Goal: Task Accomplishment & Management: Complete application form

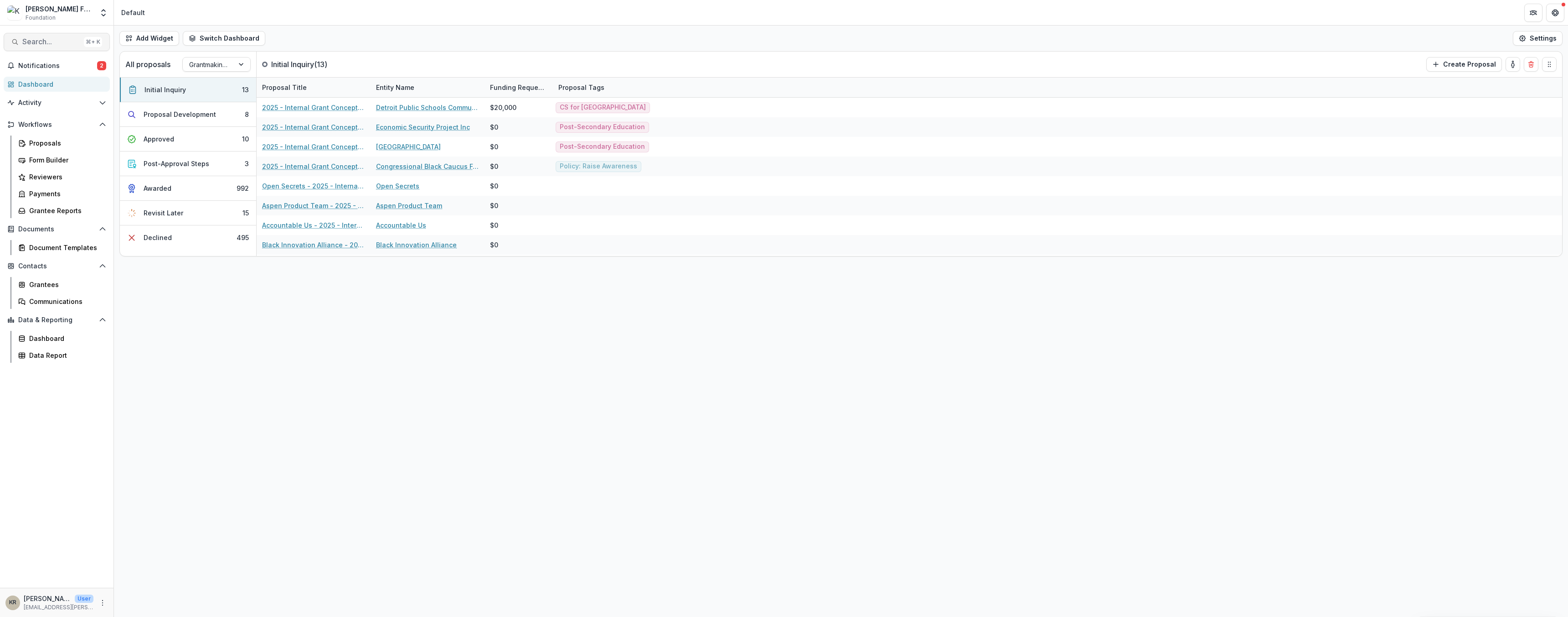
click at [55, 42] on span "Search..." at bounding box center [51, 42] width 58 height 9
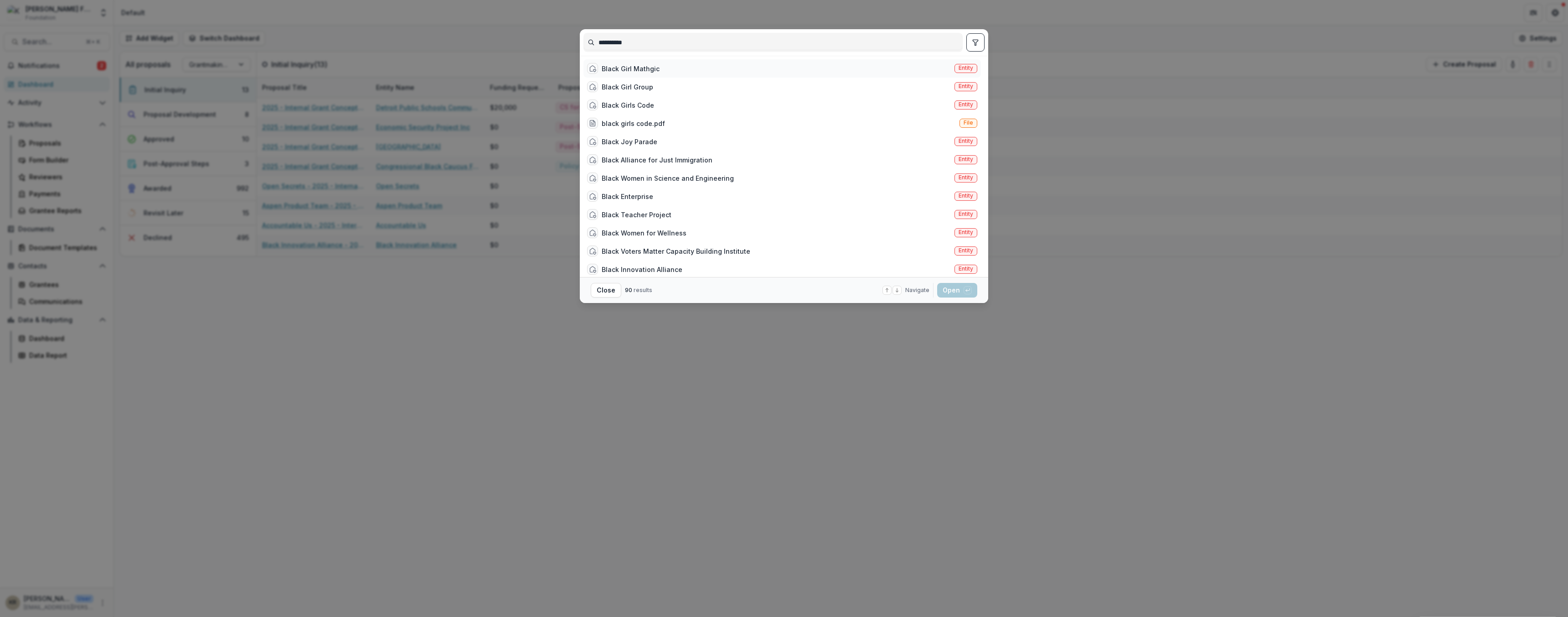
type input "**********"
click at [627, 70] on div "Black Girl Mathgic" at bounding box center [631, 69] width 58 height 10
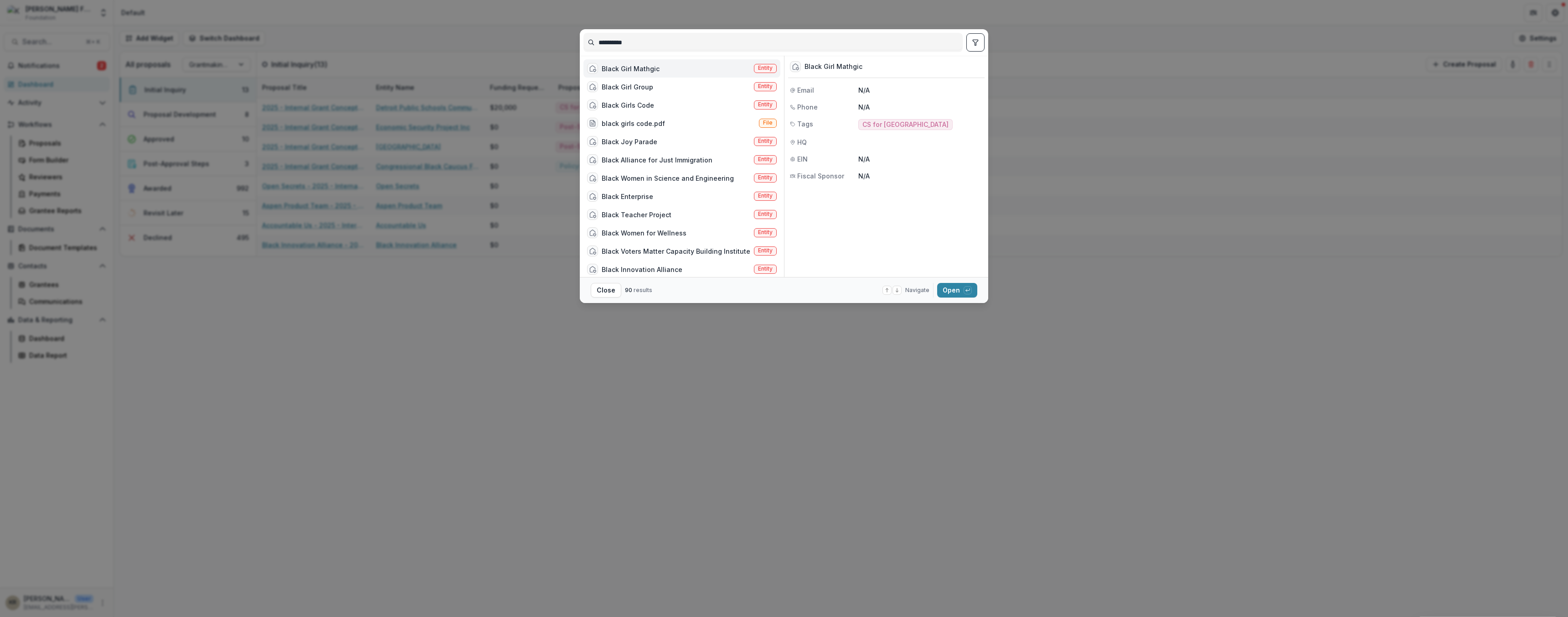
click at [725, 63] on div "Black Girl Mathgic Entity" at bounding box center [681, 68] width 197 height 18
click at [725, 63] on div "Black Girl Mathgic Entity Black Girl Group Entity Black Girls Code Entity black…" at bounding box center [683, 166] width 200 height 221
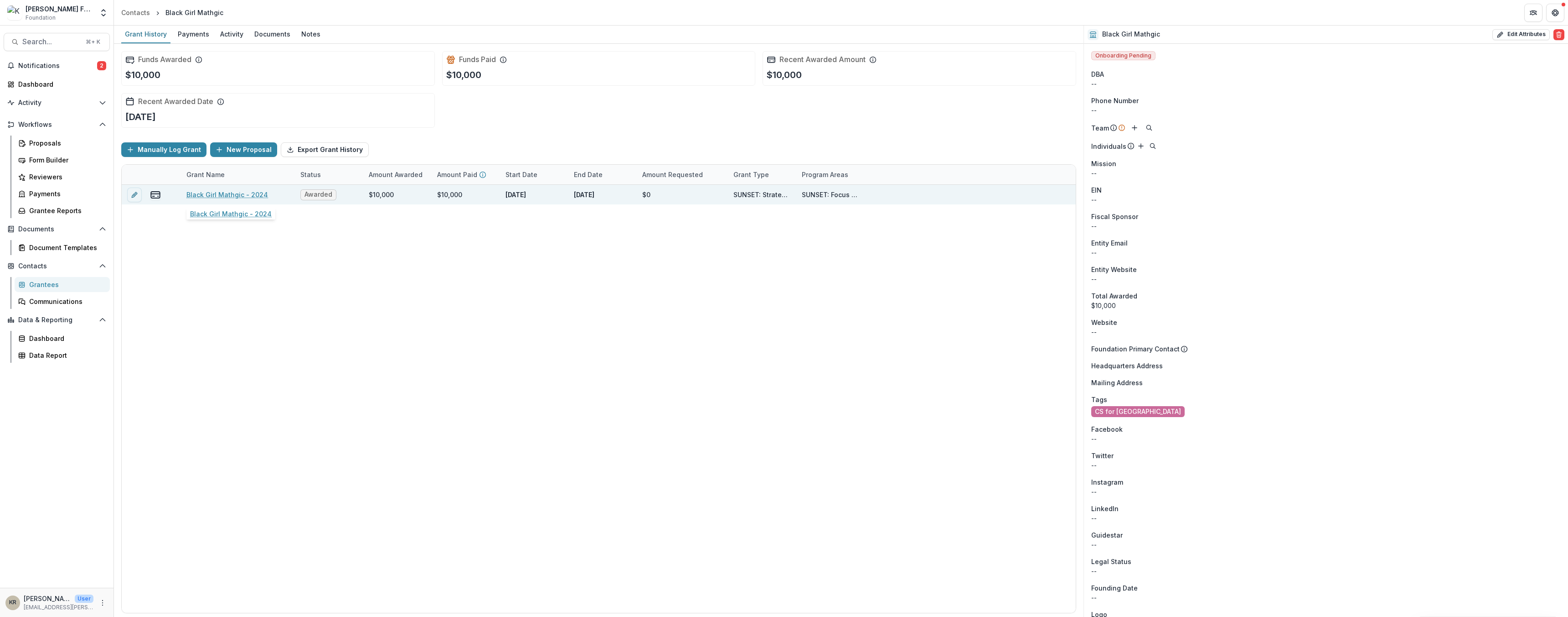
click at [240, 191] on link "Black Girl Mathgic - 2024" at bounding box center [227, 195] width 82 height 10
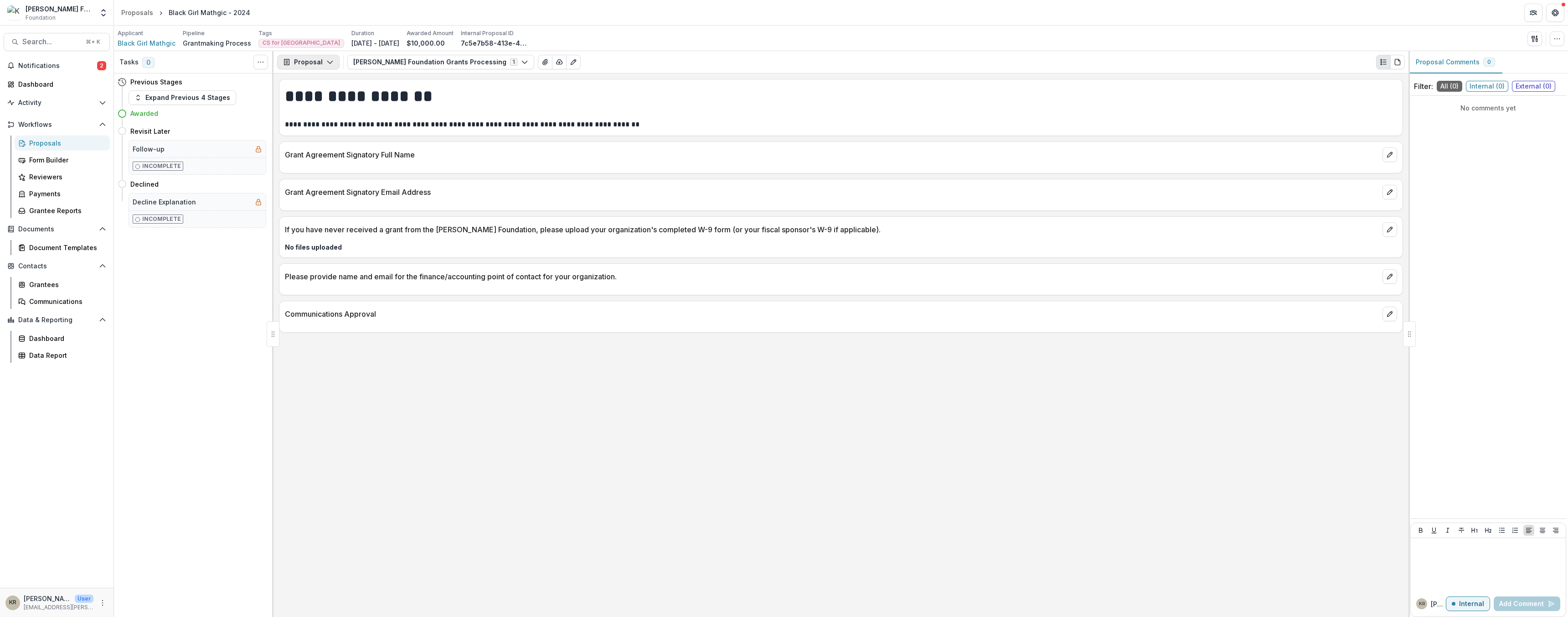
click at [300, 68] on button "Proposal" at bounding box center [308, 62] width 62 height 15
click at [308, 110] on div "Reports" at bounding box center [337, 113] width 83 height 10
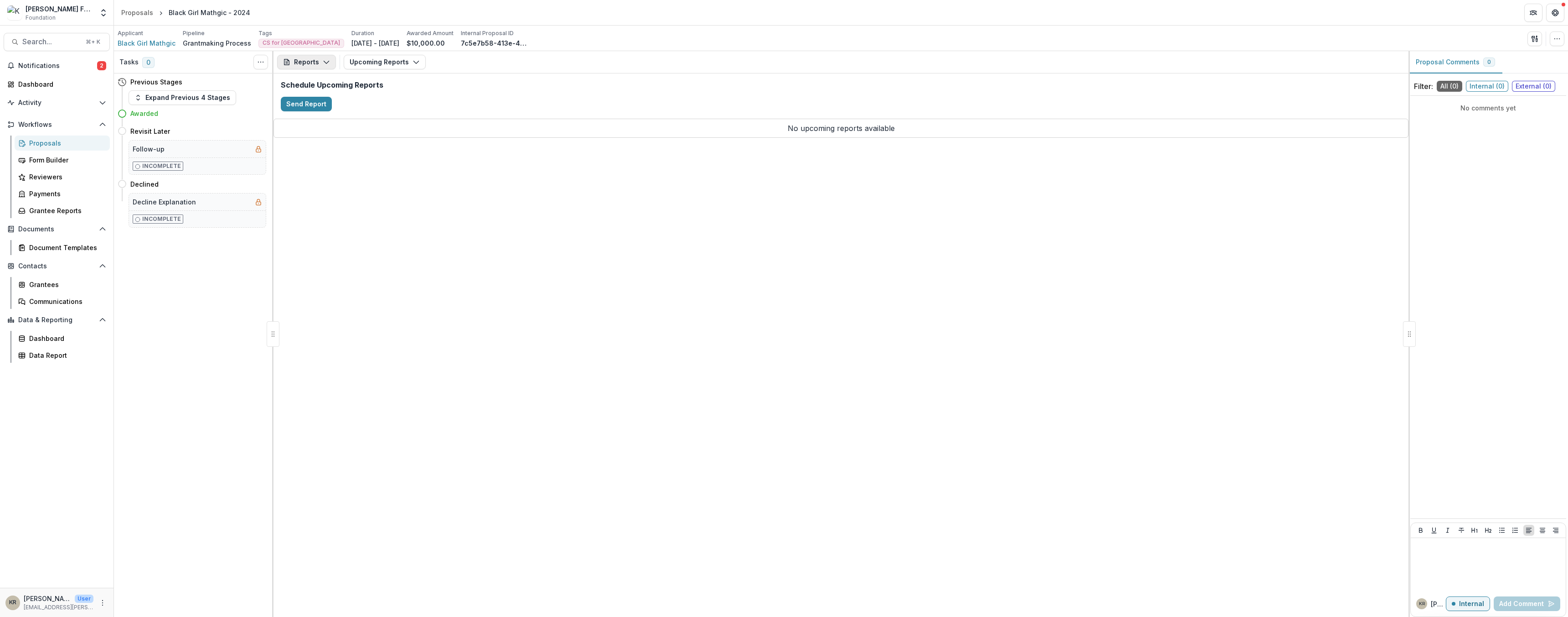
click at [303, 69] on button "Reports" at bounding box center [307, 62] width 59 height 15
click at [370, 64] on button "Upcoming Reports" at bounding box center [384, 62] width 82 height 15
click at [384, 113] on span "Completed Reports" at bounding box center [402, 111] width 83 height 10
click at [589, 225] on div "Reports Proposal Payments Reports Grant Agreements Board Summaries Bank Details…" at bounding box center [841, 333] width 1135 height 565
click at [375, 62] on button "Completed Reports" at bounding box center [386, 62] width 85 height 15
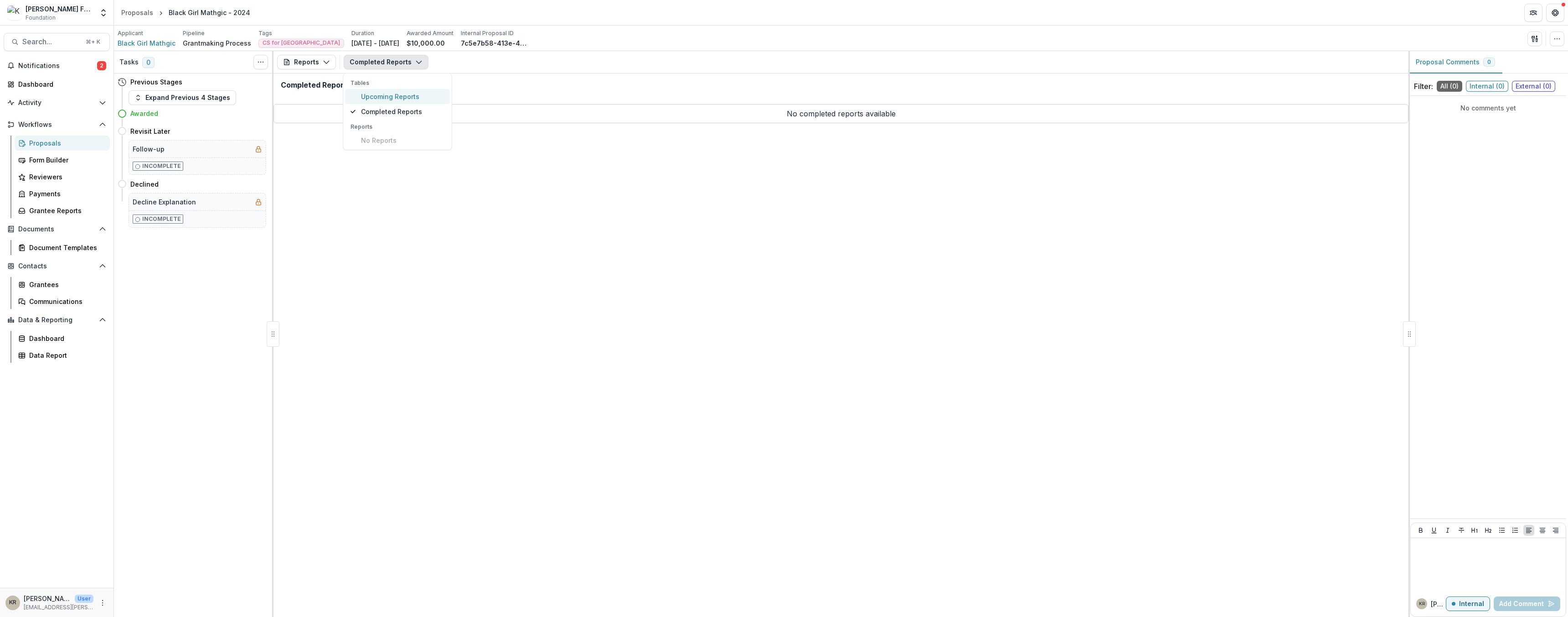
click at [379, 99] on span "Upcoming Reports" at bounding box center [402, 97] width 83 height 10
click at [305, 58] on button "Reports" at bounding box center [307, 62] width 59 height 15
drag, startPoint x: 495, startPoint y: 159, endPoint x: 480, endPoint y: 152, distance: 16.6
click at [494, 159] on div "Reports Proposal Payments Reports Grant Agreements Board Summaries Bank Details…" at bounding box center [841, 333] width 1135 height 565
click at [296, 106] on button "Send Report" at bounding box center [306, 104] width 51 height 15
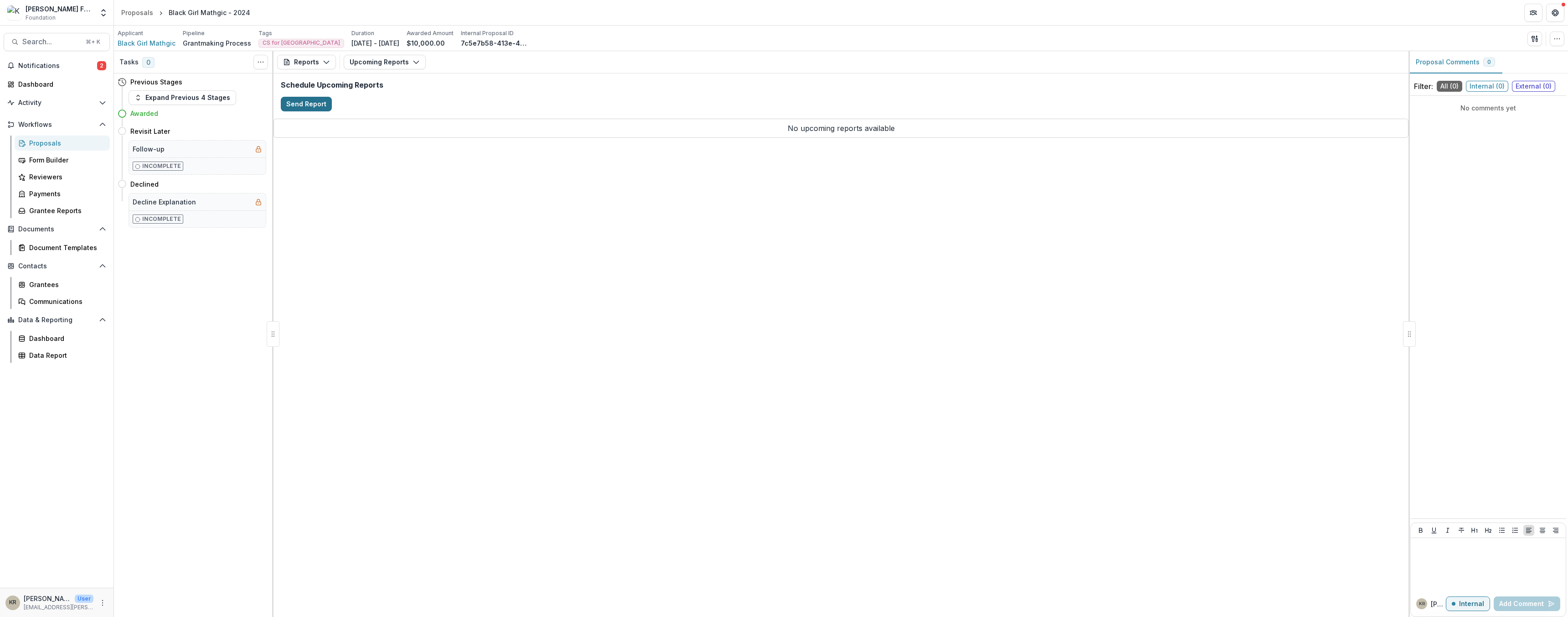
select select "********"
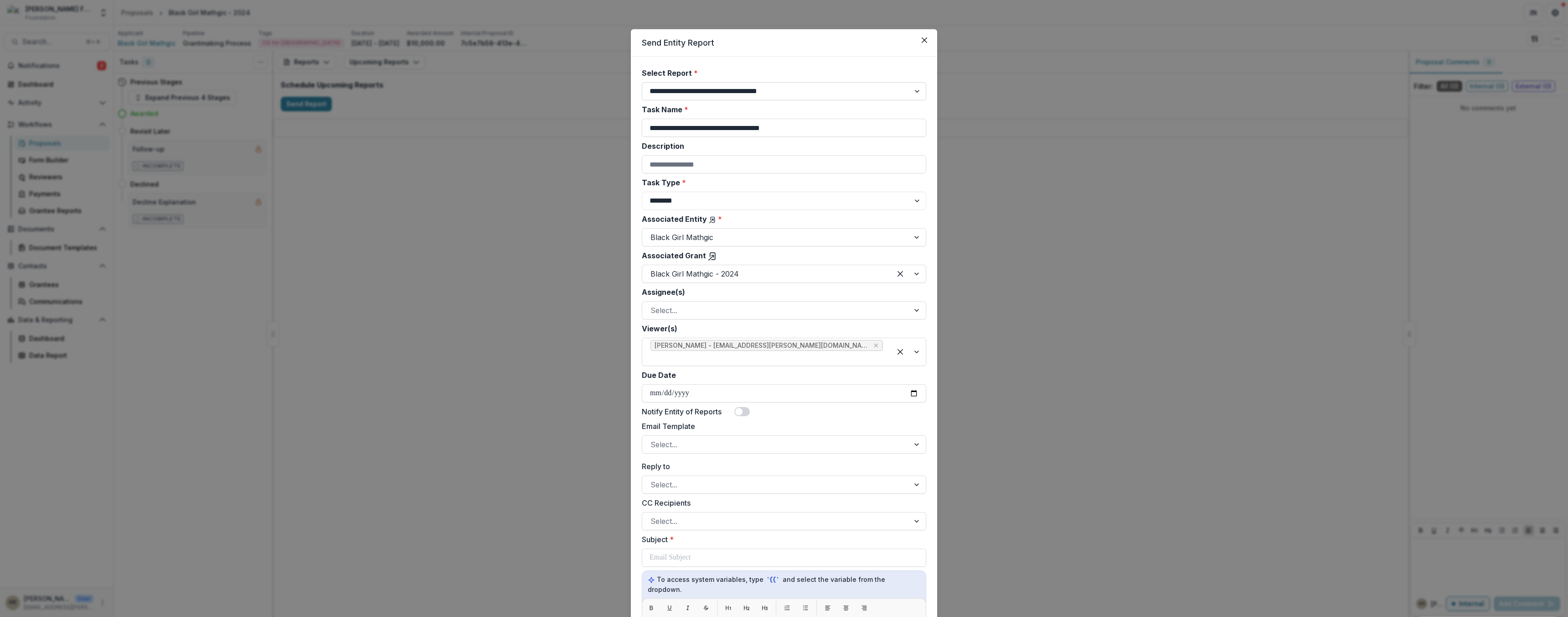
click at [808, 90] on select "**********" at bounding box center [784, 91] width 285 height 18
select select "**********"
click at [642, 82] on select "**********" at bounding box center [784, 91] width 285 height 18
type input "**********"
click at [686, 169] on input "Description" at bounding box center [784, 164] width 285 height 18
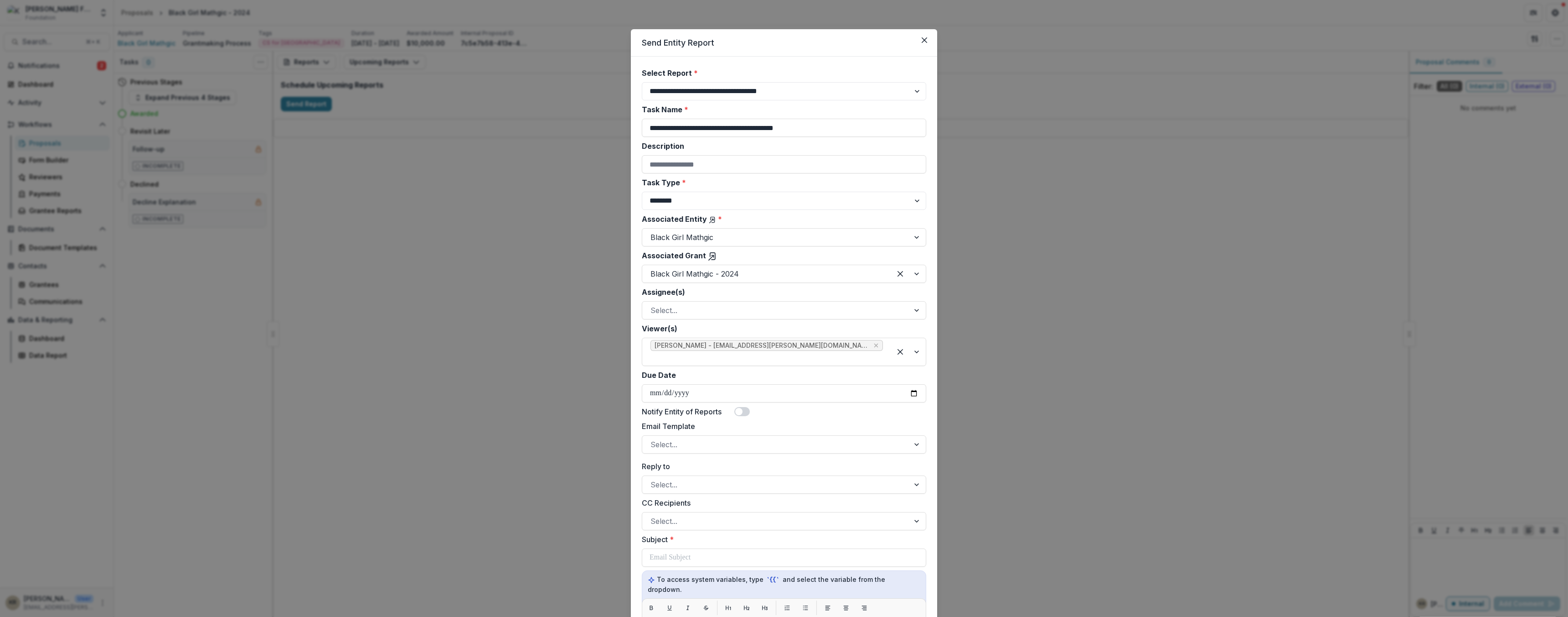
click at [736, 145] on label "Description" at bounding box center [781, 146] width 279 height 11
click at [736, 155] on input "Description" at bounding box center [784, 164] width 285 height 18
click at [670, 164] on input "Description" at bounding box center [784, 164] width 285 height 18
click at [754, 160] on input "Description" at bounding box center [784, 164] width 285 height 18
click at [654, 189] on div "Task Type * ******** ********" at bounding box center [784, 193] width 285 height 33
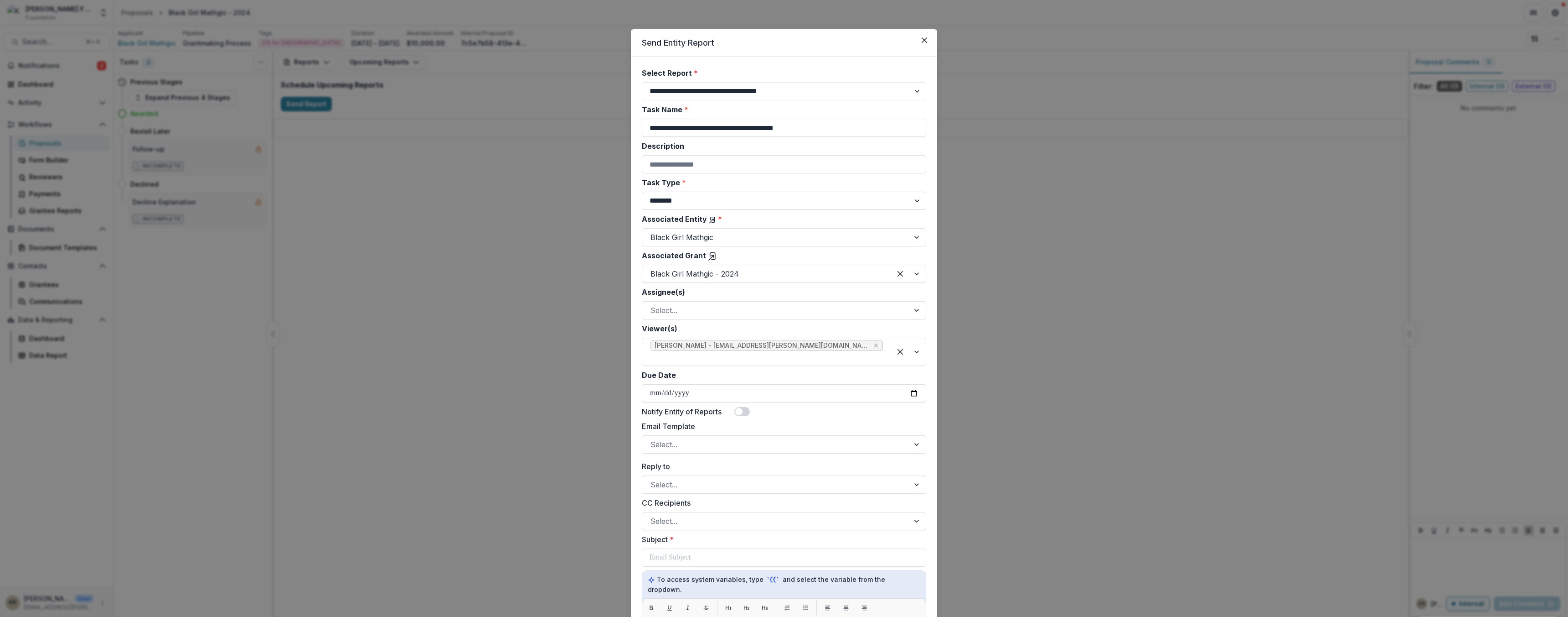
click at [679, 199] on select "******** ********" at bounding box center [784, 200] width 285 height 18
click at [649, 205] on select "******** ********" at bounding box center [784, 200] width 285 height 18
select select "********"
click at [642, 191] on select "******** ********" at bounding box center [784, 200] width 285 height 18
click at [657, 316] on div at bounding box center [775, 310] width 251 height 13
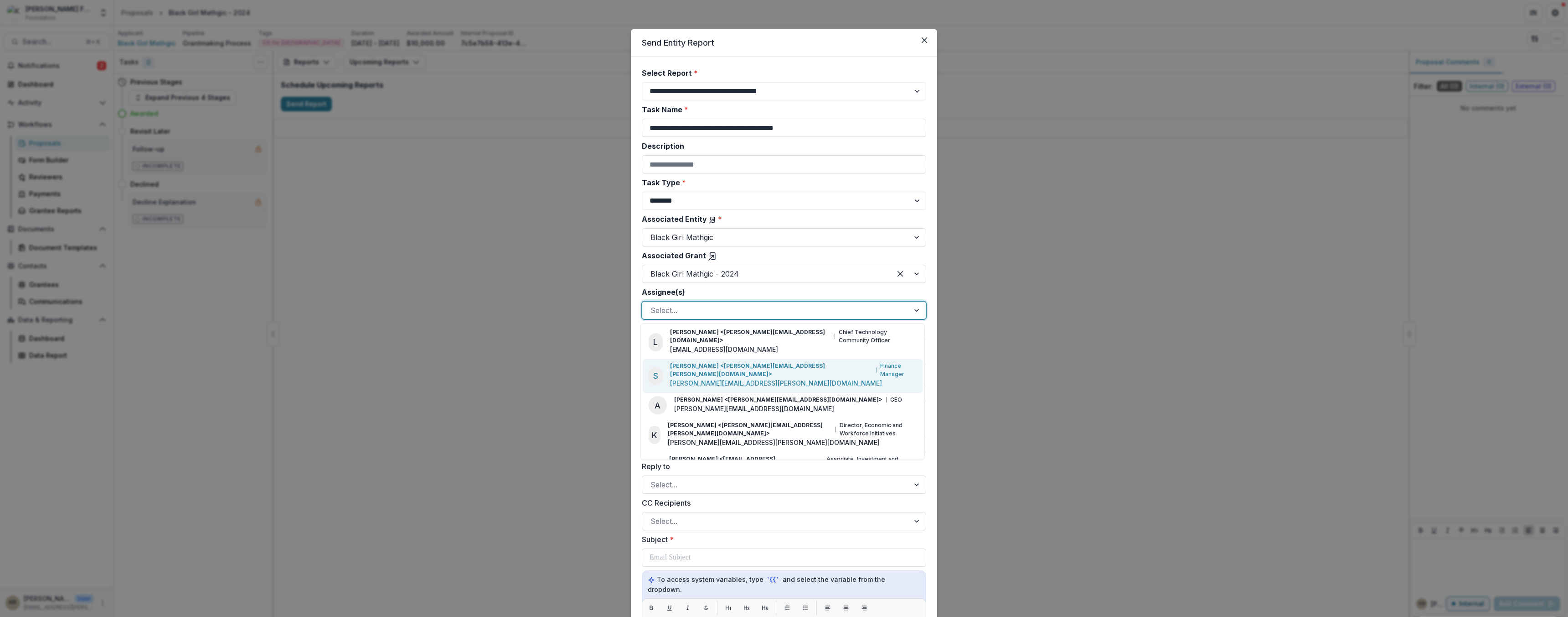
click at [672, 363] on div "S Subina Mahal <subina.mahal@kaporcenter.org> Finance Manager subina.mahal@kapo…" at bounding box center [783, 376] width 268 height 28
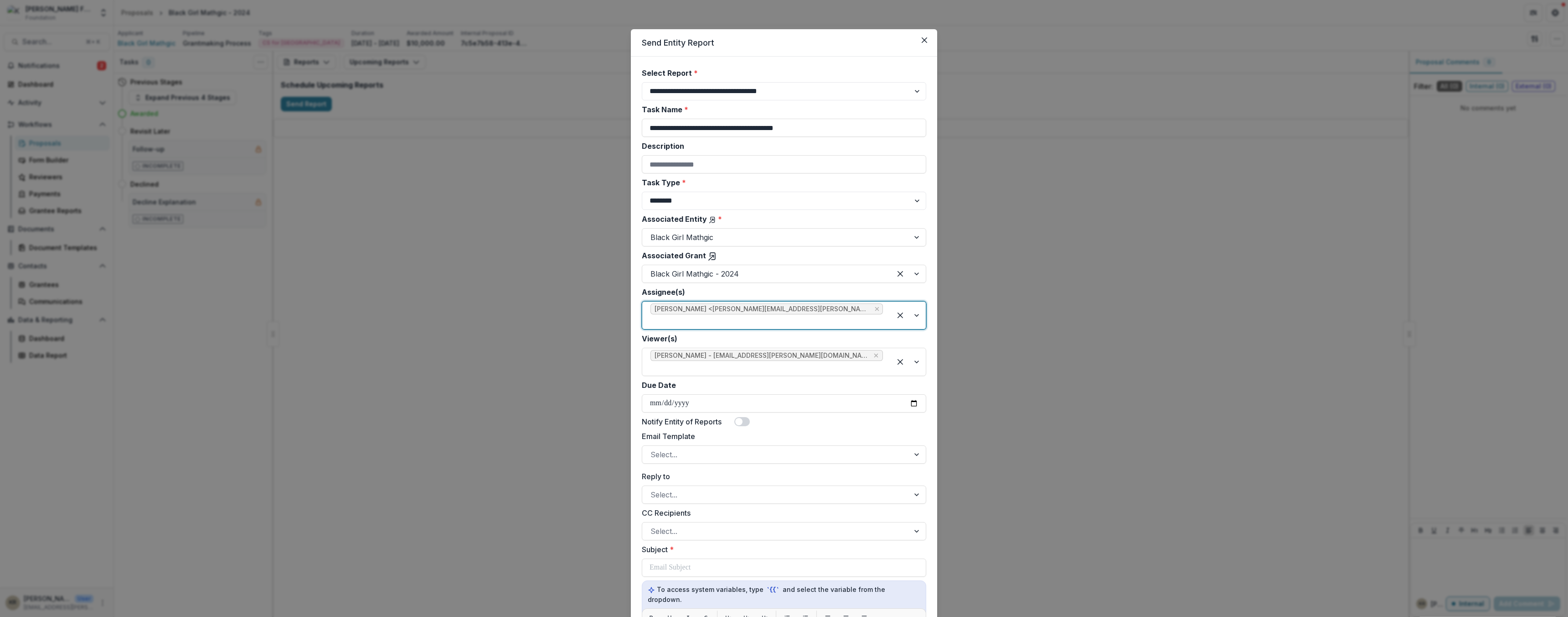
click at [668, 321] on div at bounding box center [766, 322] width 232 height 13
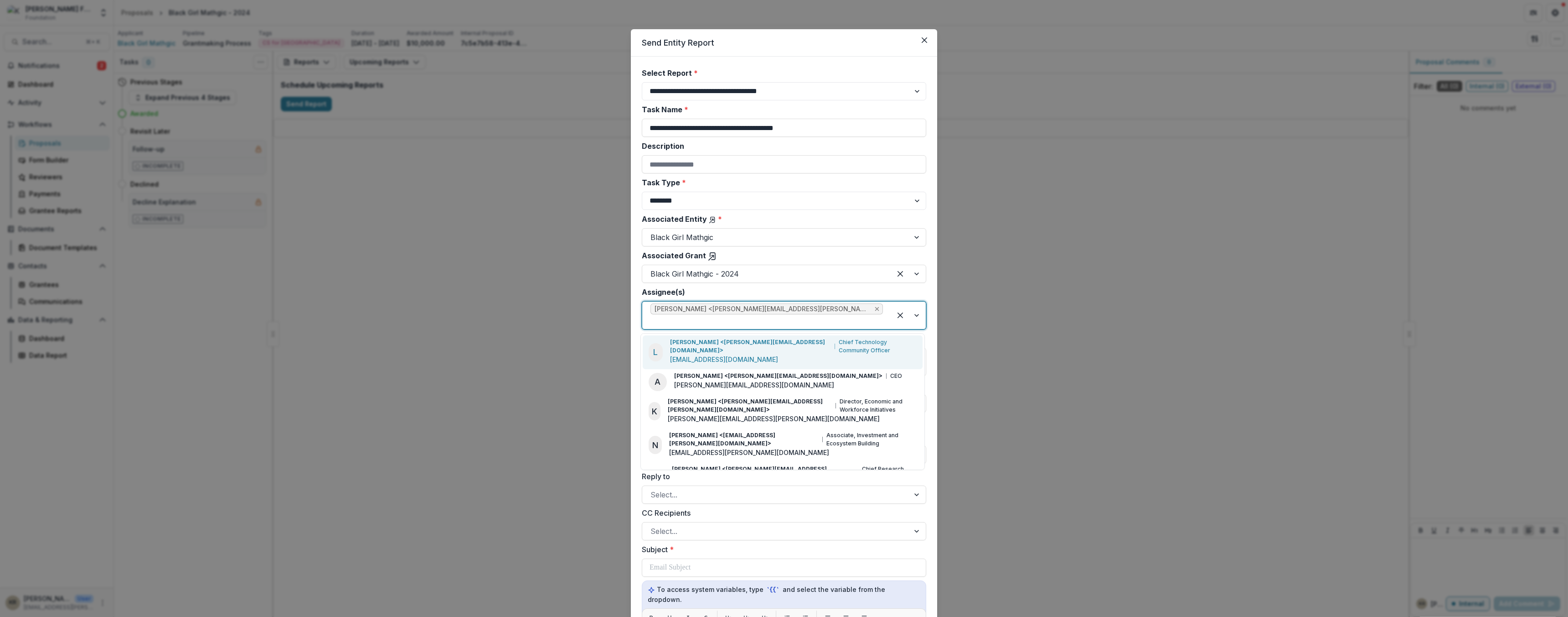
click at [876, 309] on icon "Remove Subina Mahal <subina.mahal@kaporcenter.org> (subina.mahal@kaporcenter.or…" at bounding box center [877, 308] width 4 height 4
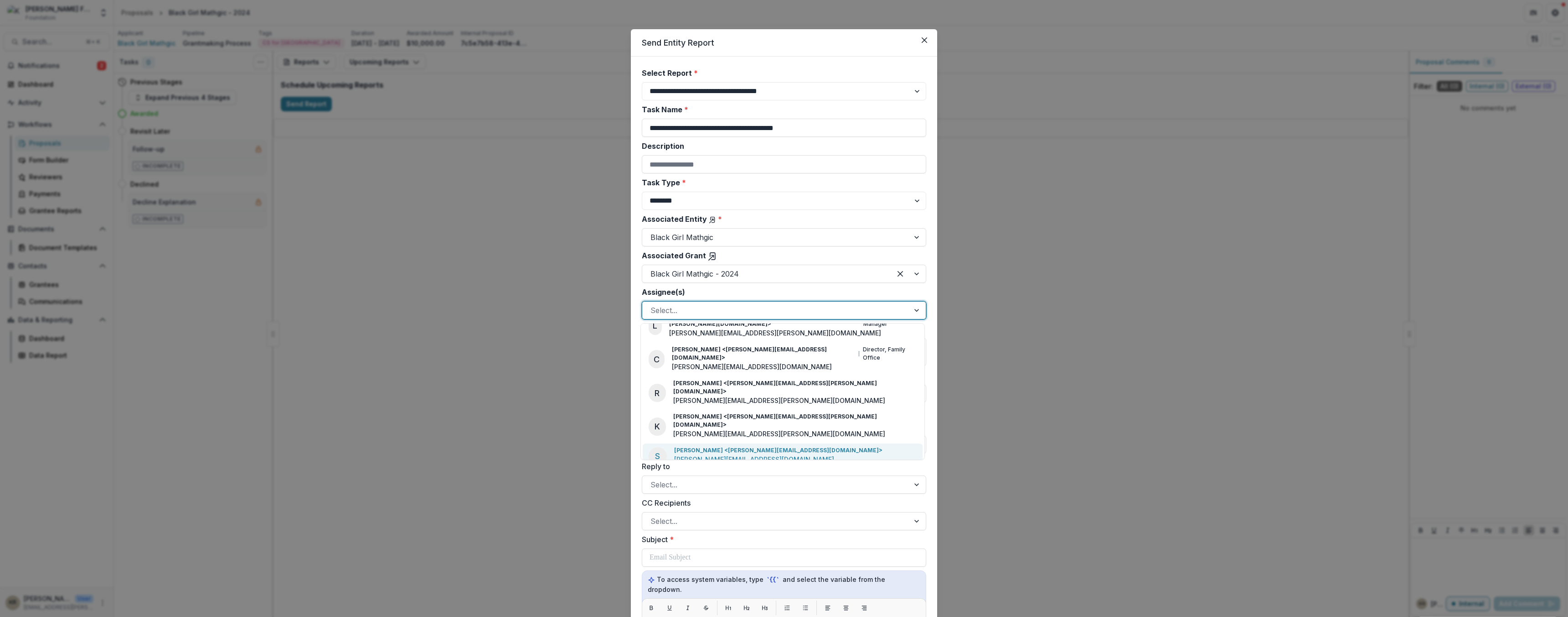
scroll to position [241, 0]
click at [671, 501] on div "K Kathia Ramos <kathia.ramos@kaporcenter.org> kathia.ramos@kaporcenter.org" at bounding box center [766, 511] width 234 height 20
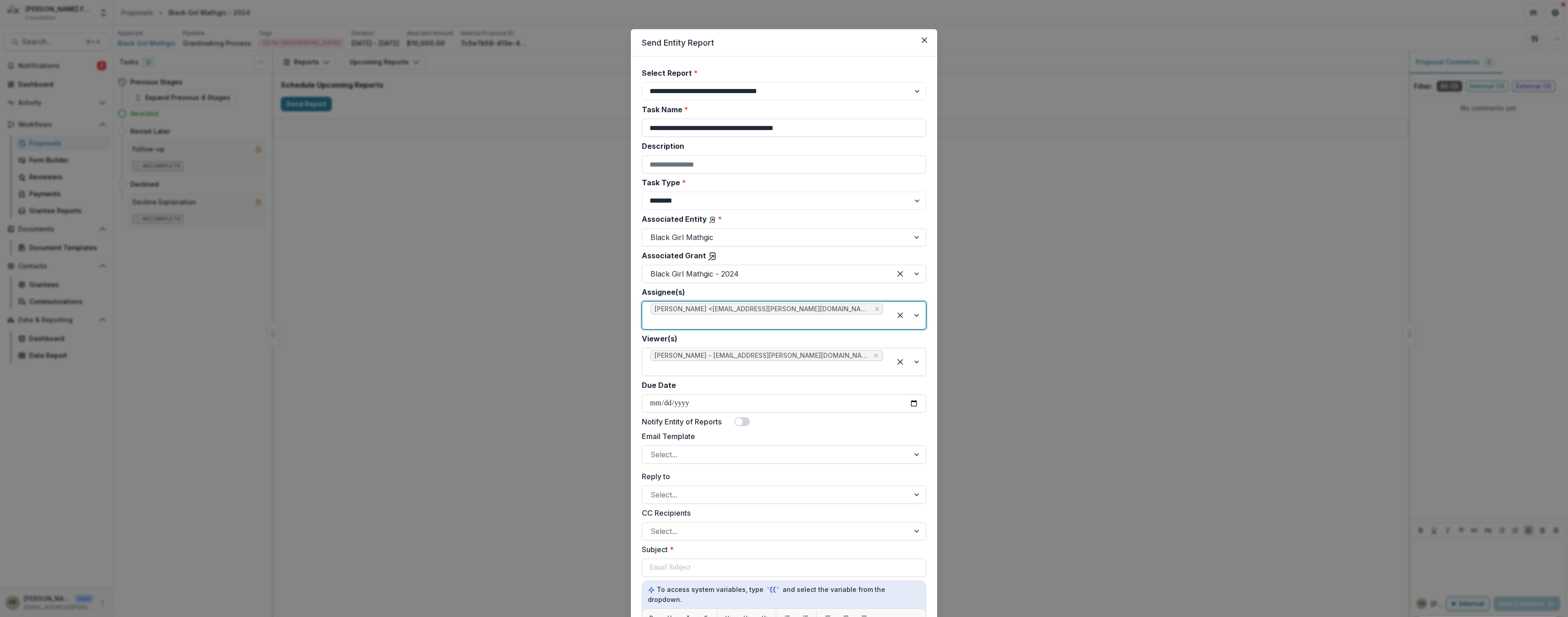
scroll to position [11, 0]
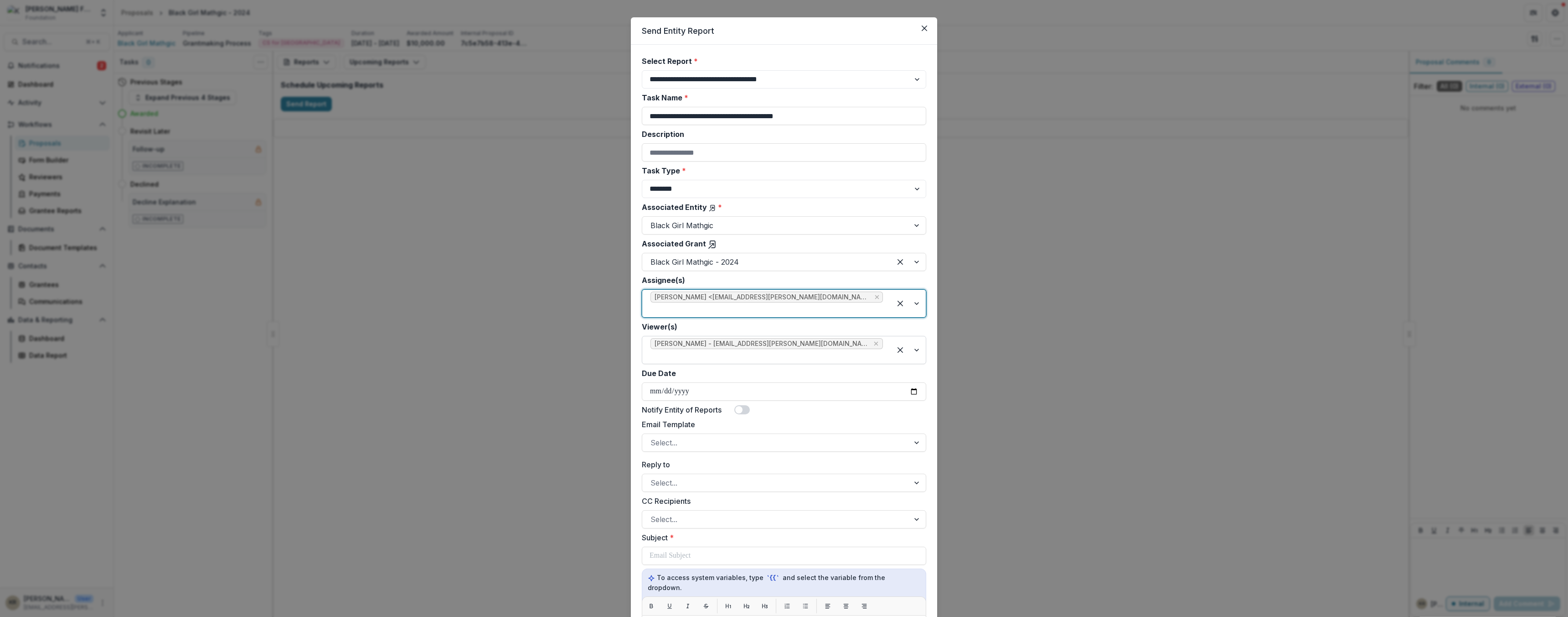
click at [862, 349] on div at bounding box center [766, 356] width 232 height 13
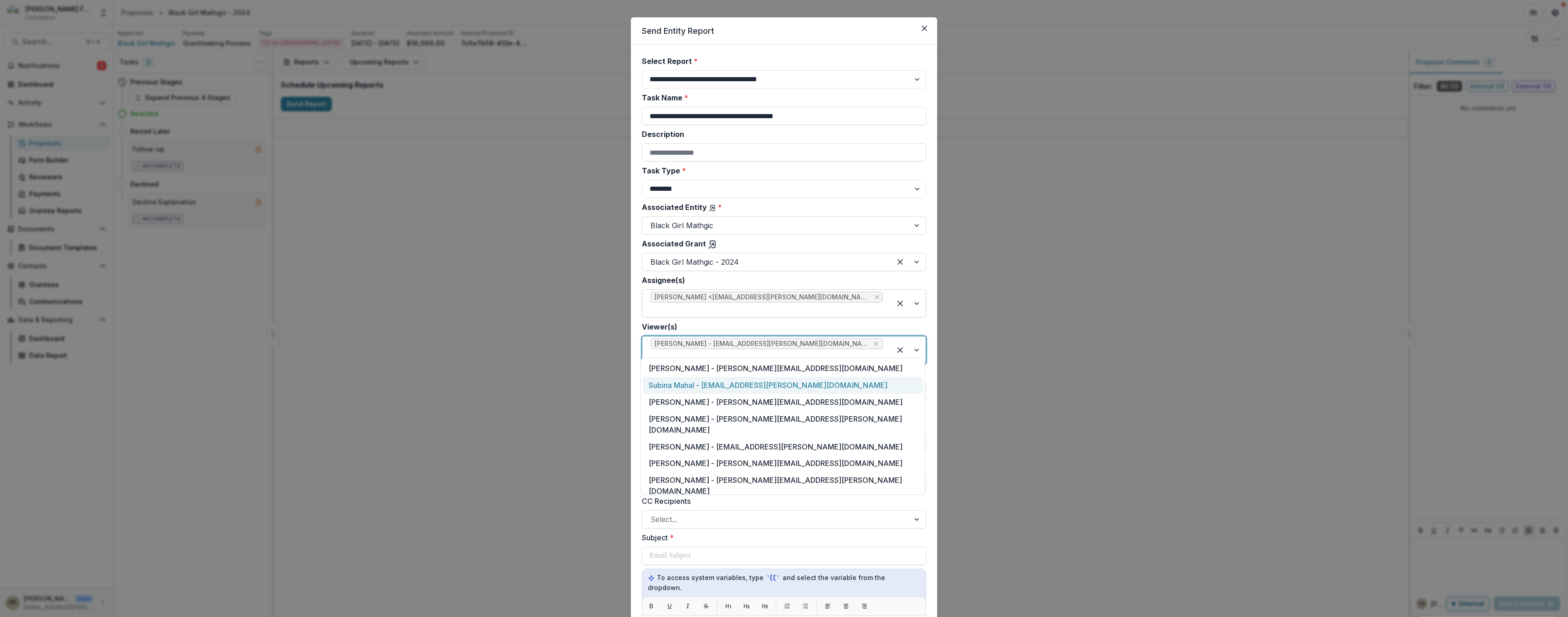
click at [798, 381] on div "Subina Mahal - subina.mahal@kaporcenter.org" at bounding box center [783, 385] width 280 height 17
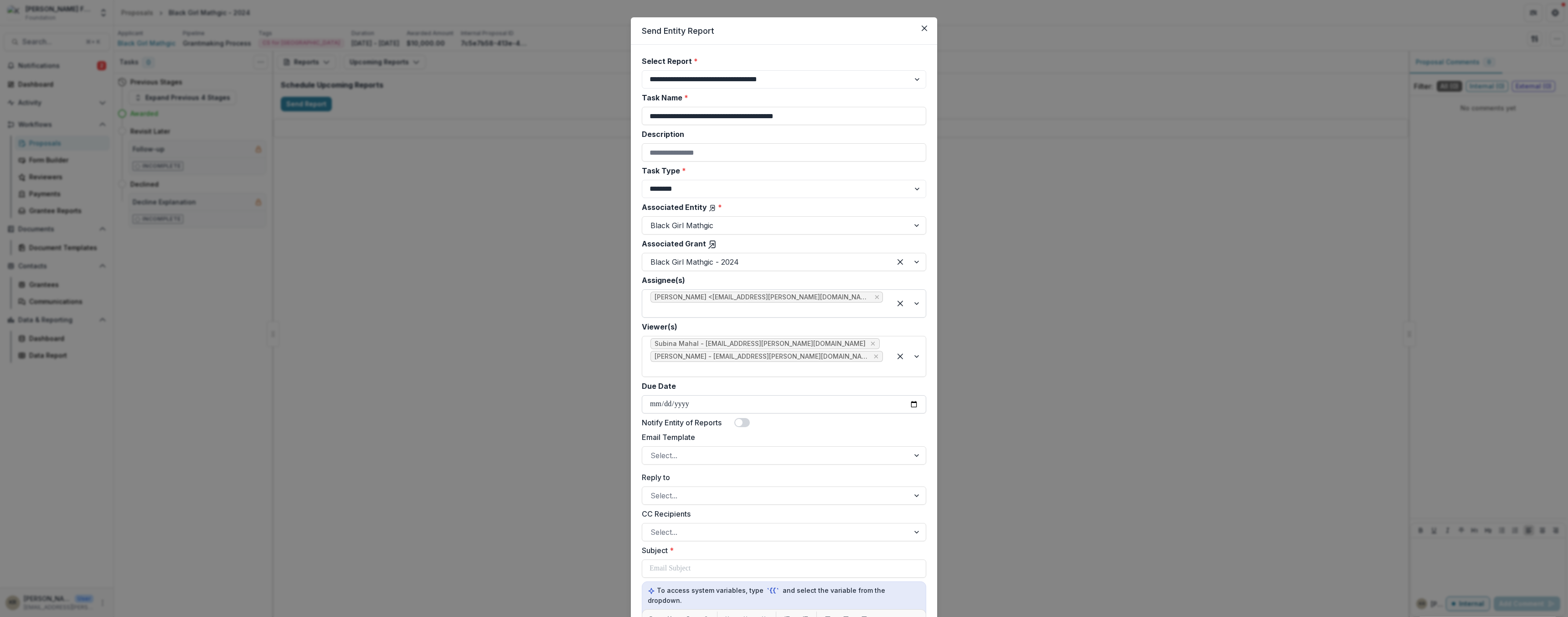
click at [694, 395] on input "Due Date" at bounding box center [784, 404] width 285 height 18
click at [914, 395] on input "Due Date" at bounding box center [784, 404] width 285 height 18
type input "**********"
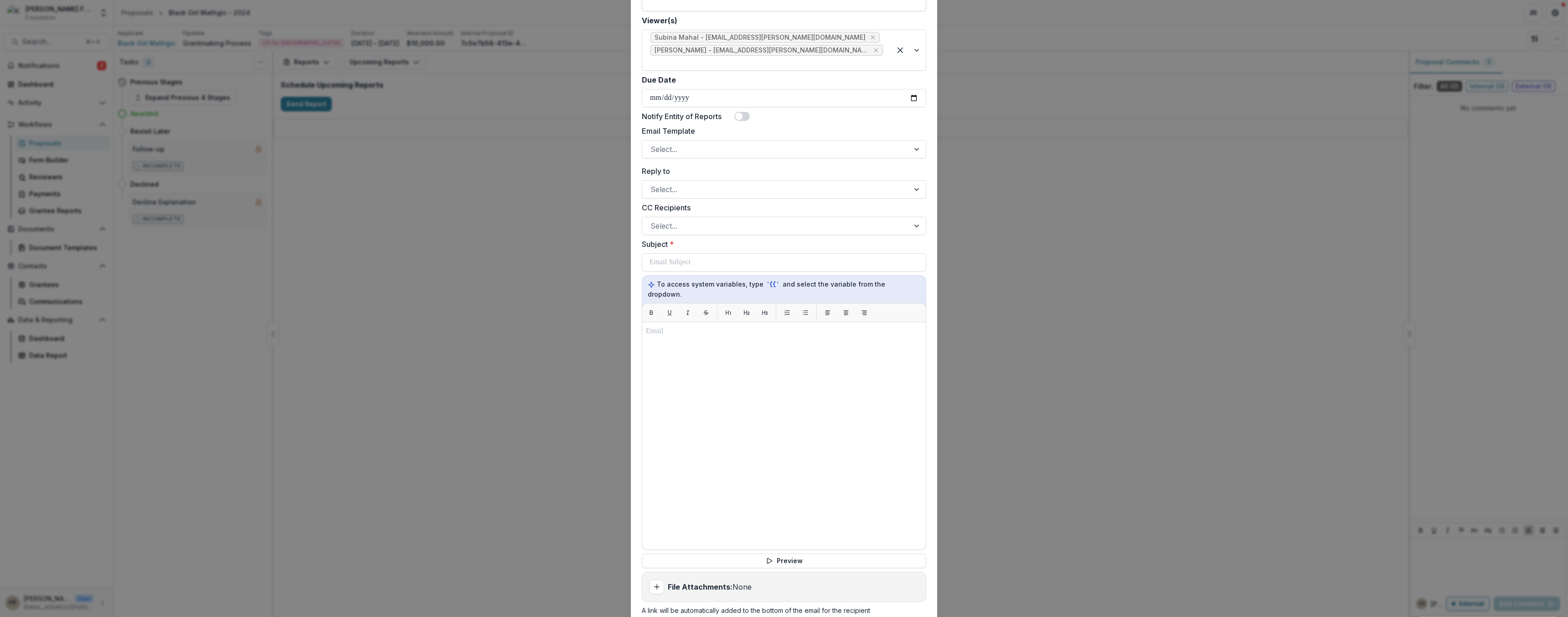
scroll to position [324, 0]
click at [729, 566] on div "File Attachments: None" at bounding box center [784, 581] width 284 height 29
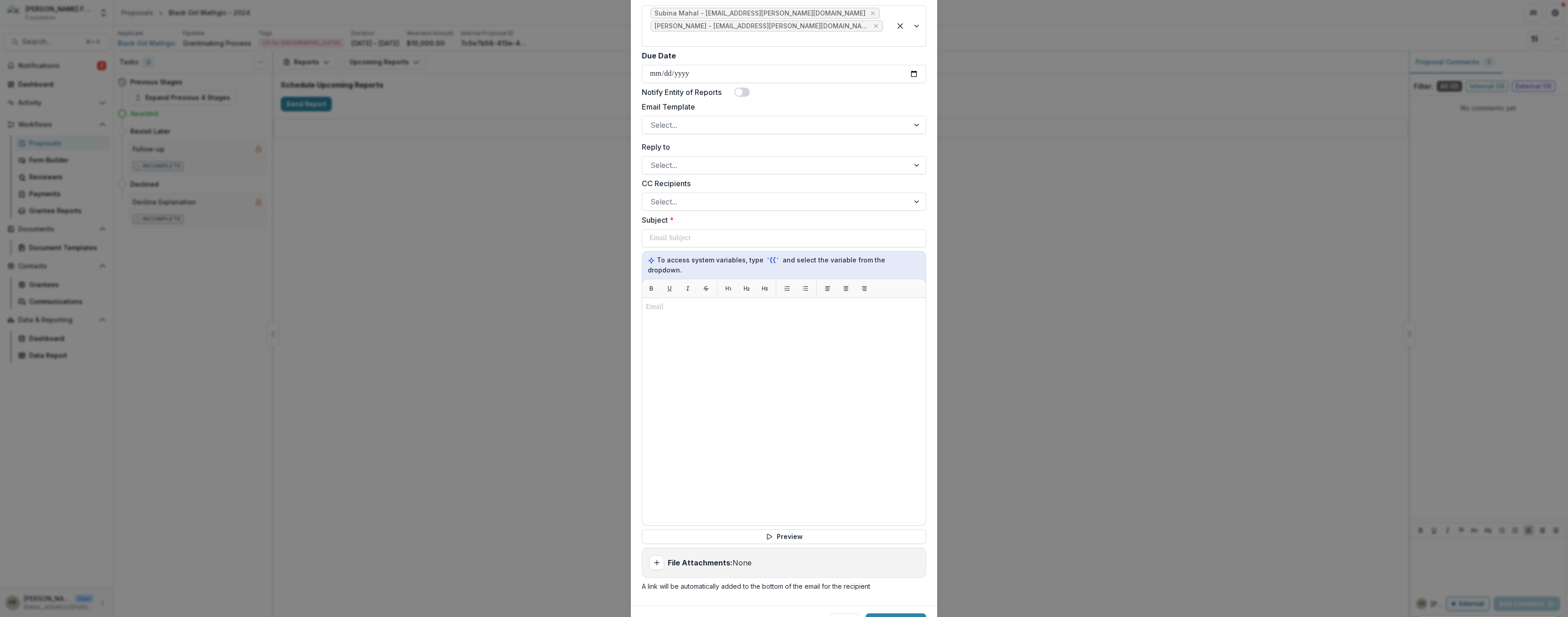
scroll to position [367, 0]
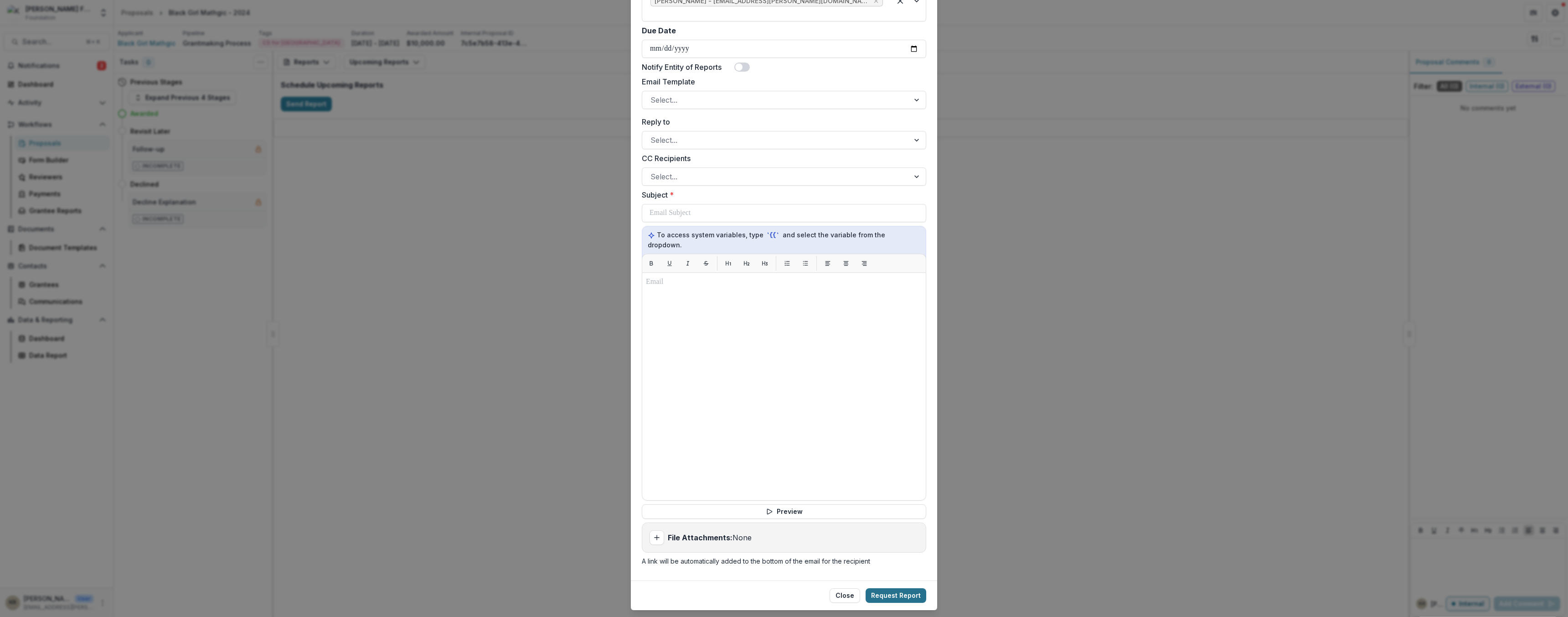
click at [883, 588] on button "Request Report" at bounding box center [896, 595] width 61 height 15
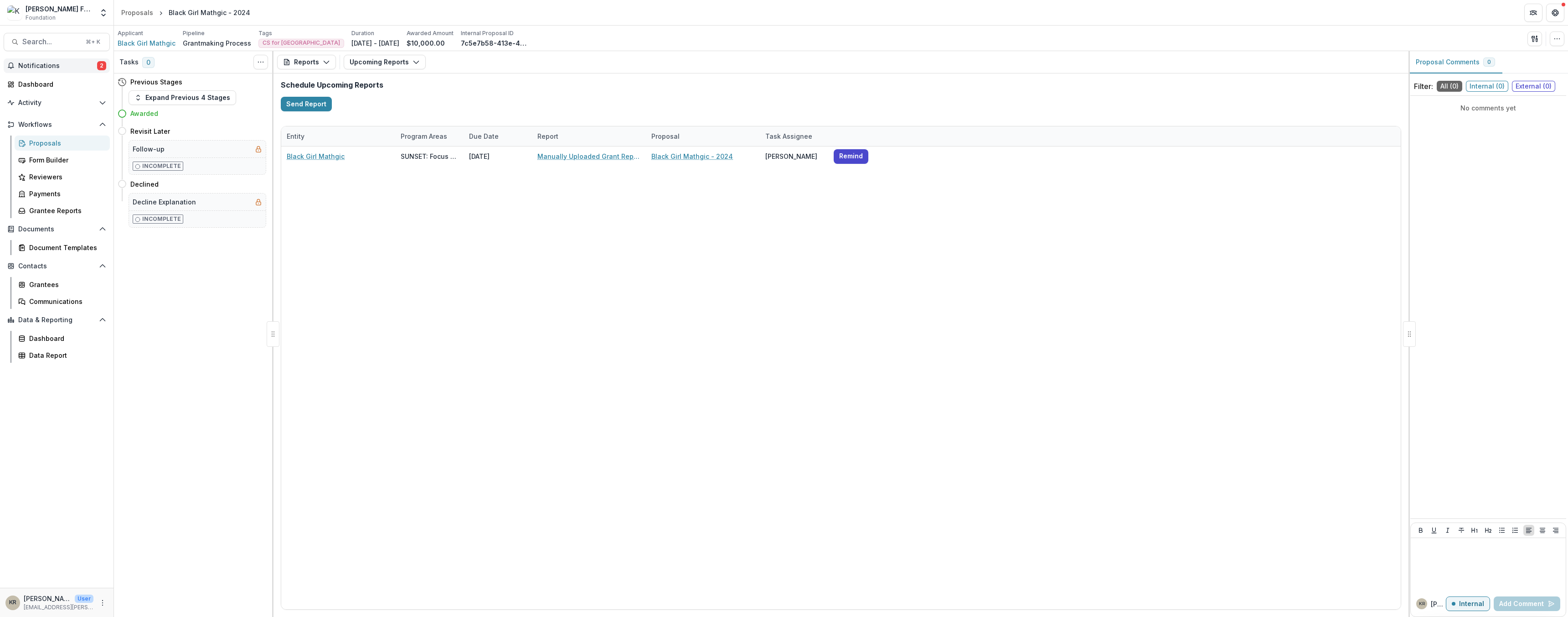
click at [70, 66] on span "Notifications" at bounding box center [57, 65] width 79 height 7
click at [40, 83] on div "Dashboard" at bounding box center [60, 84] width 84 height 10
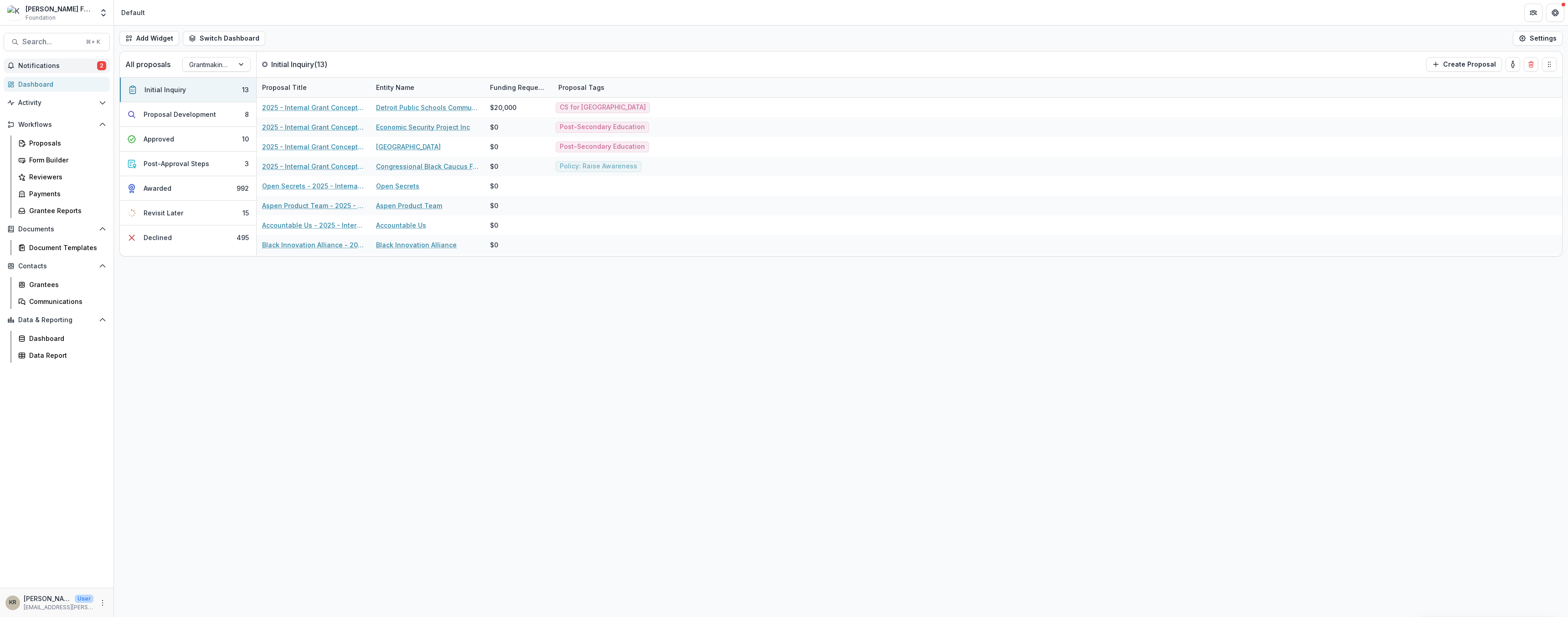
click at [38, 65] on span "Notifications" at bounding box center [57, 65] width 79 height 7
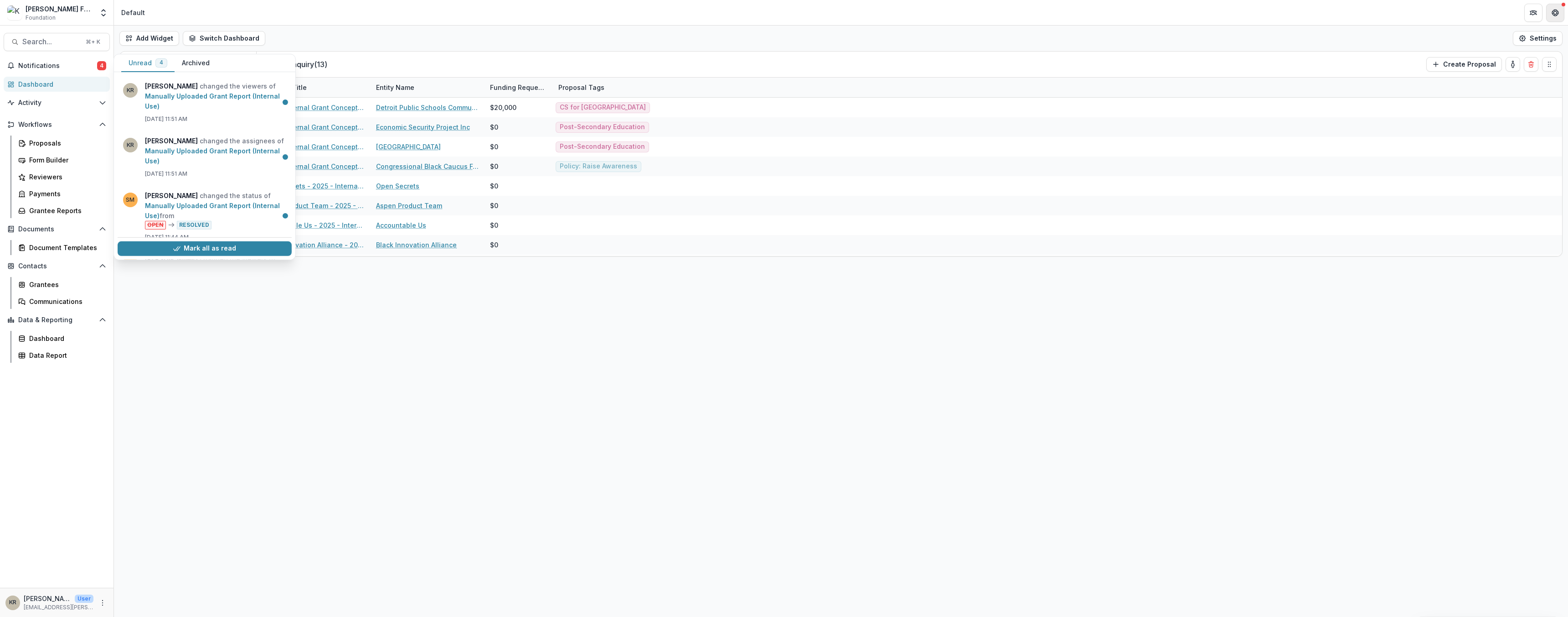
click at [1554, 11] on icon "Get Help" at bounding box center [1554, 11] width 1 height 1
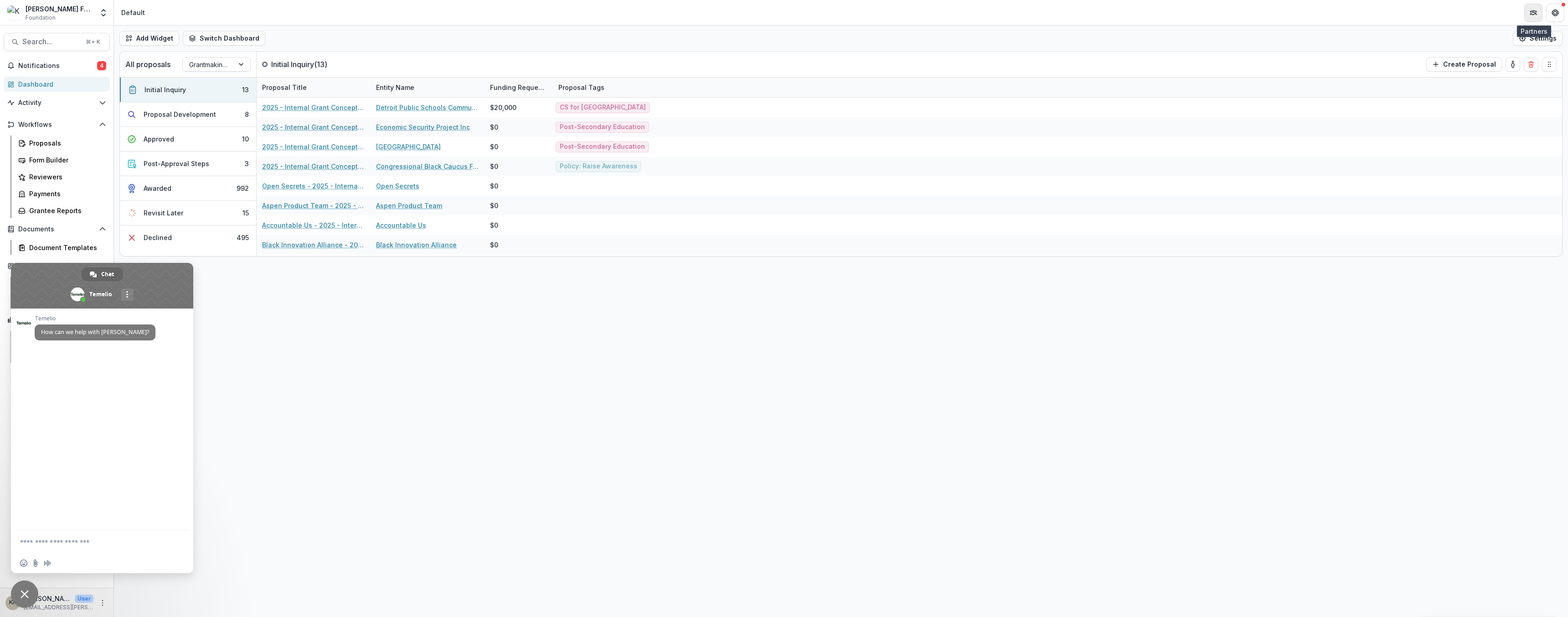
click at [1534, 18] on button "Partners" at bounding box center [1534, 12] width 18 height 18
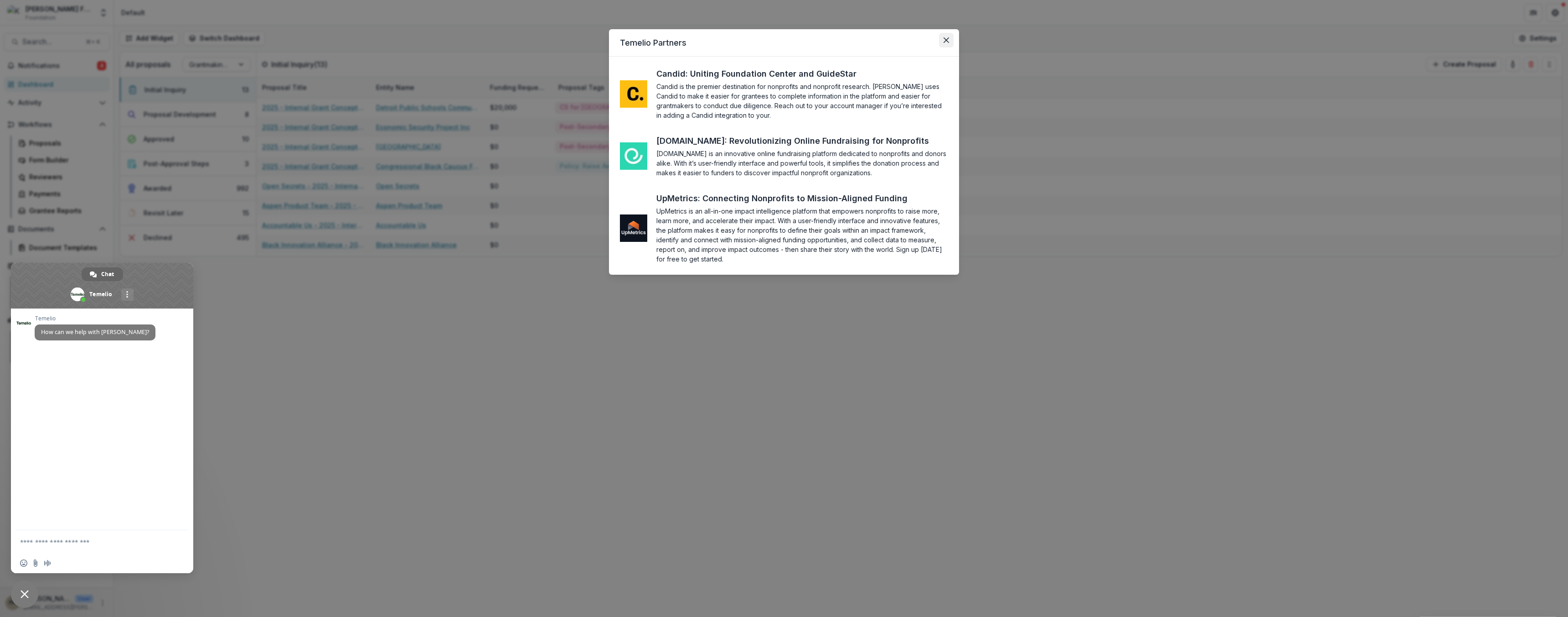
click at [946, 39] on icon "Close" at bounding box center [946, 40] width 6 height 6
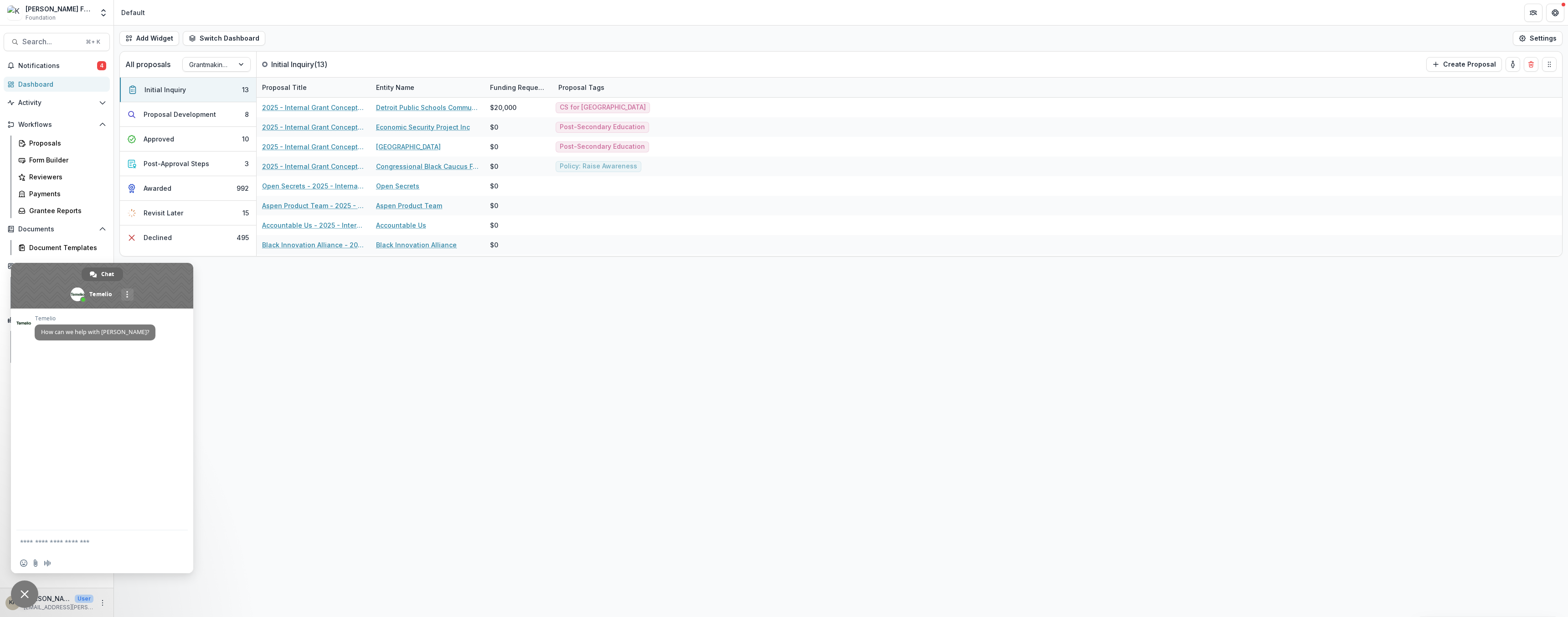
click at [115, 102] on div "All proposals Grantmaking Process Initial Inquiry ( 13 ) Create Proposal Initia…" at bounding box center [841, 153] width 1454 height 205
click at [106, 103] on button "Activity" at bounding box center [56, 102] width 106 height 15
click at [45, 121] on div "Tasks" at bounding box center [66, 121] width 74 height 10
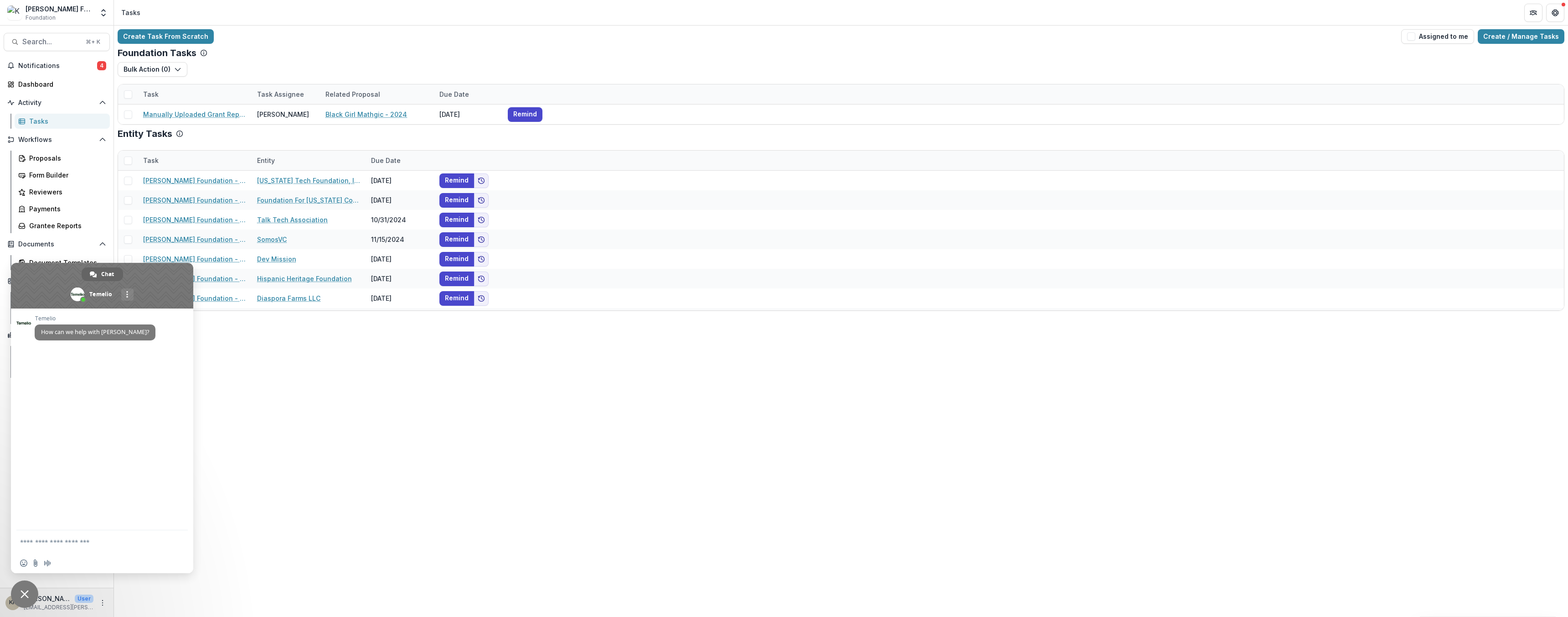
click at [34, 592] on span "Close chat" at bounding box center [24, 593] width 27 height 27
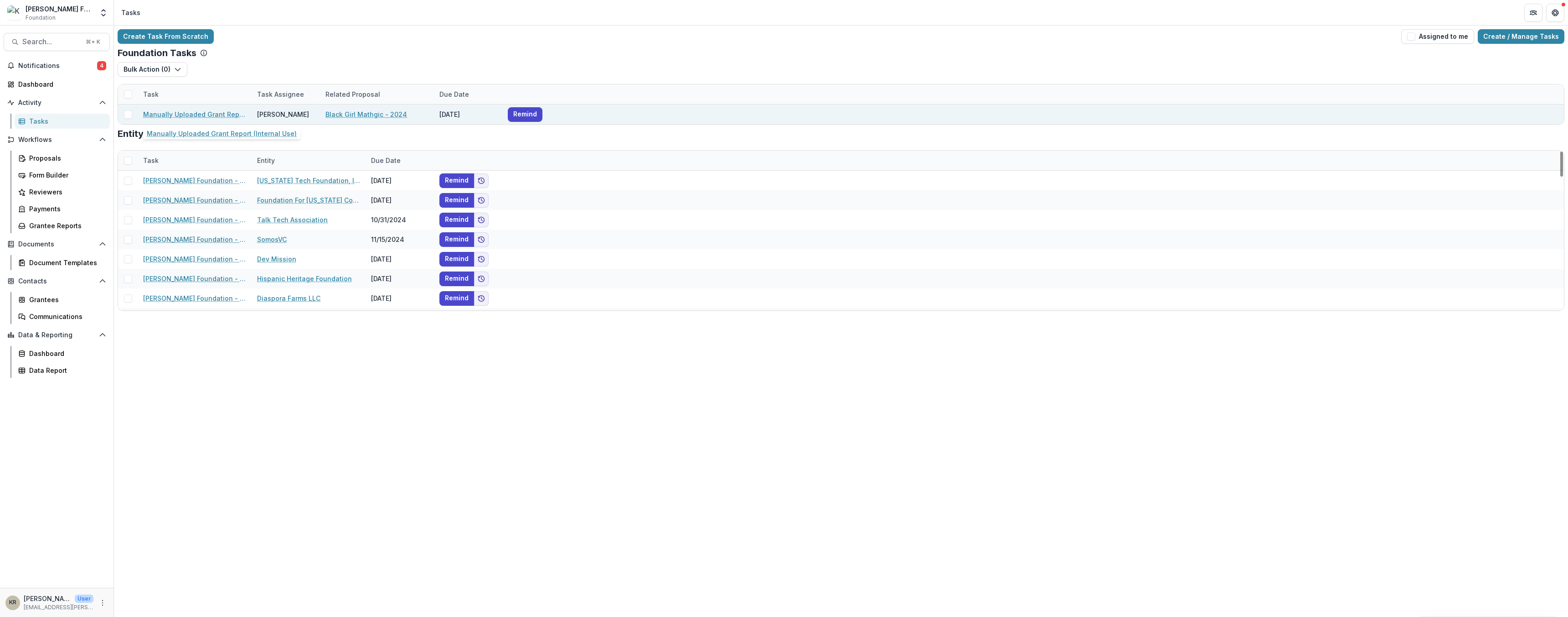
click at [219, 115] on link "Manually Uploaded Grant Report (Internal Use)" at bounding box center [195, 115] width 103 height 10
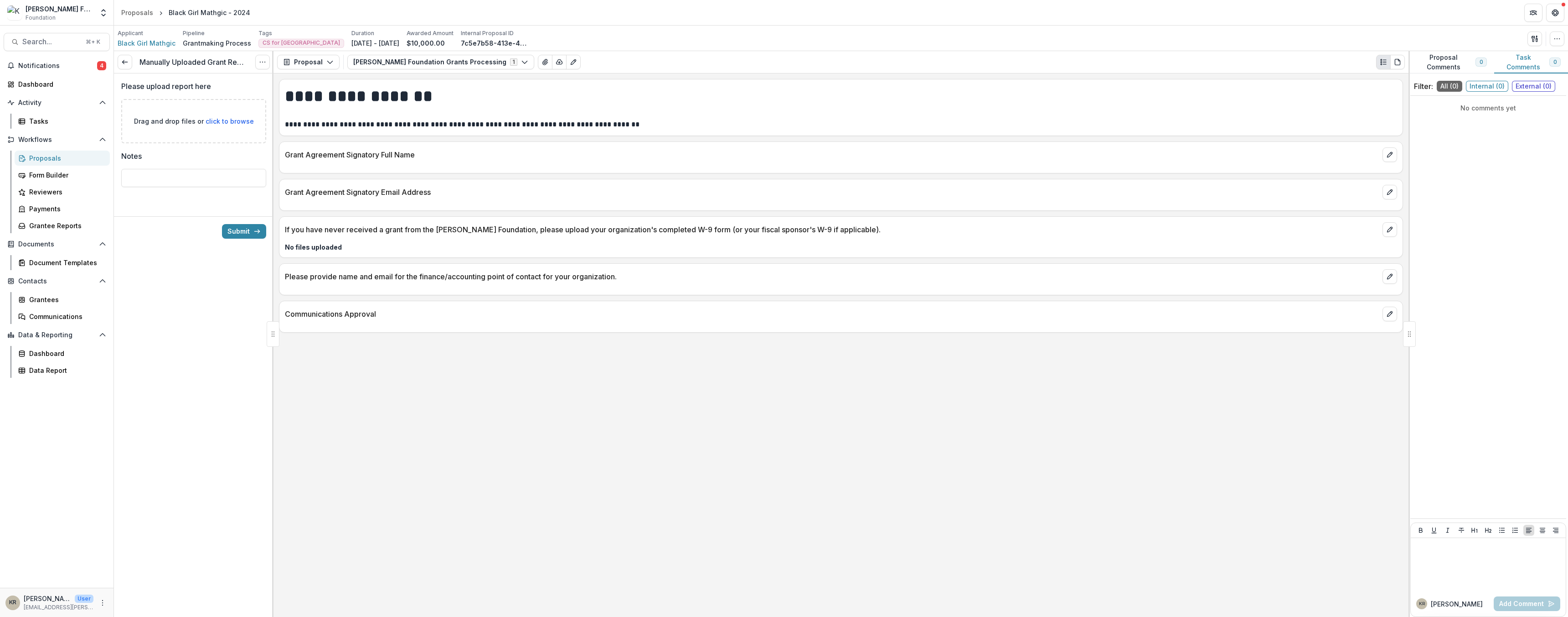
click at [224, 115] on div "Drag and drop files or click to browse" at bounding box center [193, 121] width 145 height 44
type input "**********"
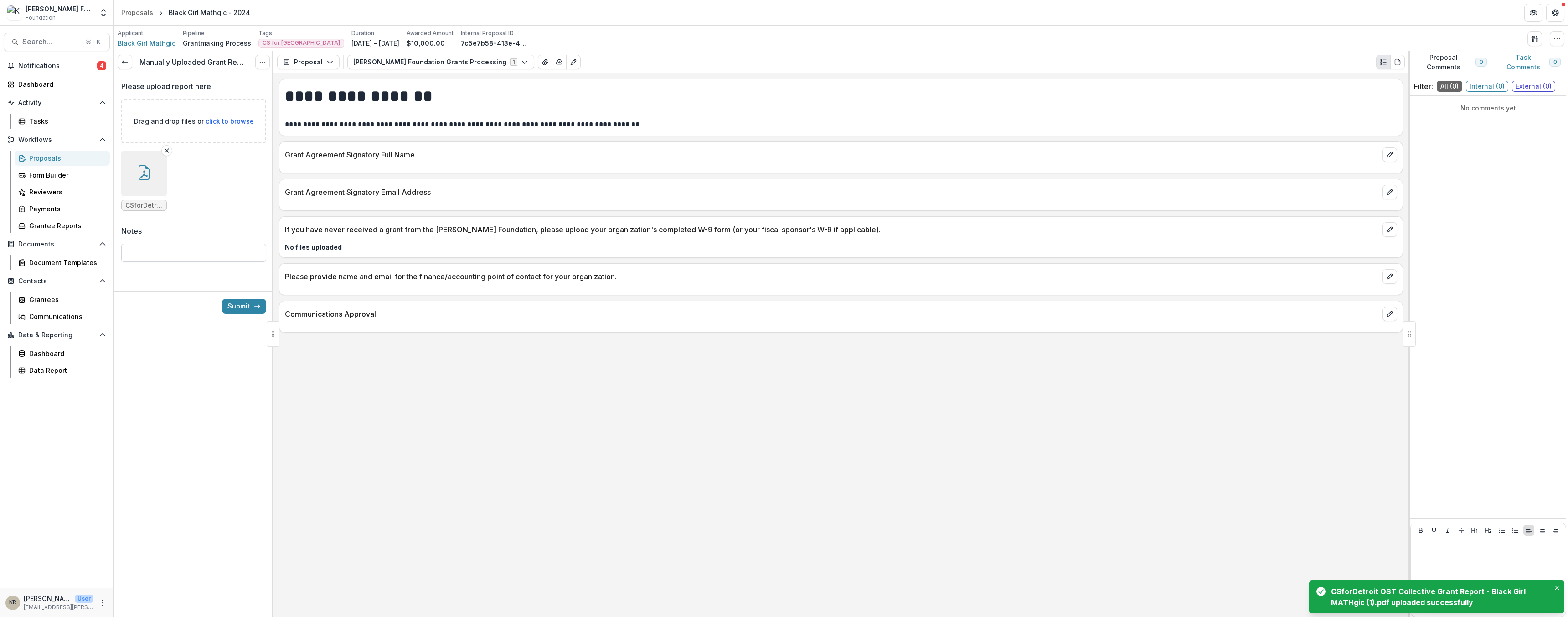
click at [251, 254] on input "Notes" at bounding box center [193, 253] width 145 height 18
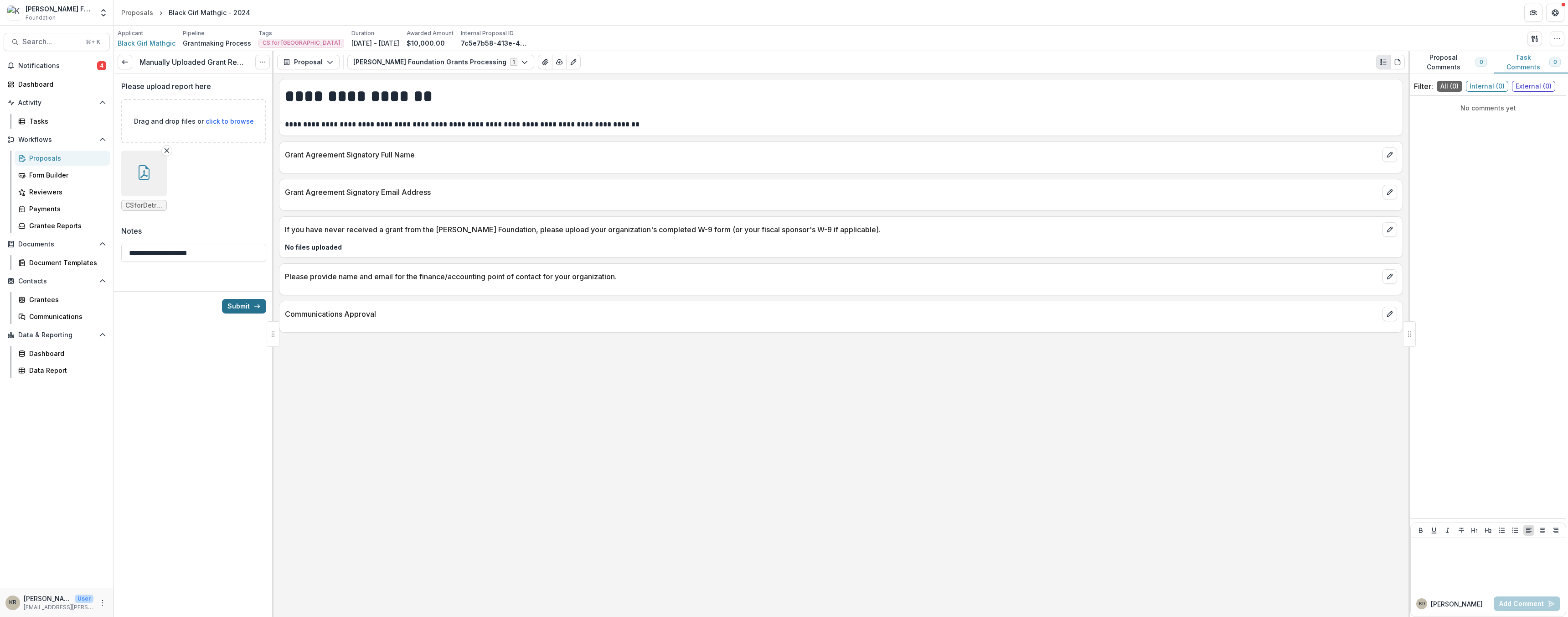
type input "**********"
click at [245, 301] on button "Submit" at bounding box center [244, 306] width 44 height 15
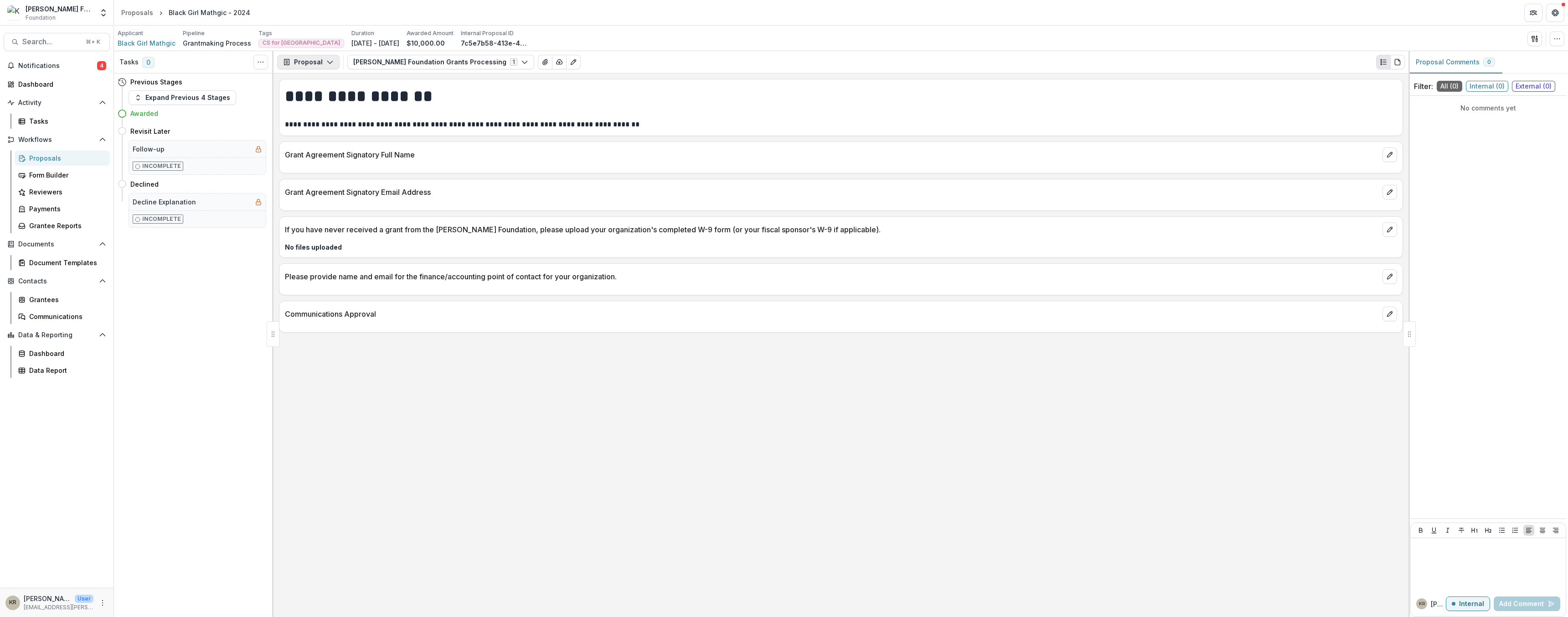
click at [322, 61] on button "Proposal" at bounding box center [308, 62] width 62 height 15
click at [317, 118] on button "Reports" at bounding box center [332, 113] width 105 height 15
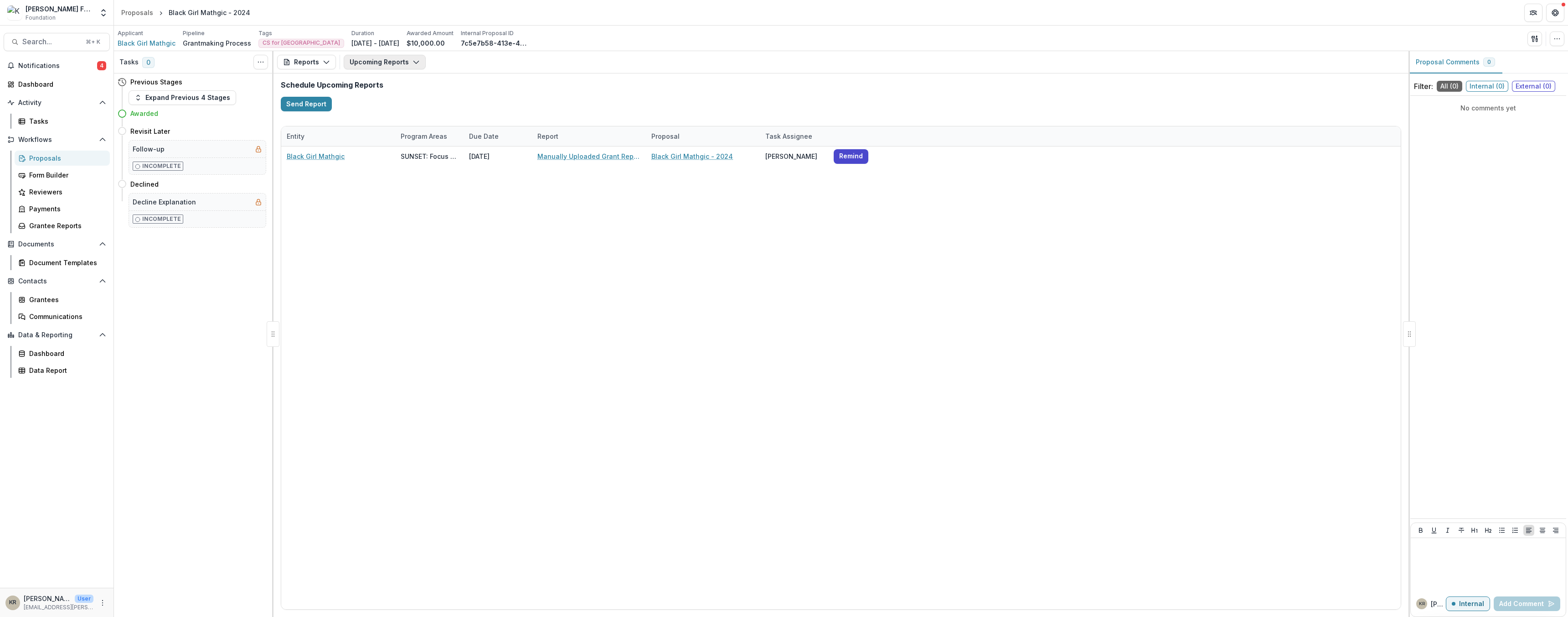
click at [418, 65] on button "Upcoming Reports" at bounding box center [384, 62] width 82 height 15
click at [416, 111] on span "Completed Reports" at bounding box center [456, 111] width 191 height 10
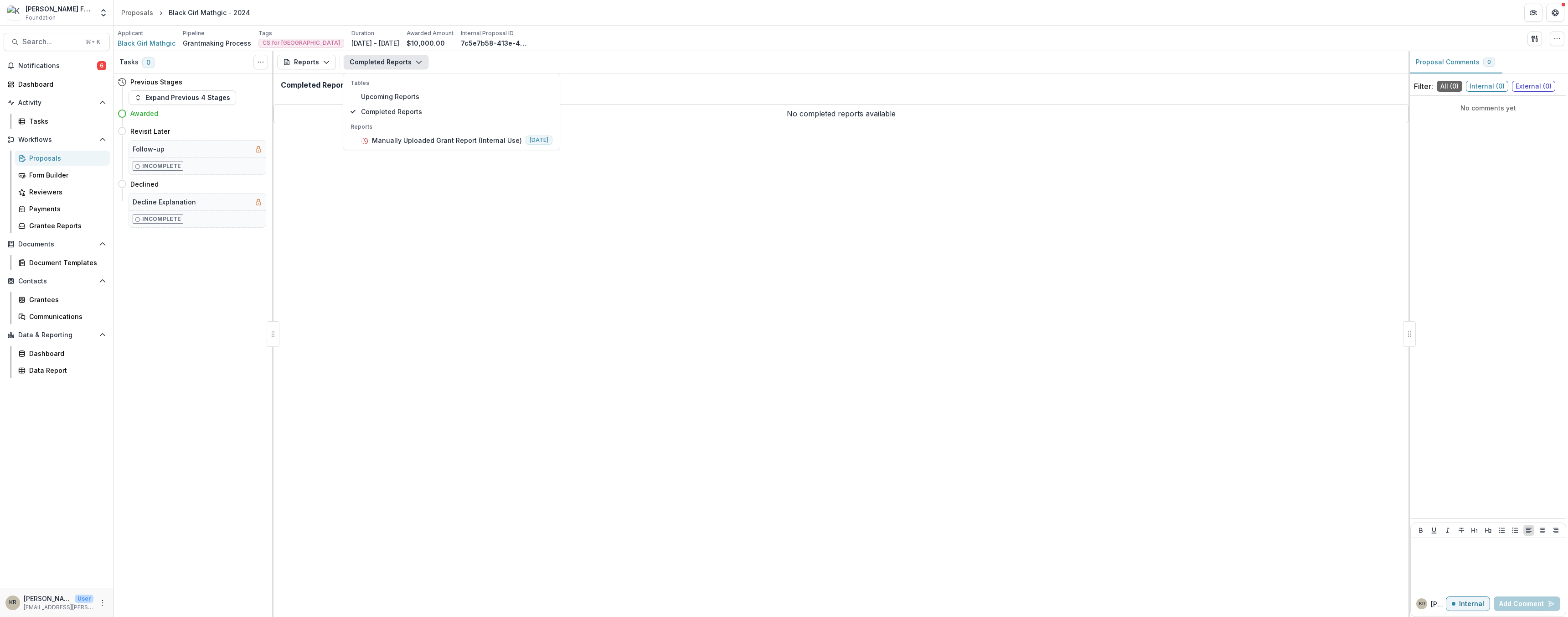
click at [618, 91] on div "Completed Reports" at bounding box center [841, 88] width 1135 height 30
click at [383, 66] on button "Completed Reports" at bounding box center [386, 62] width 85 height 15
click at [69, 228] on div "Grantee Reports" at bounding box center [66, 226] width 74 height 10
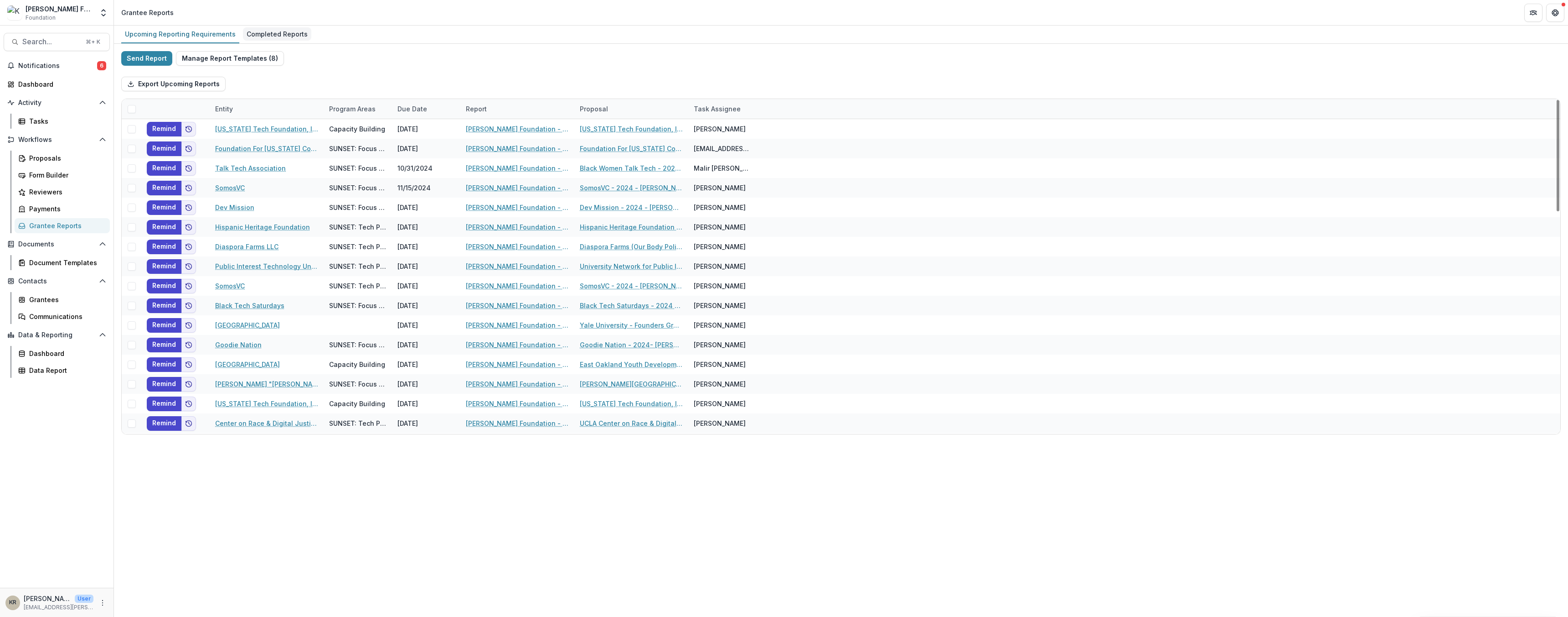
click at [243, 37] on div "Completed Reports" at bounding box center [277, 34] width 69 height 13
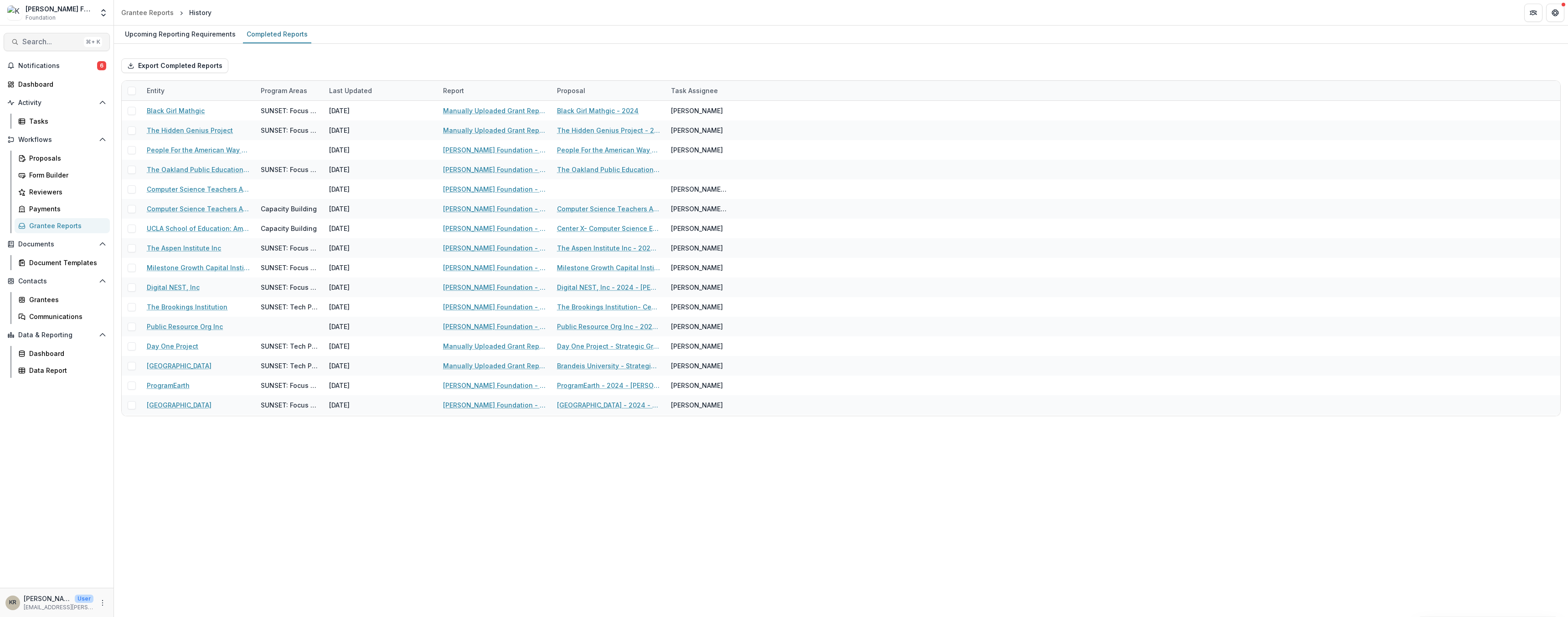
click at [42, 38] on span "Search..." at bounding box center [51, 42] width 58 height 9
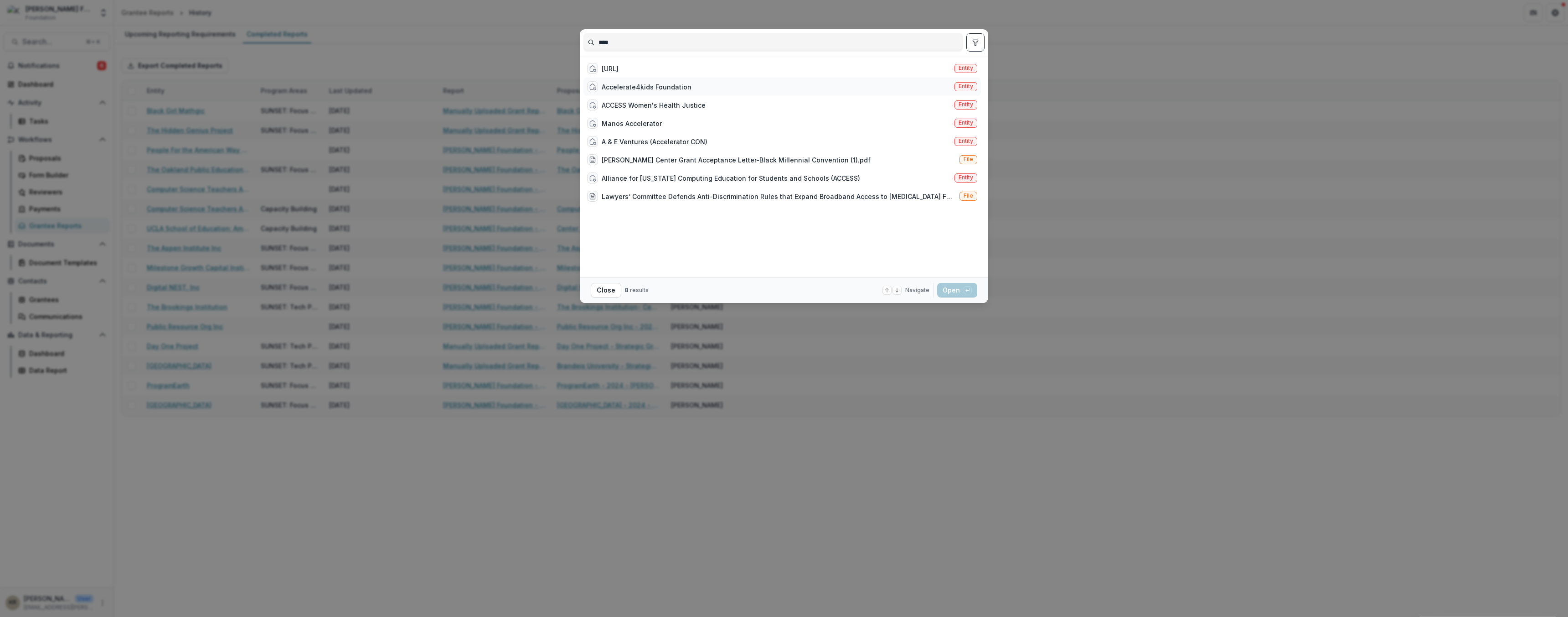
type input "****"
click at [604, 91] on div "Accelerate4kids Foundation" at bounding box center [647, 87] width 90 height 10
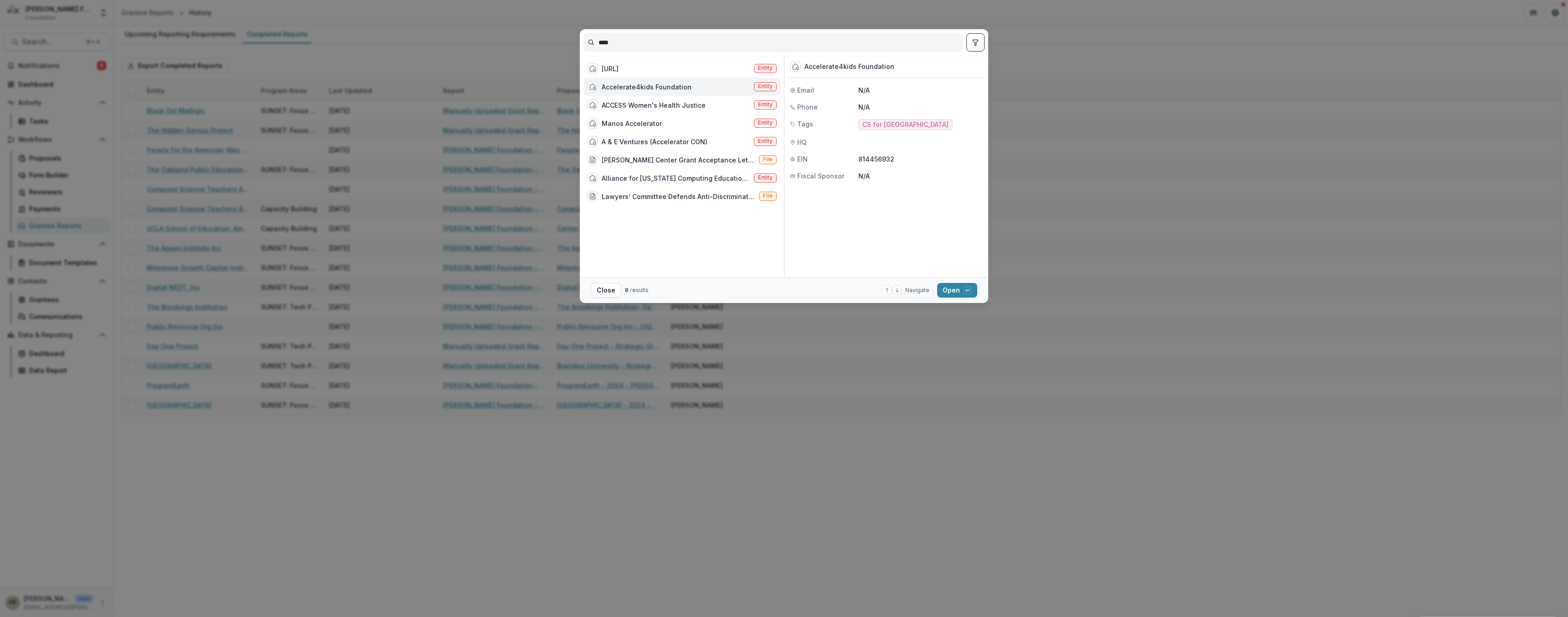
click at [604, 91] on div "Accelerate4kids Foundation" at bounding box center [647, 87] width 90 height 10
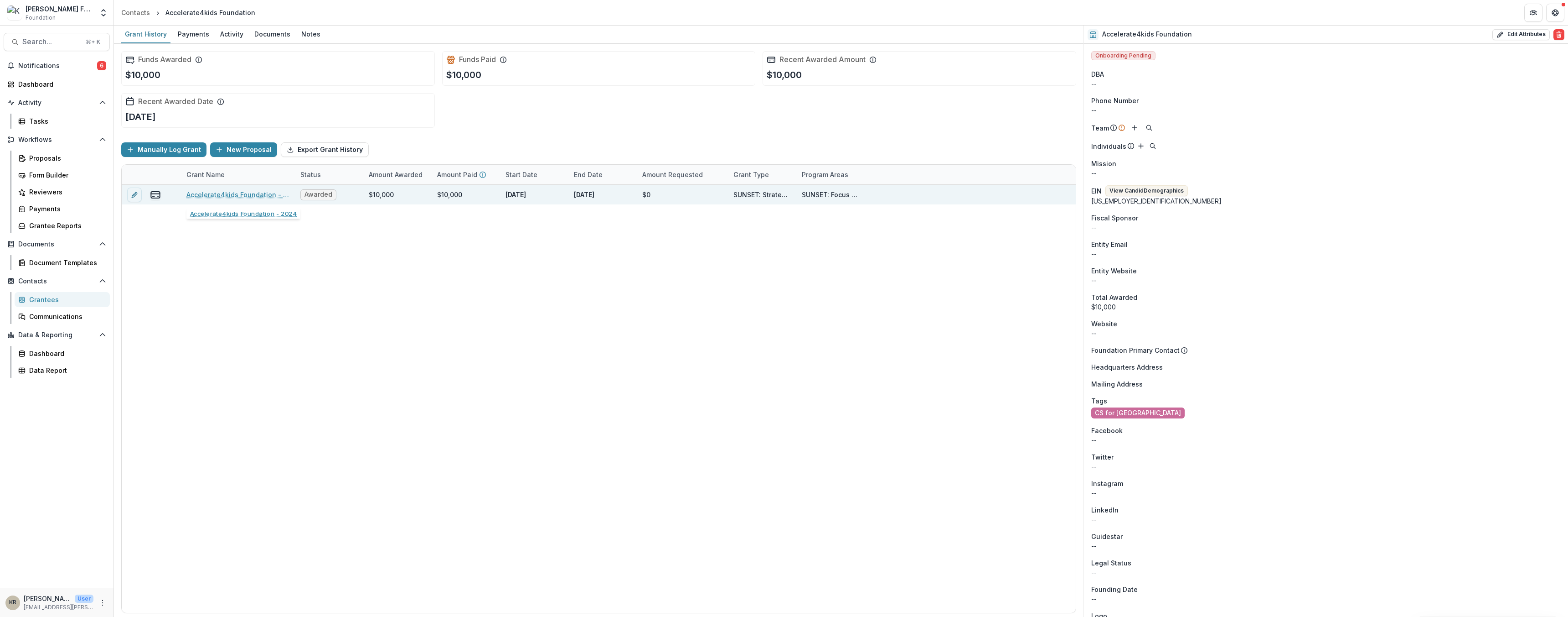
click at [226, 198] on link "Accelerate4kids Foundation - 2024" at bounding box center [238, 195] width 103 height 10
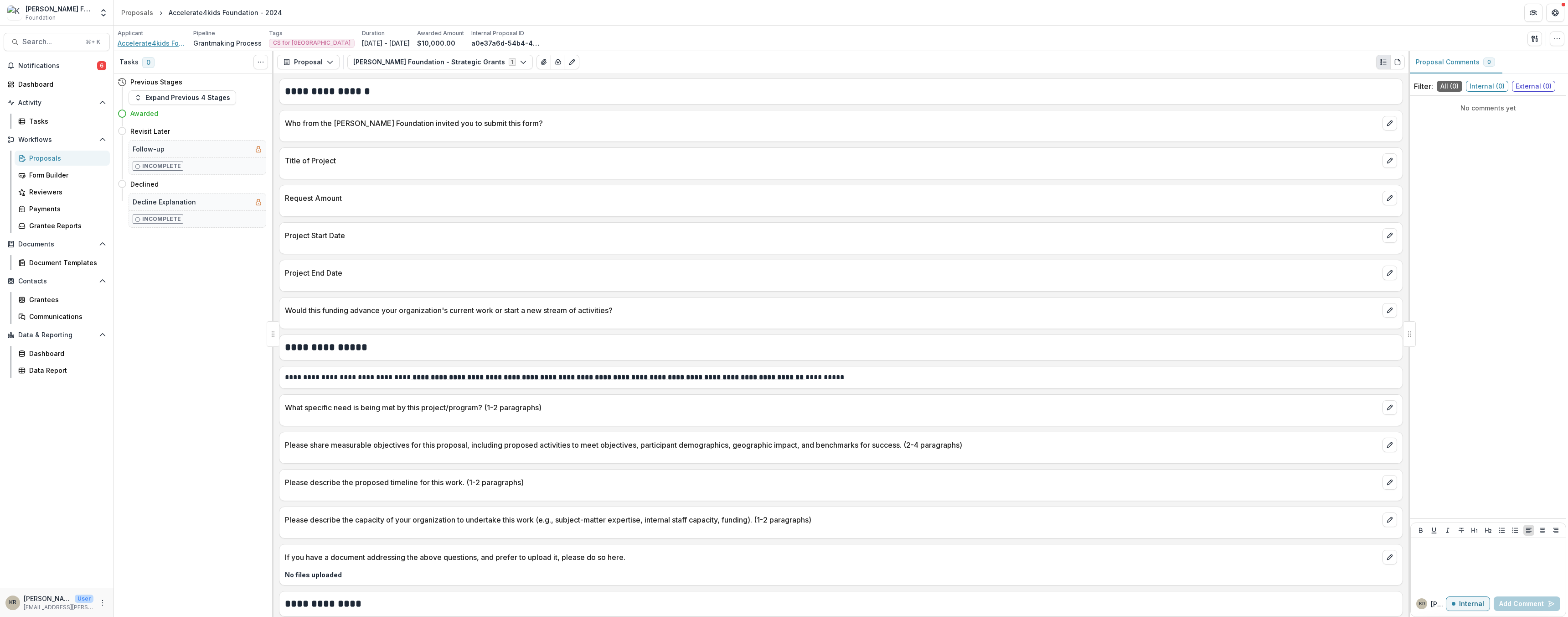
click at [156, 44] on span "Accelerate4kids Foundation" at bounding box center [152, 43] width 69 height 10
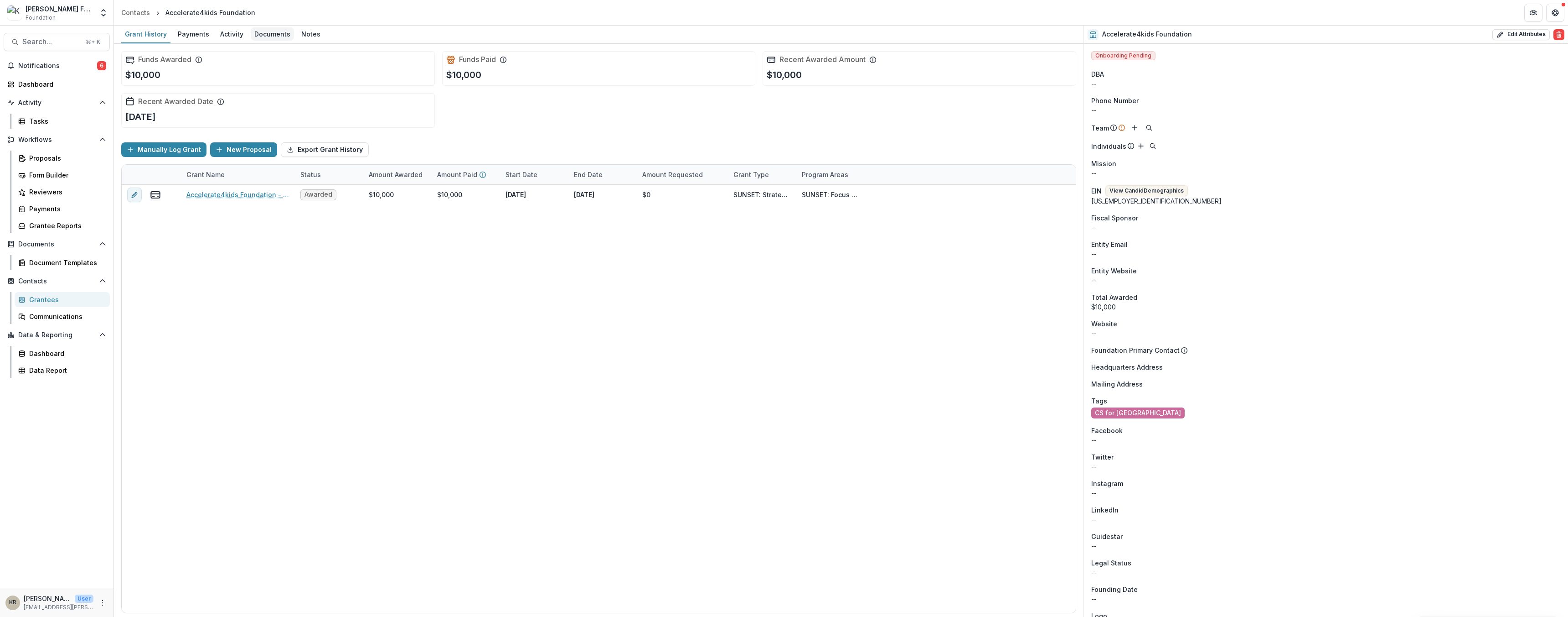
click at [258, 38] on div "Documents" at bounding box center [272, 34] width 43 height 13
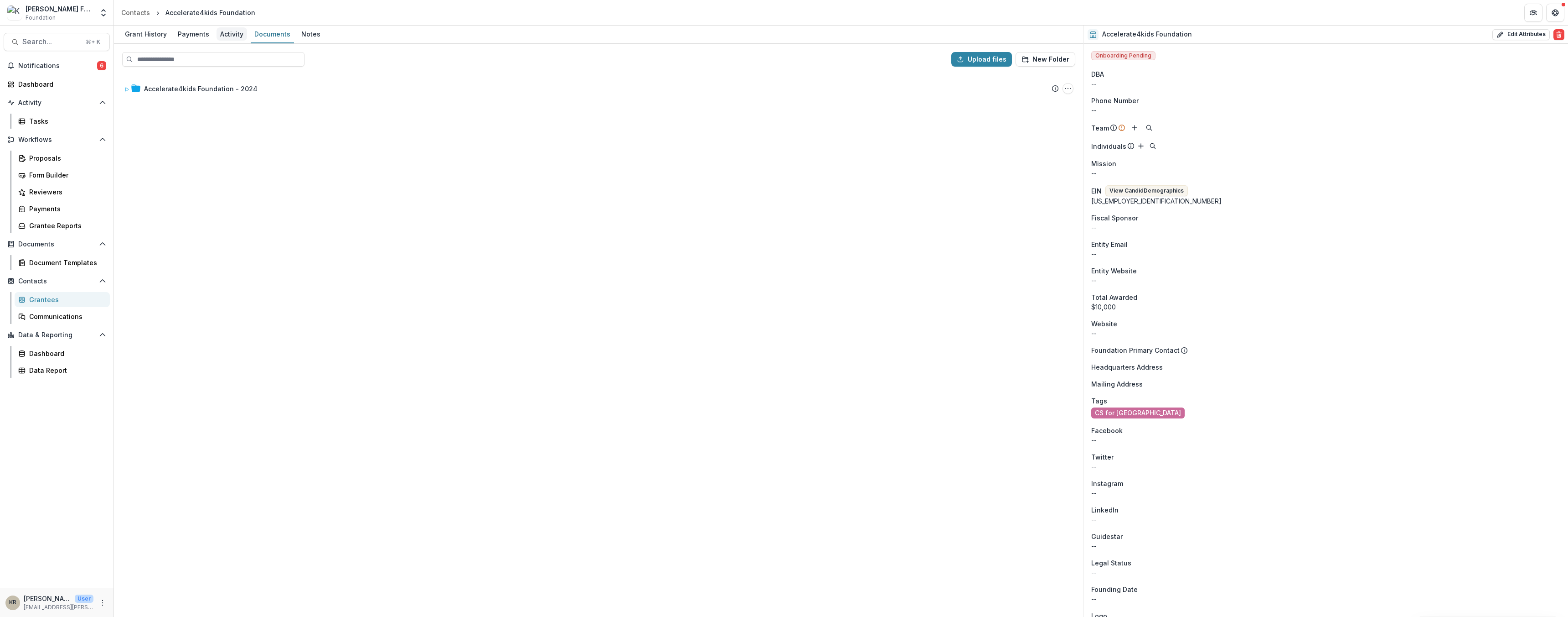
click at [222, 38] on div "Activity" at bounding box center [231, 34] width 30 height 13
click at [193, 37] on div "Payments" at bounding box center [193, 34] width 38 height 13
click at [133, 36] on div "Grant History" at bounding box center [146, 34] width 49 height 13
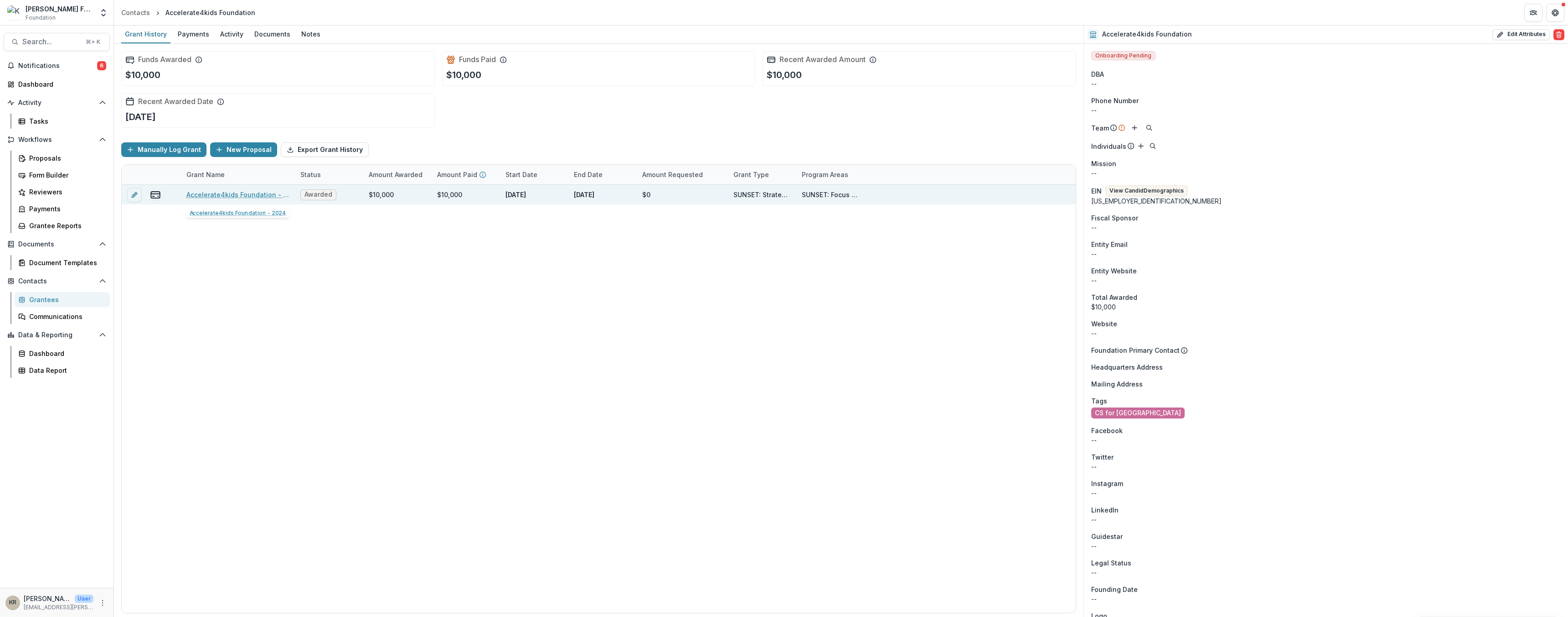
click at [236, 193] on link "Accelerate4kids Foundation - 2024" at bounding box center [238, 195] width 103 height 10
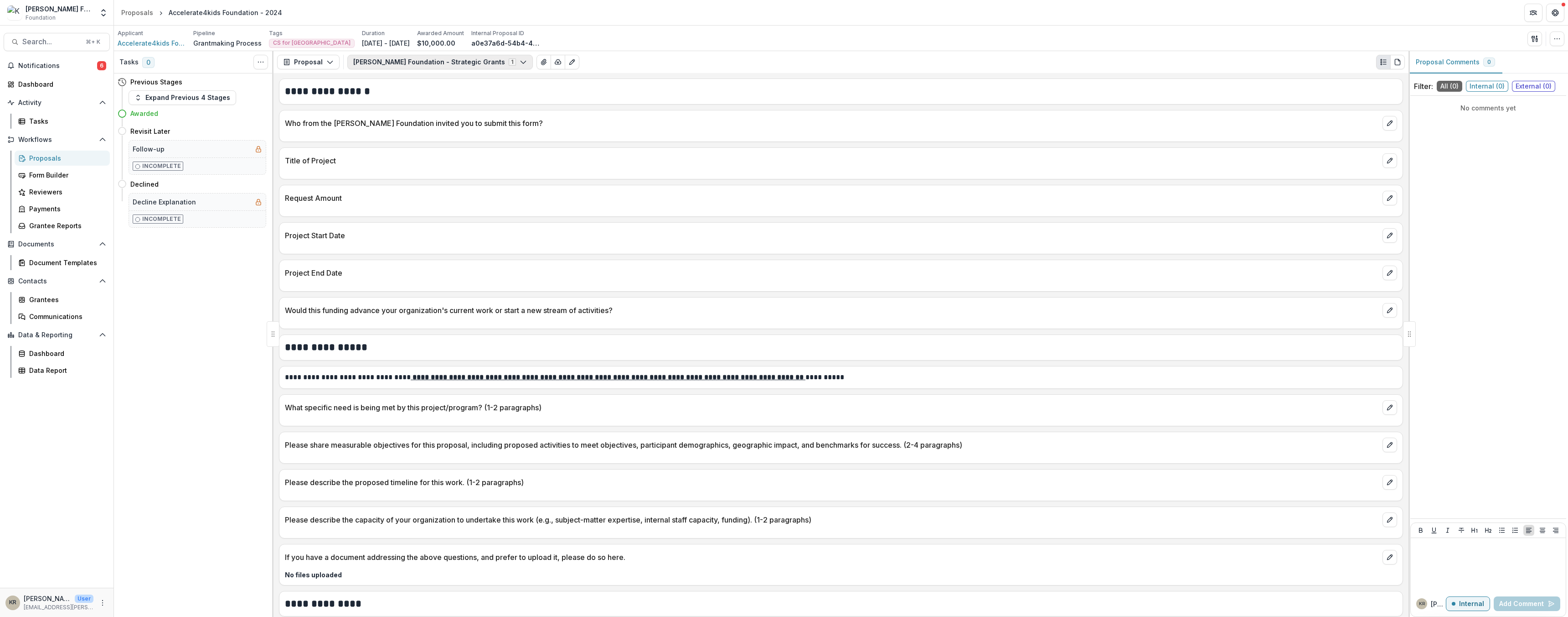
click at [436, 65] on button "[PERSON_NAME] Foundation - Strategic Grants 1" at bounding box center [440, 62] width 186 height 15
click at [317, 65] on button "Proposal" at bounding box center [308, 62] width 62 height 15
click at [327, 114] on div "Reports" at bounding box center [337, 113] width 83 height 10
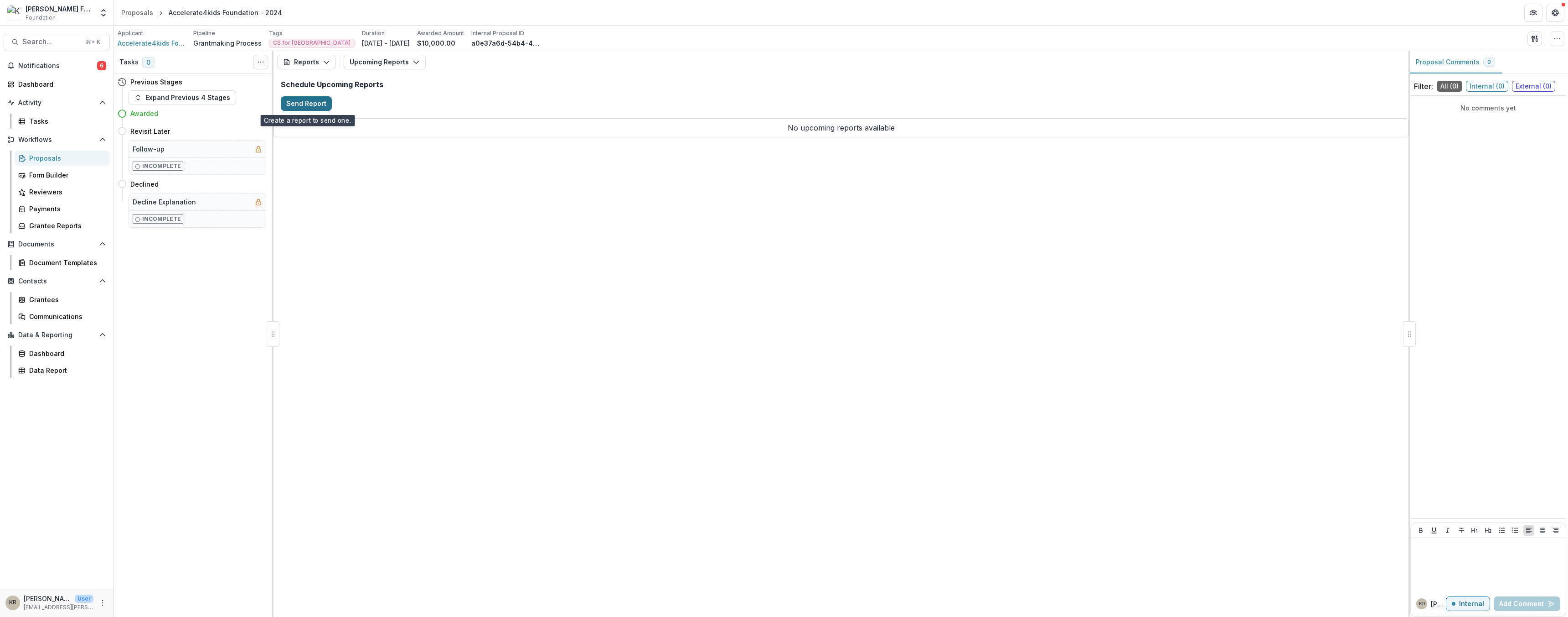
click at [282, 100] on button "Send Report" at bounding box center [306, 104] width 51 height 15
select select "********"
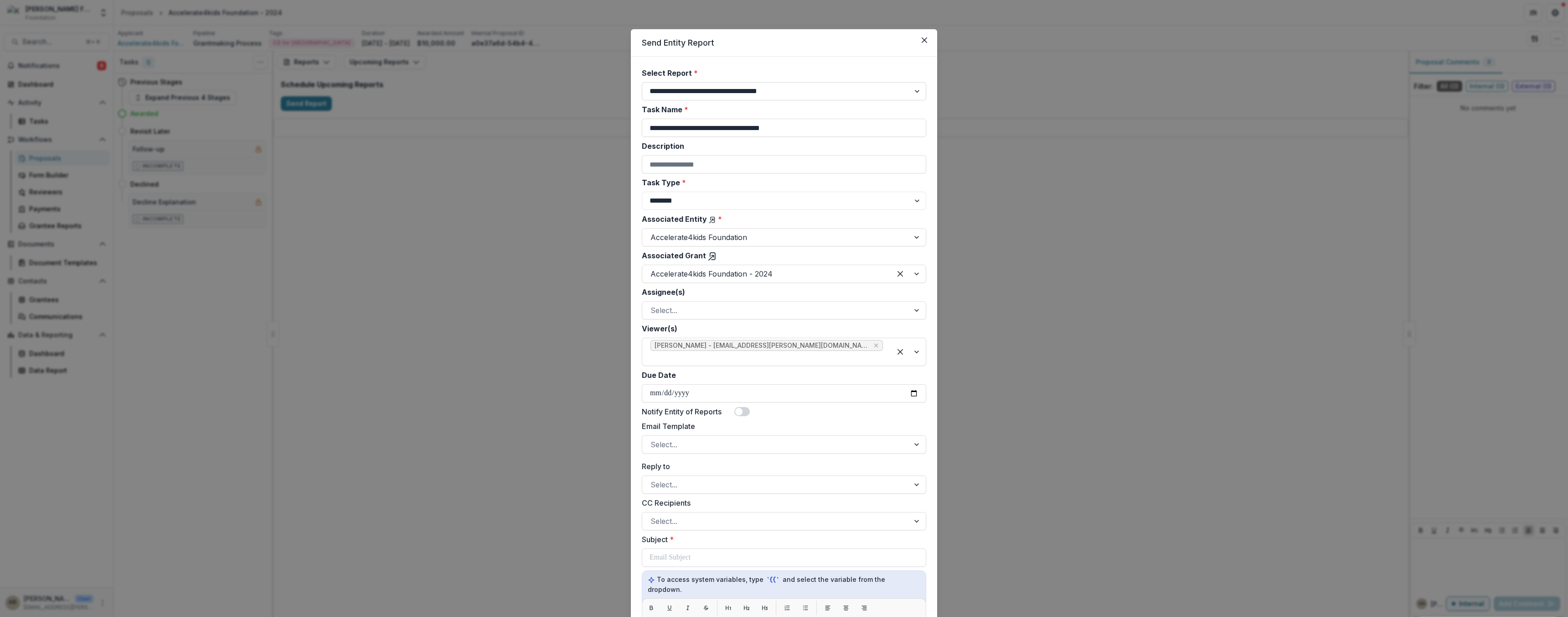
click at [737, 95] on select "**********" at bounding box center [784, 91] width 285 height 18
select select "**********"
click at [642, 82] on select "**********" at bounding box center [784, 91] width 285 height 18
type input "**********"
click at [667, 162] on input "Description" at bounding box center [784, 164] width 285 height 18
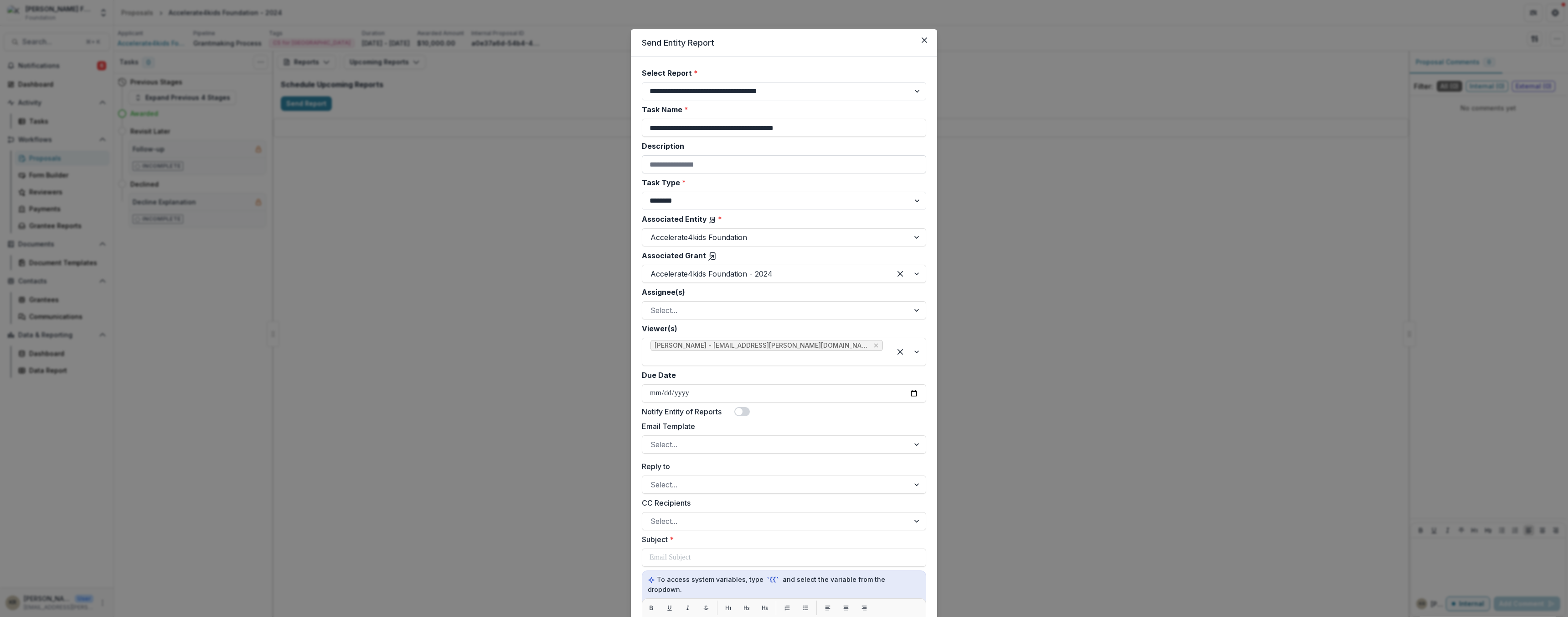
click at [648, 162] on input "Description" at bounding box center [784, 164] width 285 height 18
click at [647, 172] on input "Description" at bounding box center [784, 164] width 285 height 18
click at [650, 216] on label "Associated Entity *" at bounding box center [781, 218] width 279 height 11
click at [650, 232] on input "Associated Entity *" at bounding box center [651, 236] width 2 height 11
click at [698, 315] on div at bounding box center [775, 310] width 251 height 13
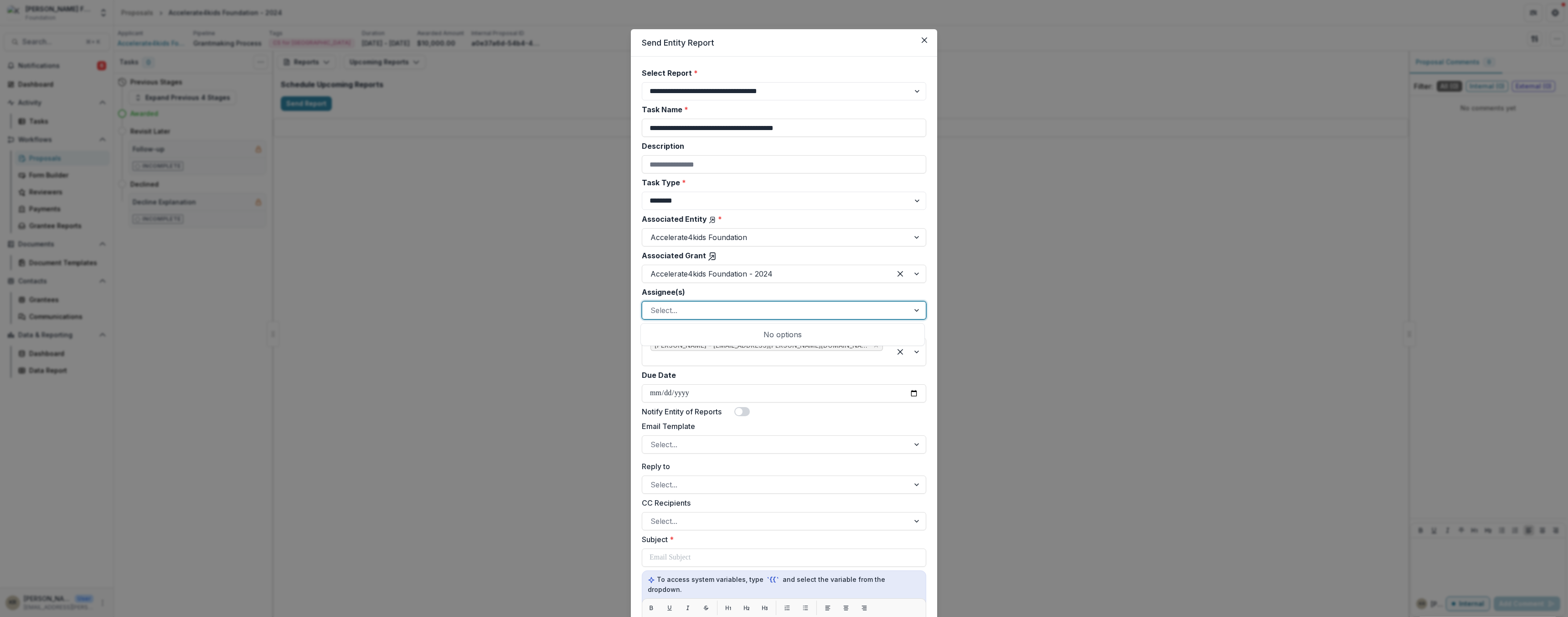
click at [688, 309] on div at bounding box center [775, 310] width 251 height 13
type input "*"
click at [717, 160] on input "Description" at bounding box center [784, 164] width 285 height 18
click at [723, 148] on label "Description" at bounding box center [781, 146] width 279 height 11
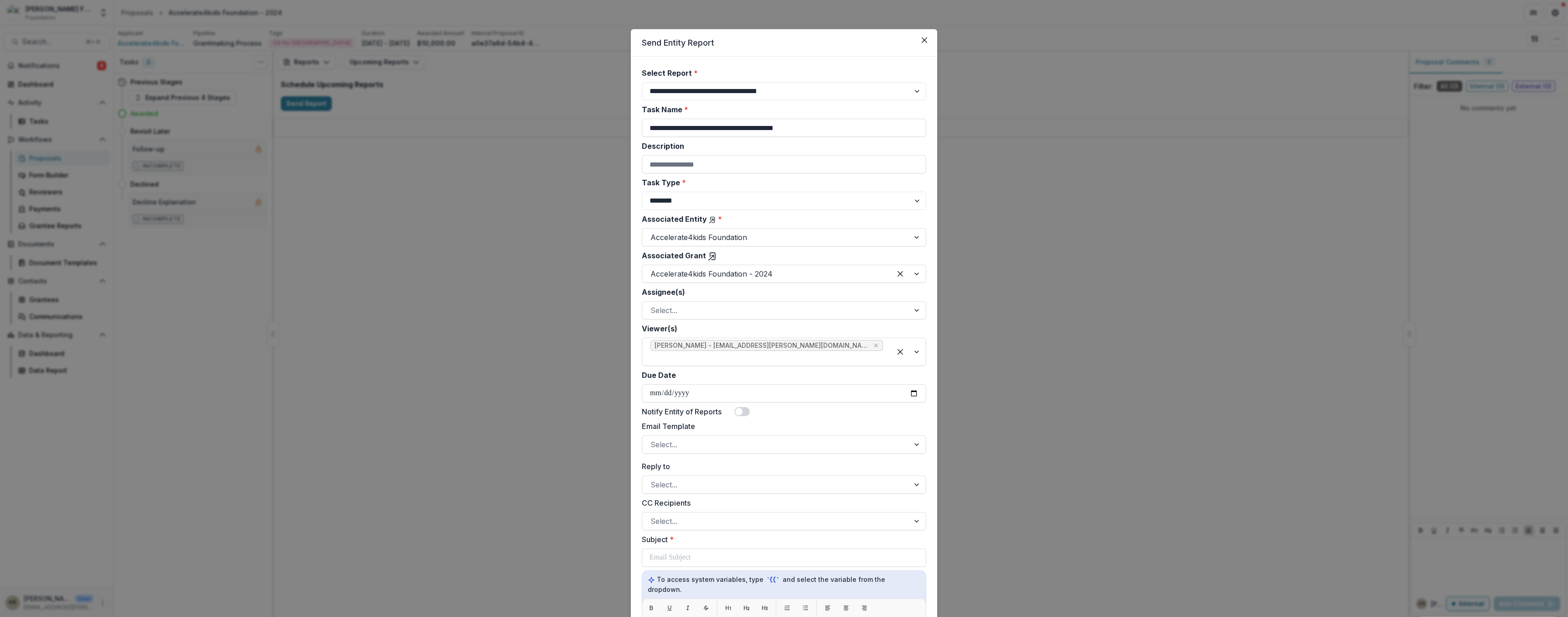
click at [723, 155] on input "Description" at bounding box center [784, 164] width 285 height 18
click at [913, 385] on input "Due Date" at bounding box center [784, 393] width 285 height 18
type input "**********"
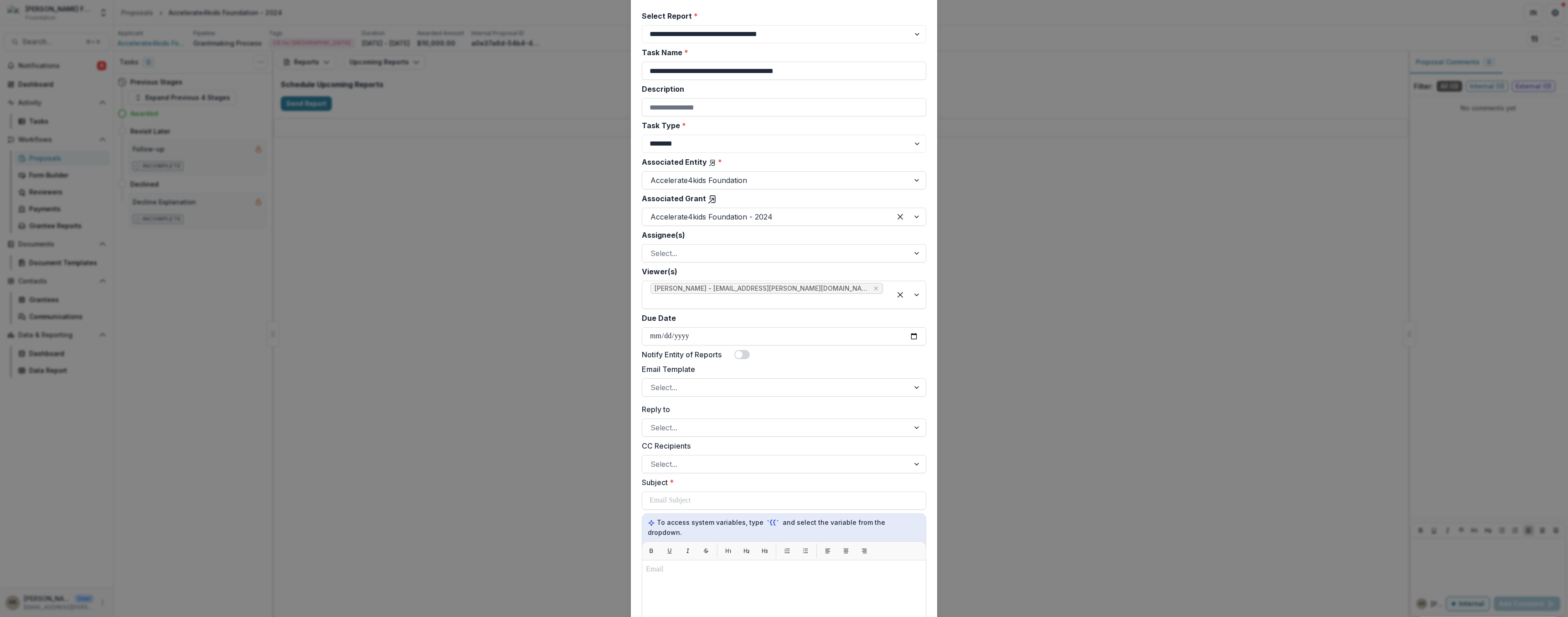
scroll to position [339, 0]
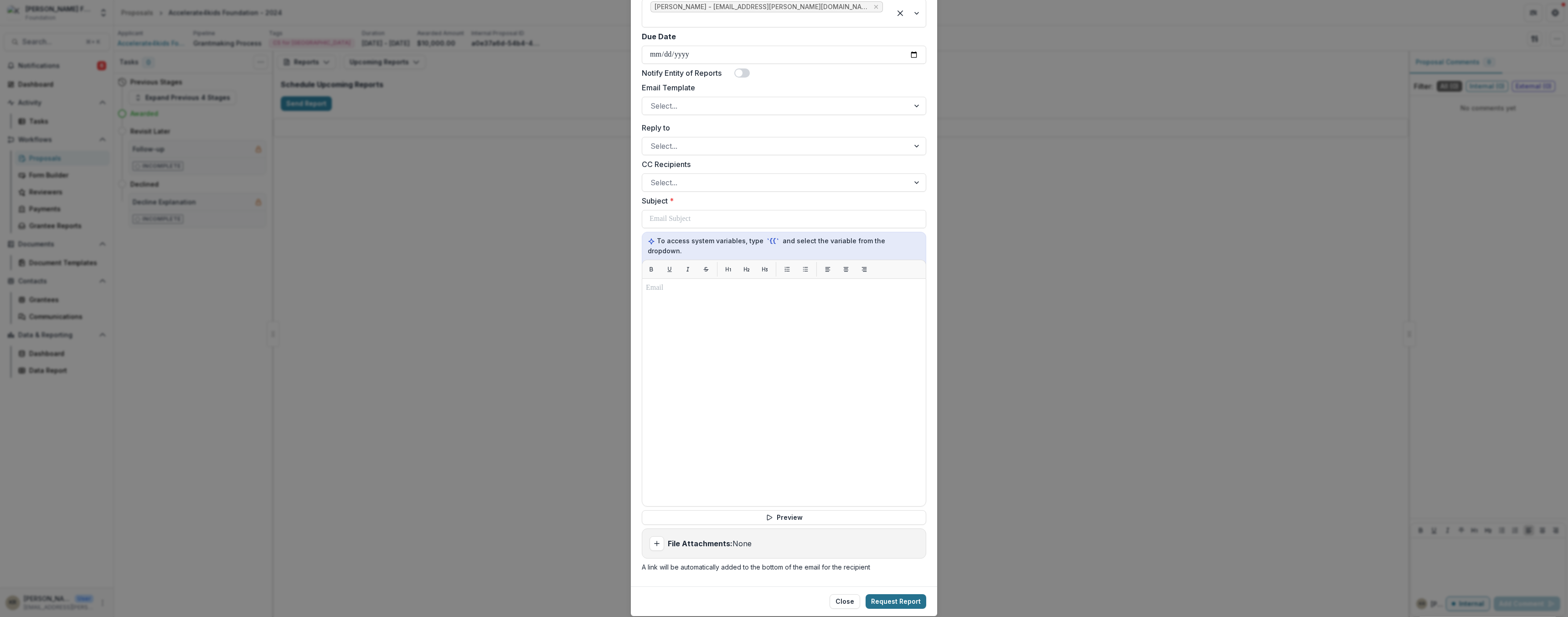
click at [910, 594] on button "Request Report" at bounding box center [896, 601] width 61 height 15
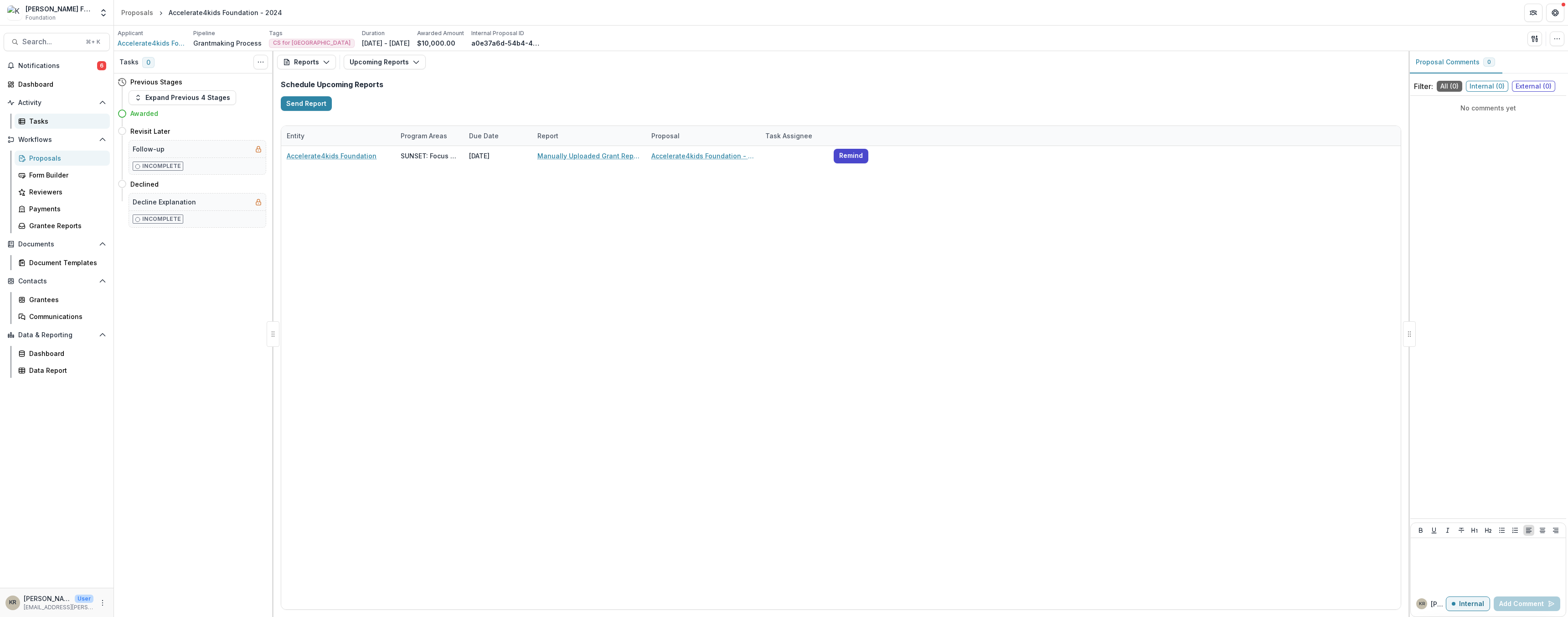
click at [97, 121] on div "Tasks" at bounding box center [66, 121] width 74 height 10
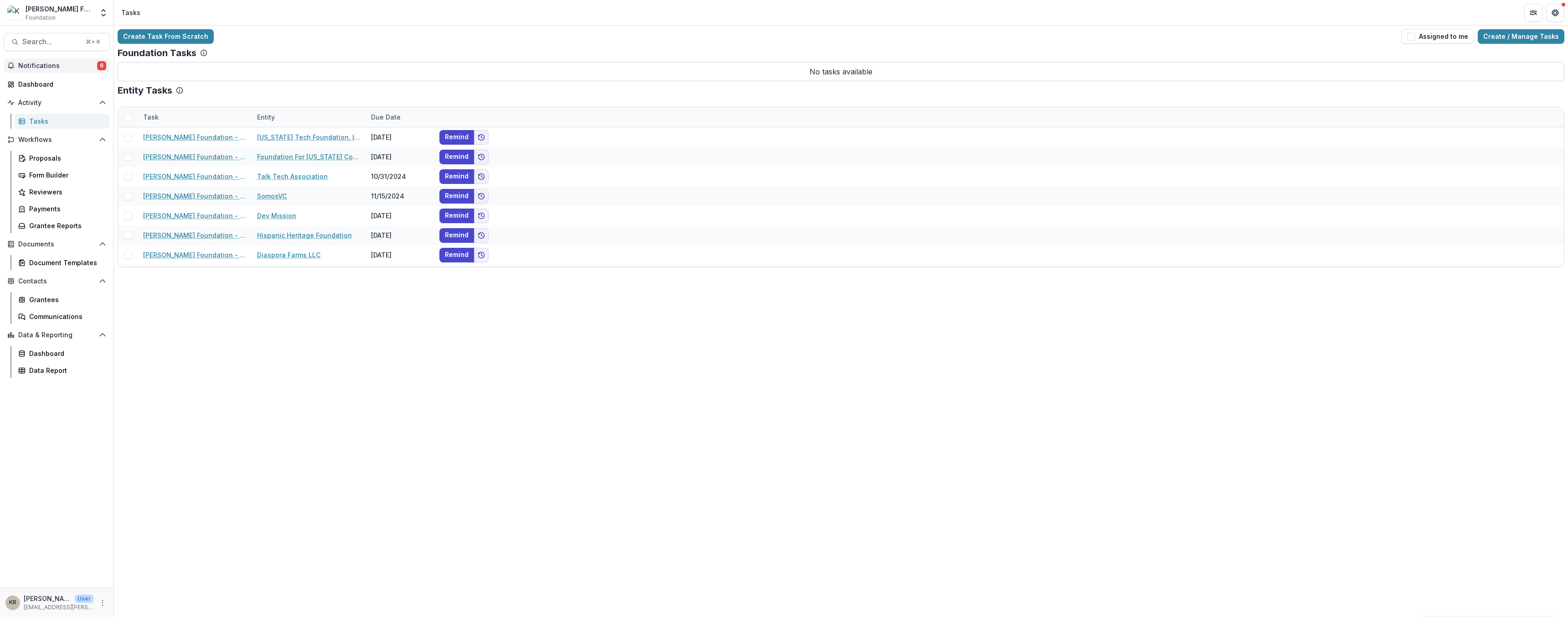
click at [53, 70] on button "Notifications 6" at bounding box center [56, 65] width 106 height 15
click at [55, 41] on span "Search..." at bounding box center [51, 42] width 58 height 9
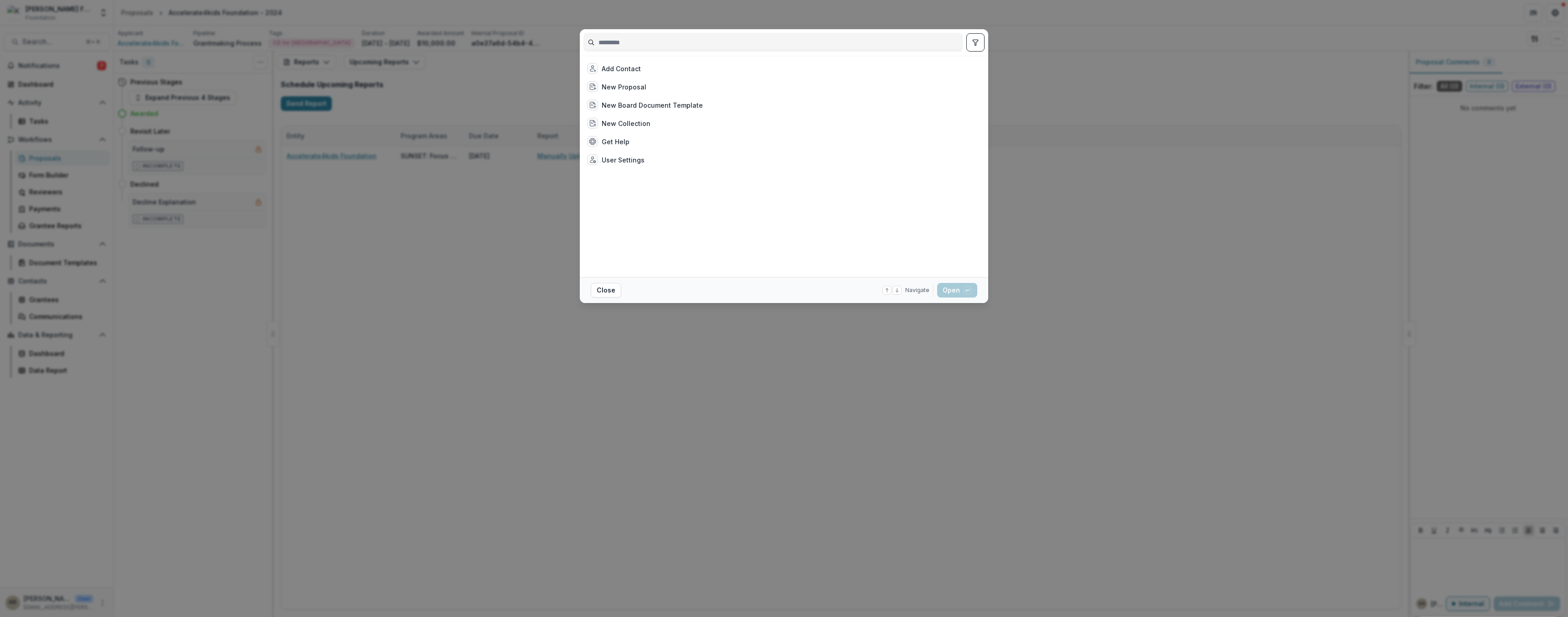
click at [912, 316] on div "Add Contact New Proposal New Board Document Template New Collection Get Help Us…" at bounding box center [784, 308] width 1568 height 617
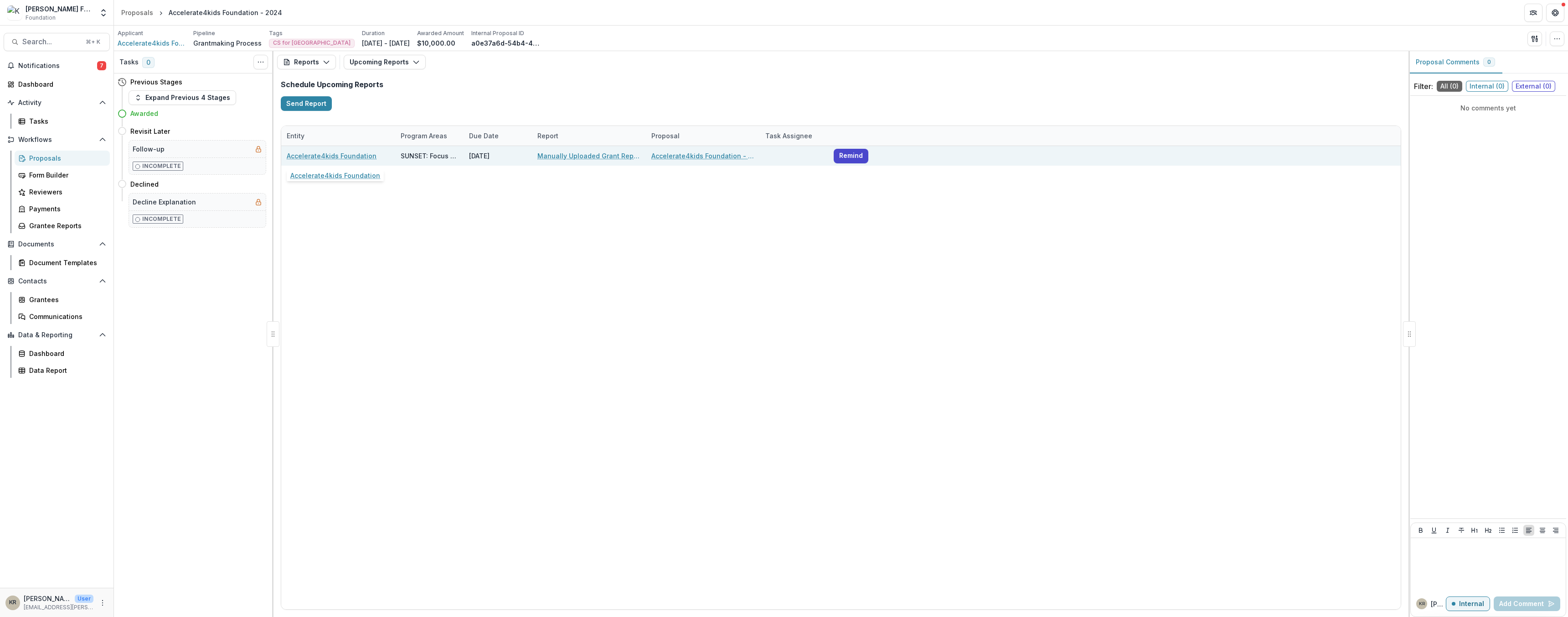
click at [348, 155] on link "Accelerate4kids Foundation" at bounding box center [332, 155] width 90 height 10
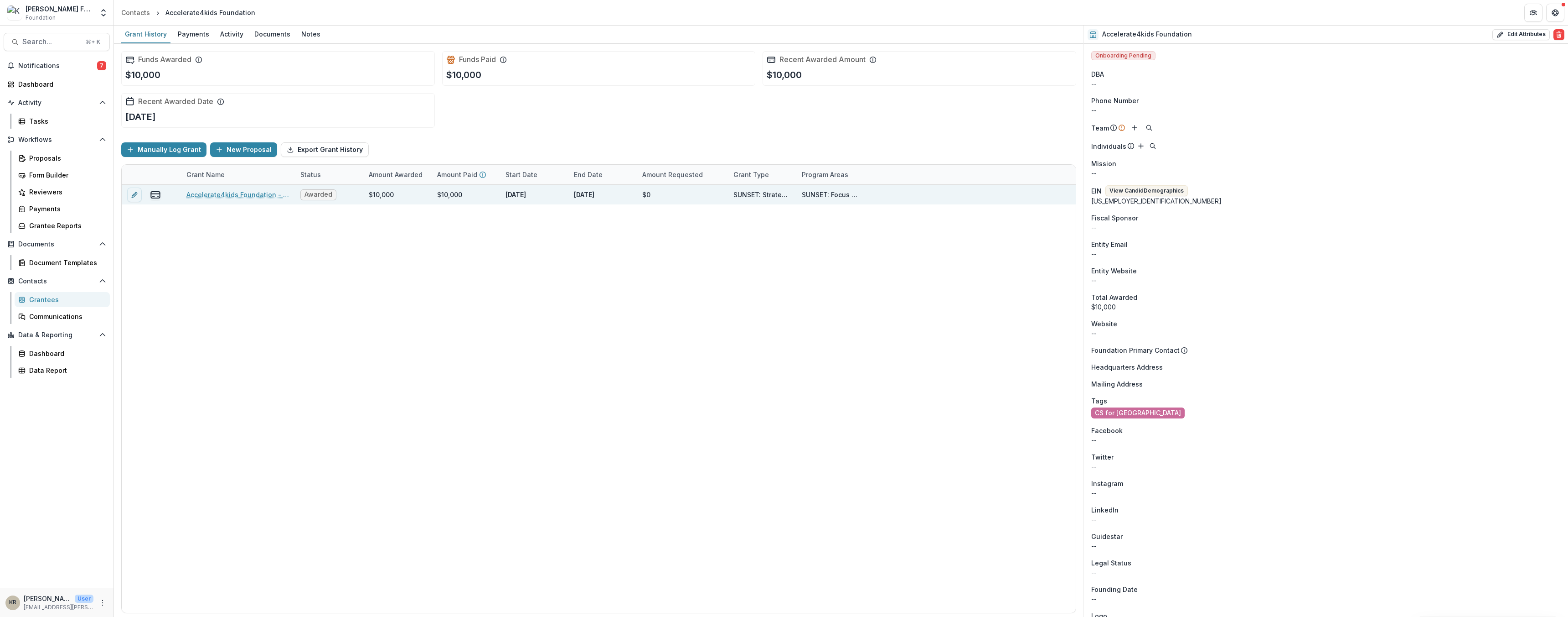
click at [270, 194] on link "Accelerate4kids Foundation - 2024" at bounding box center [238, 195] width 103 height 10
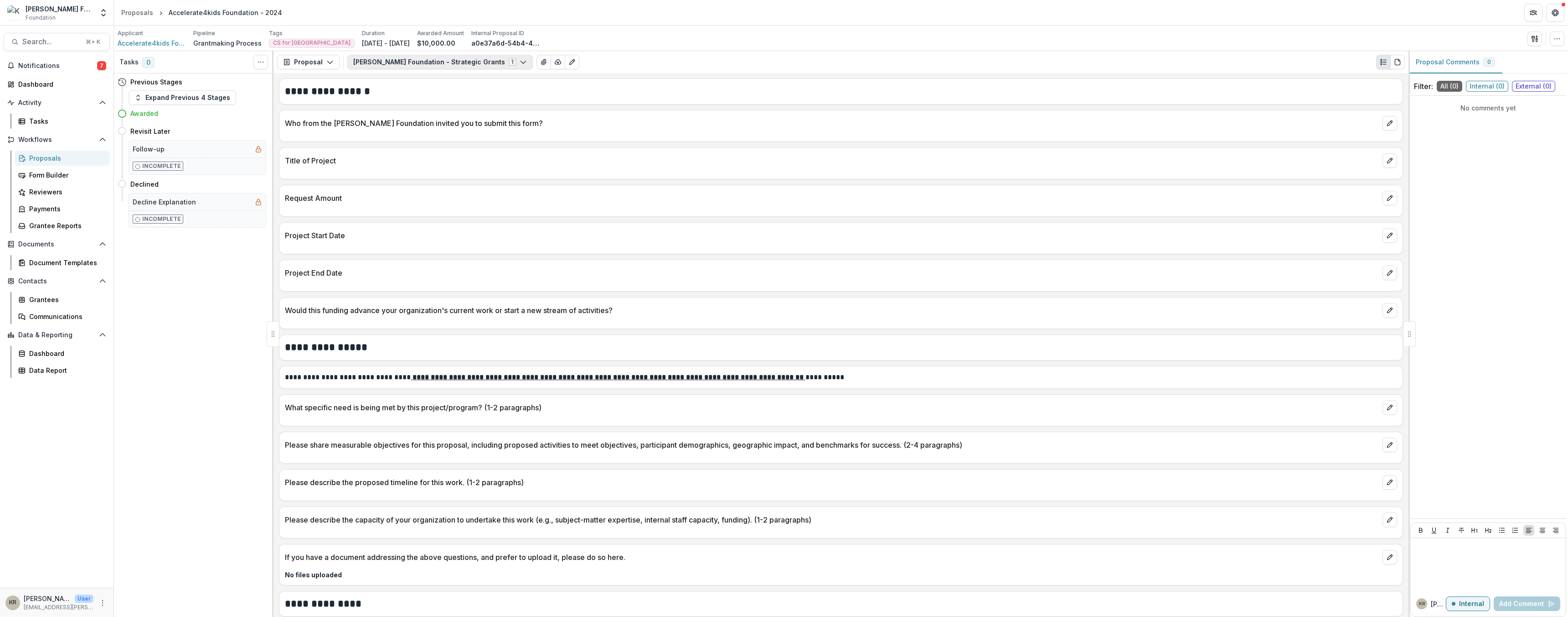
click at [395, 57] on button "[PERSON_NAME] Foundation - Strategic Grants 1" at bounding box center [440, 62] width 186 height 15
click at [312, 56] on button "Proposal" at bounding box center [308, 62] width 62 height 15
click at [319, 106] on button "Reports" at bounding box center [332, 113] width 105 height 15
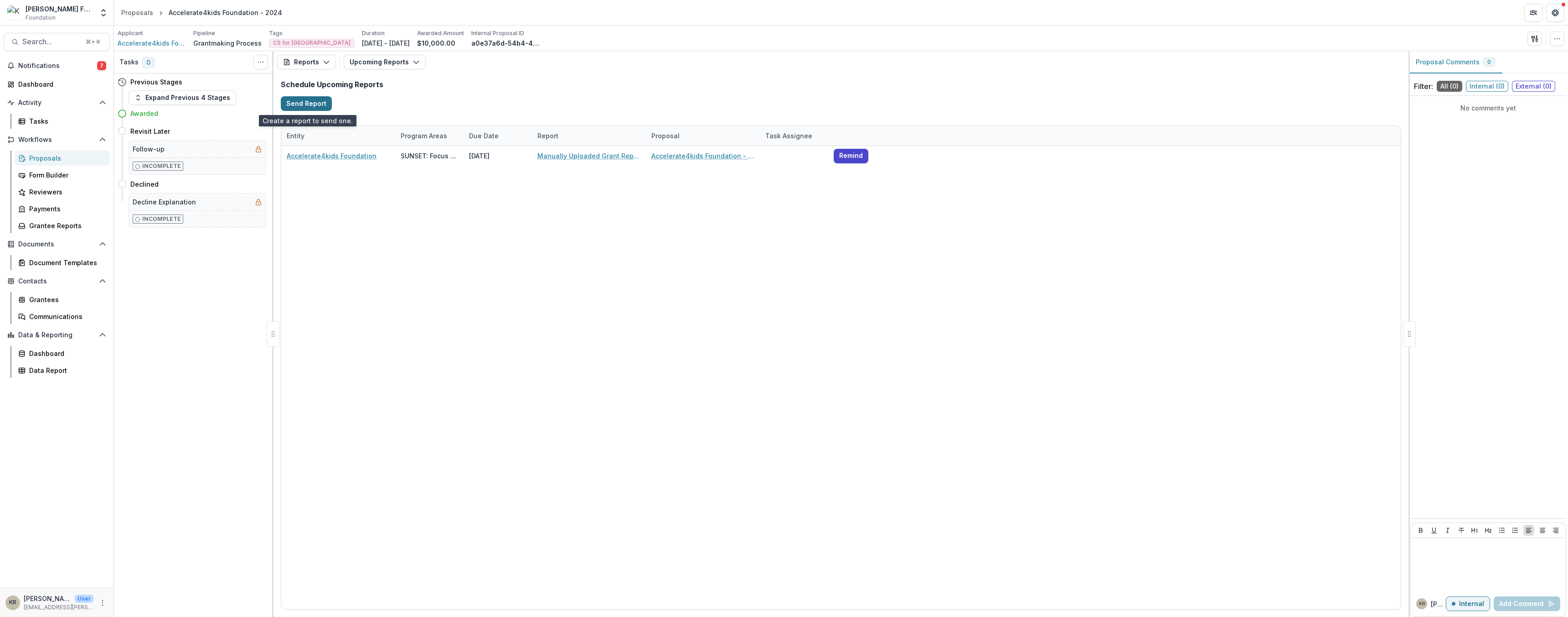
click at [322, 103] on button "Send Report" at bounding box center [306, 104] width 51 height 15
select select "********"
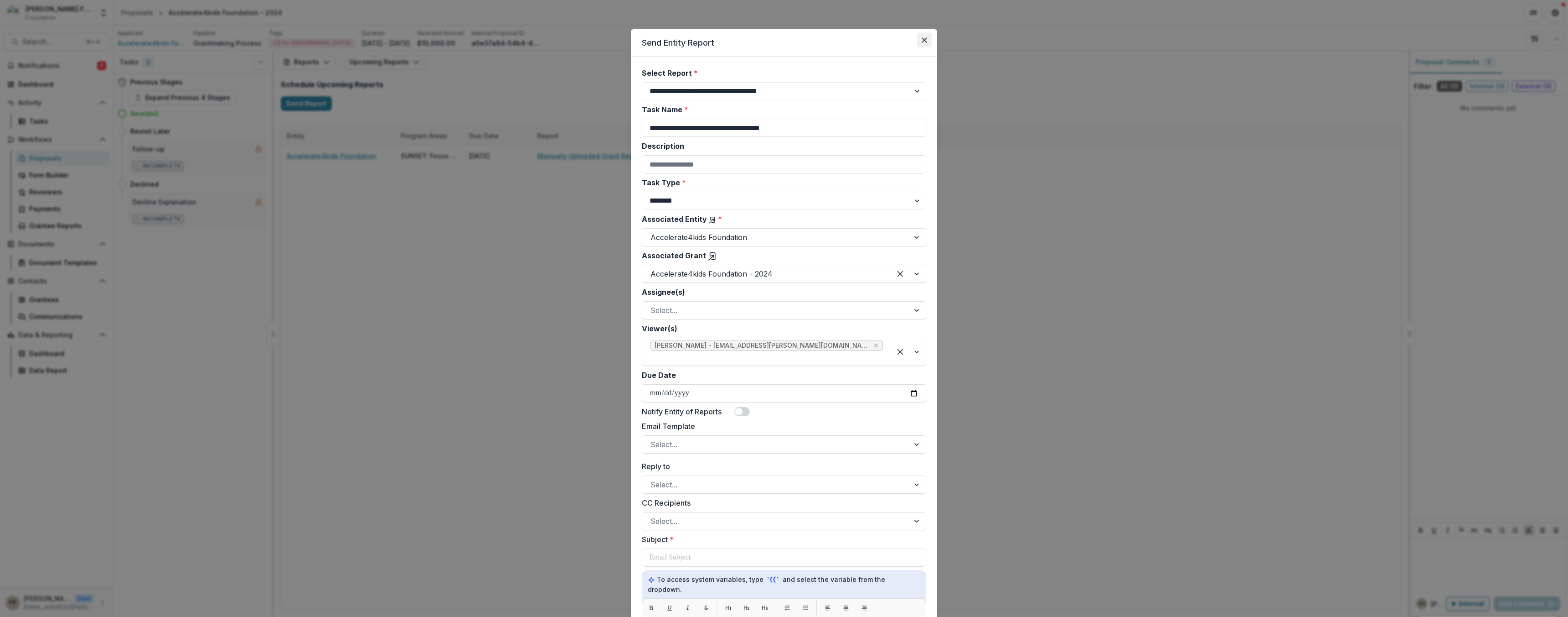
click at [919, 35] on button "Close" at bounding box center [924, 40] width 15 height 15
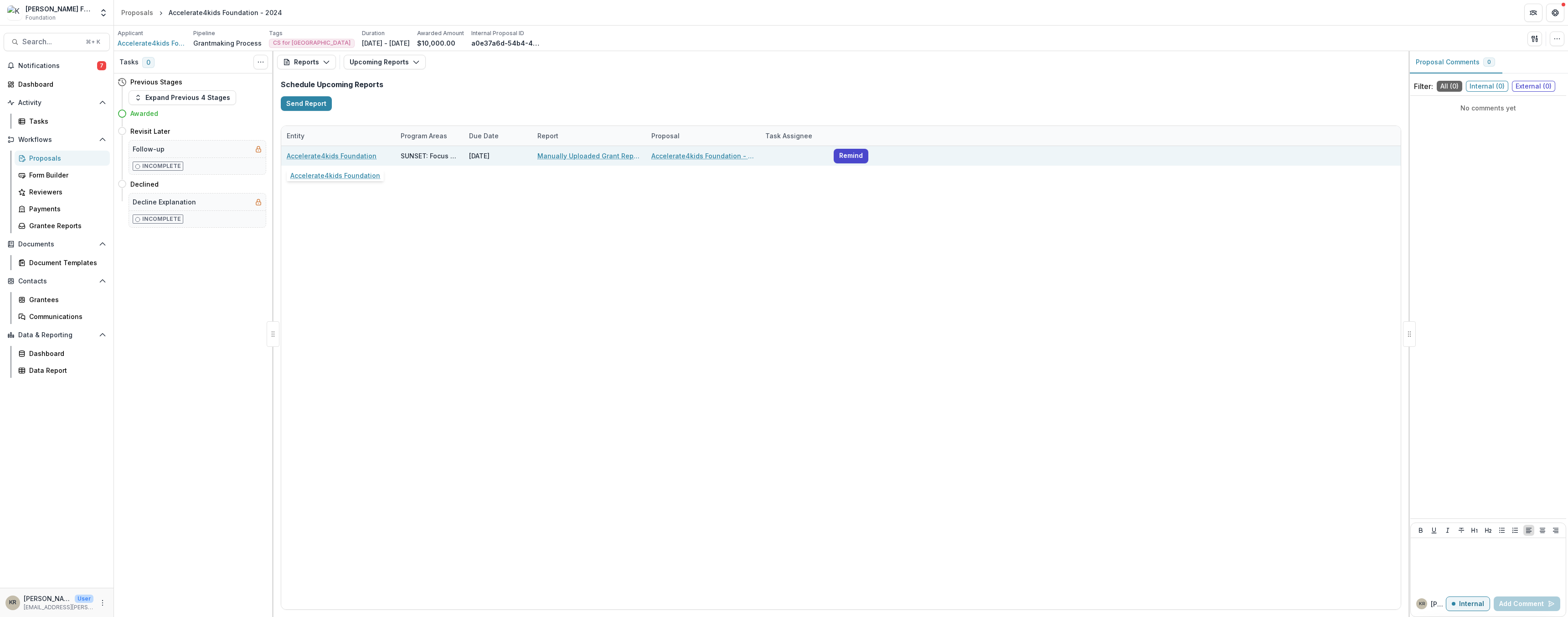
click at [354, 154] on link "Accelerate4kids Foundation" at bounding box center [332, 155] width 90 height 10
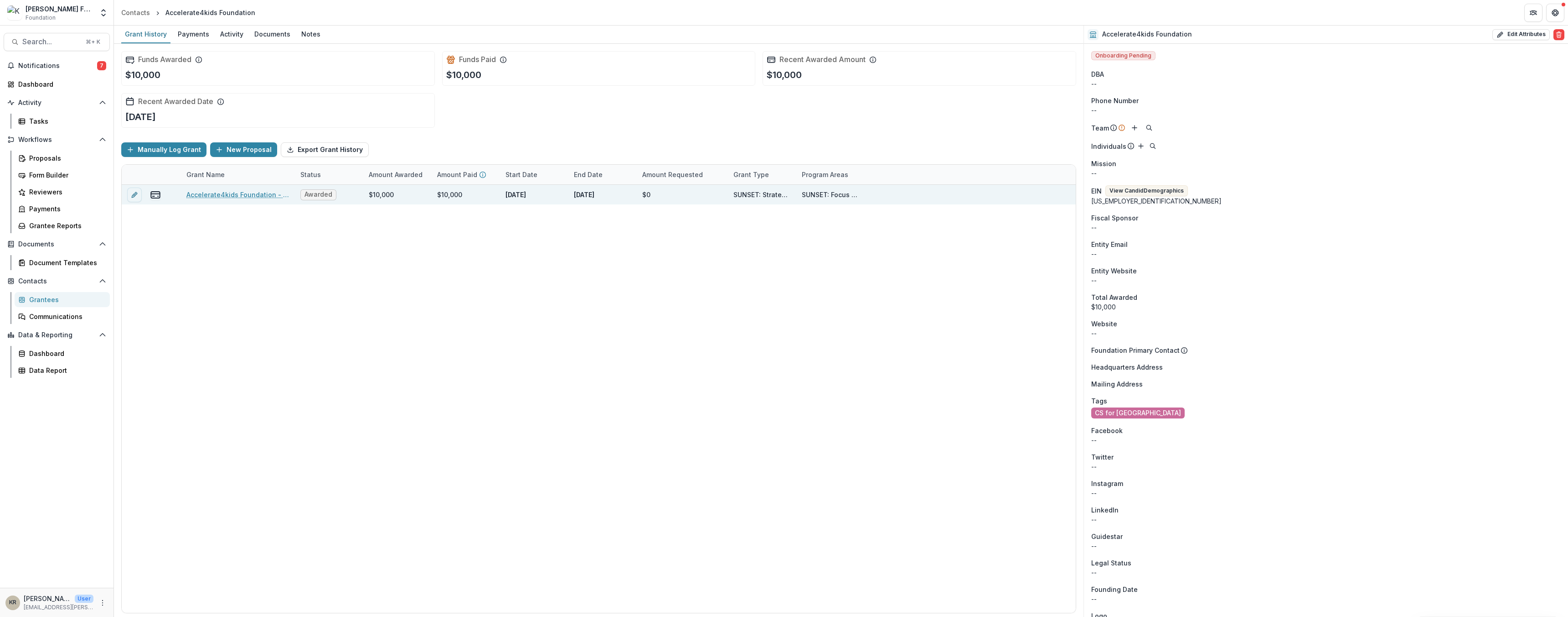
click at [263, 193] on link "Accelerate4kids Foundation - 2024" at bounding box center [238, 195] width 103 height 10
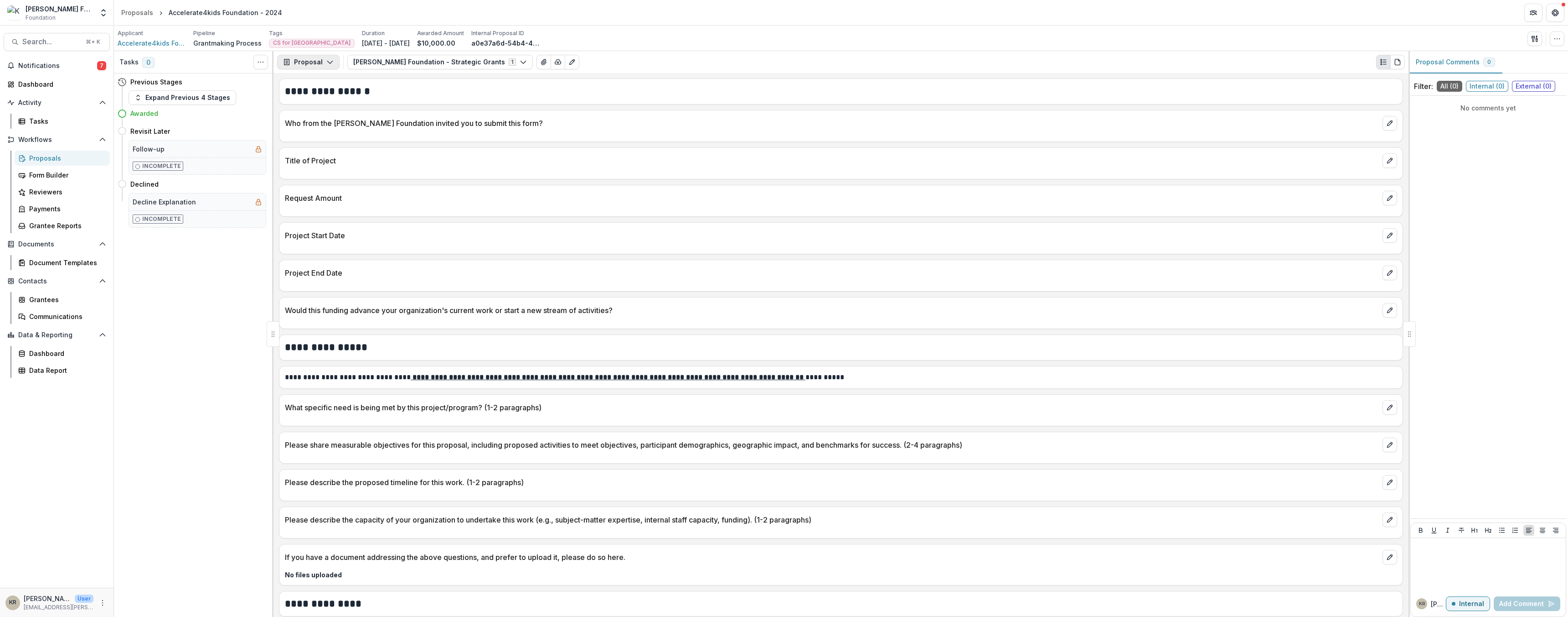
click at [312, 68] on button "Proposal" at bounding box center [308, 62] width 62 height 15
click at [312, 110] on div "Reports" at bounding box center [337, 113] width 83 height 10
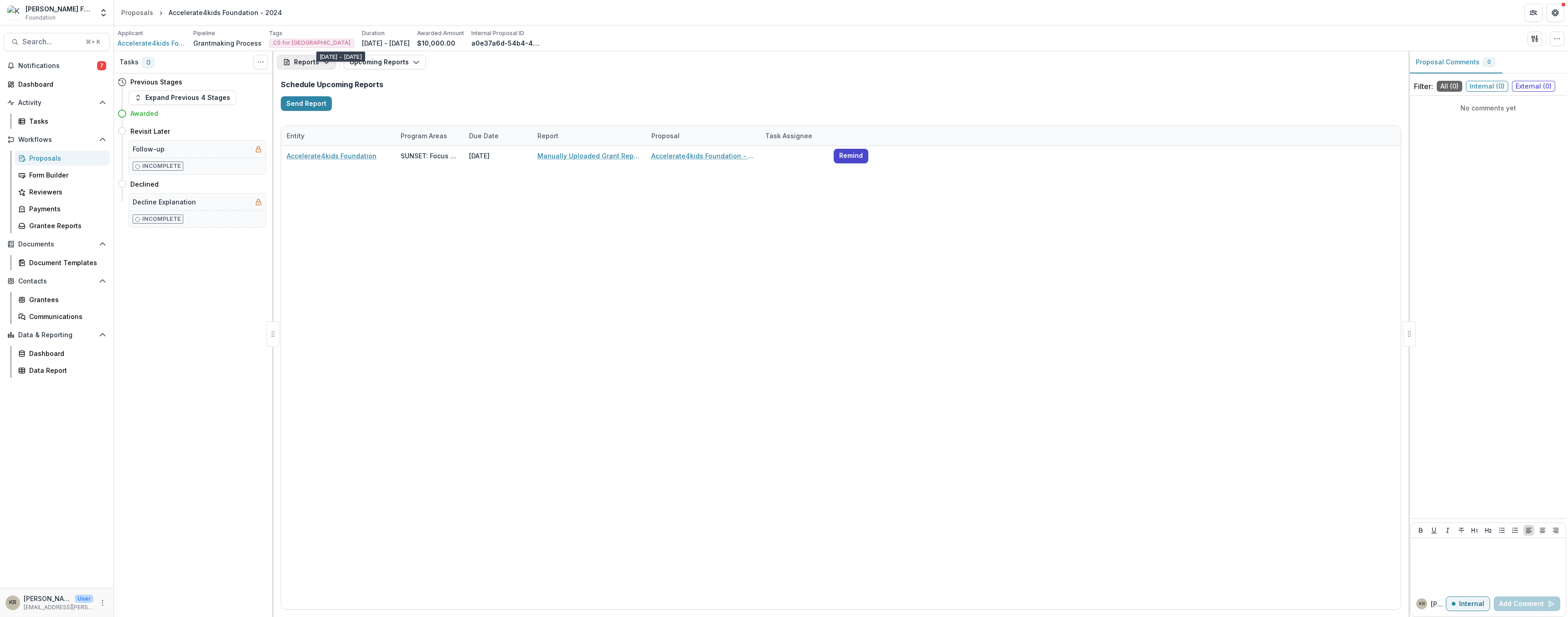
click at [320, 58] on button "Reports" at bounding box center [307, 62] width 59 height 15
click at [414, 63] on icon "button" at bounding box center [416, 61] width 7 height 7
click at [391, 110] on span "Completed Reports" at bounding box center [456, 111] width 191 height 10
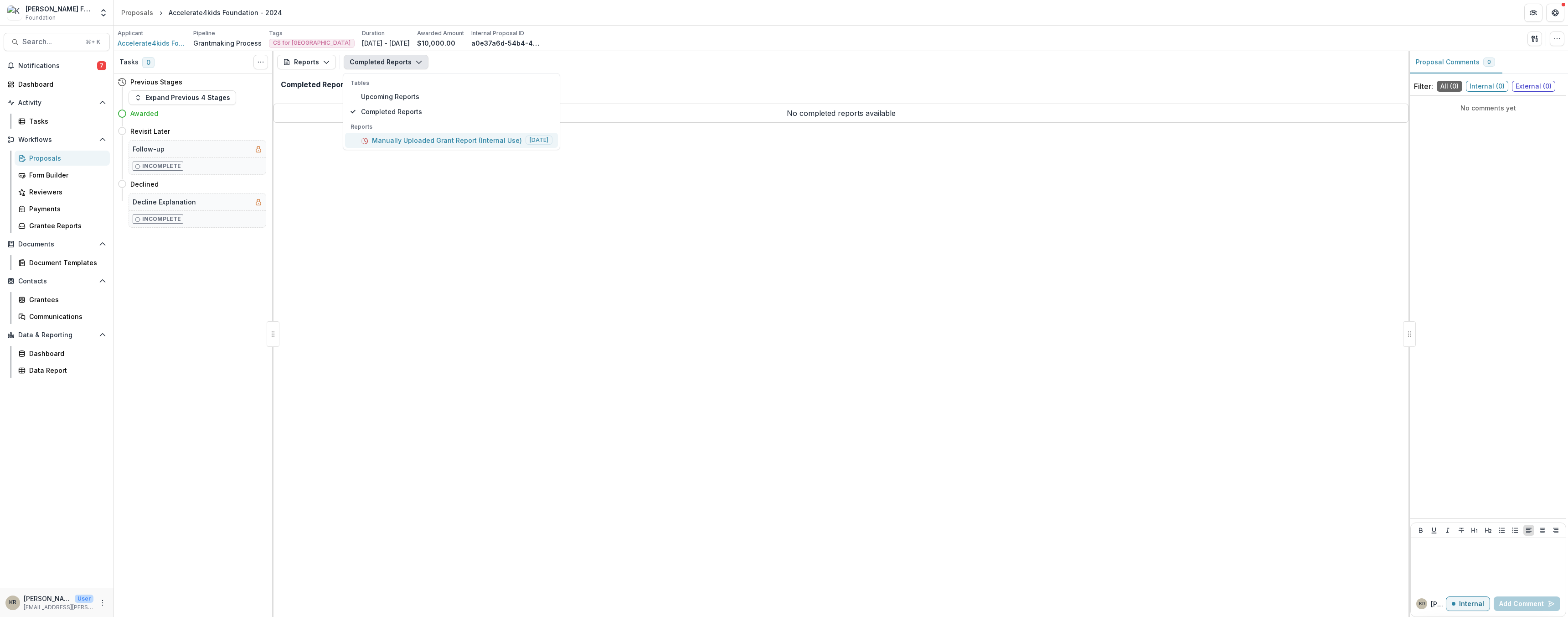
click at [416, 142] on p "Manually Uploaded Grant Report (Internal Use)" at bounding box center [447, 141] width 150 height 10
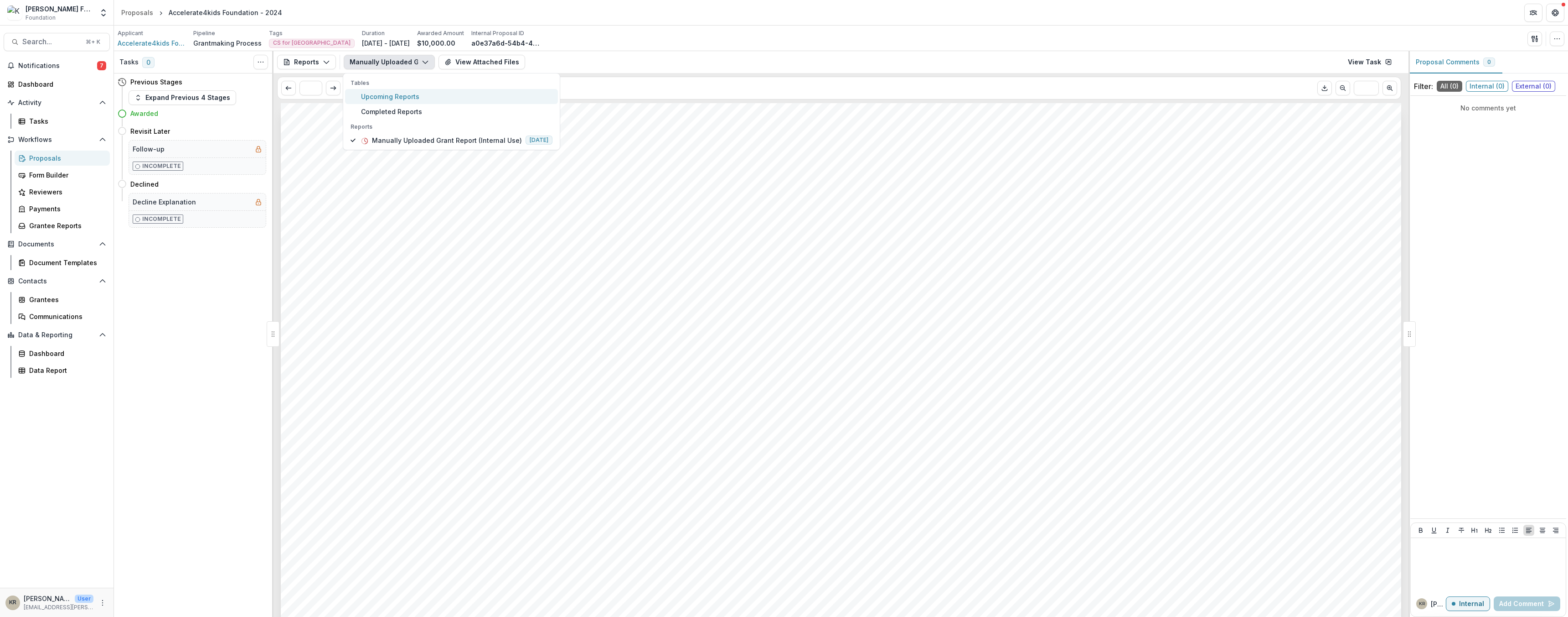
click at [401, 97] on span "Upcoming Reports" at bounding box center [456, 97] width 191 height 10
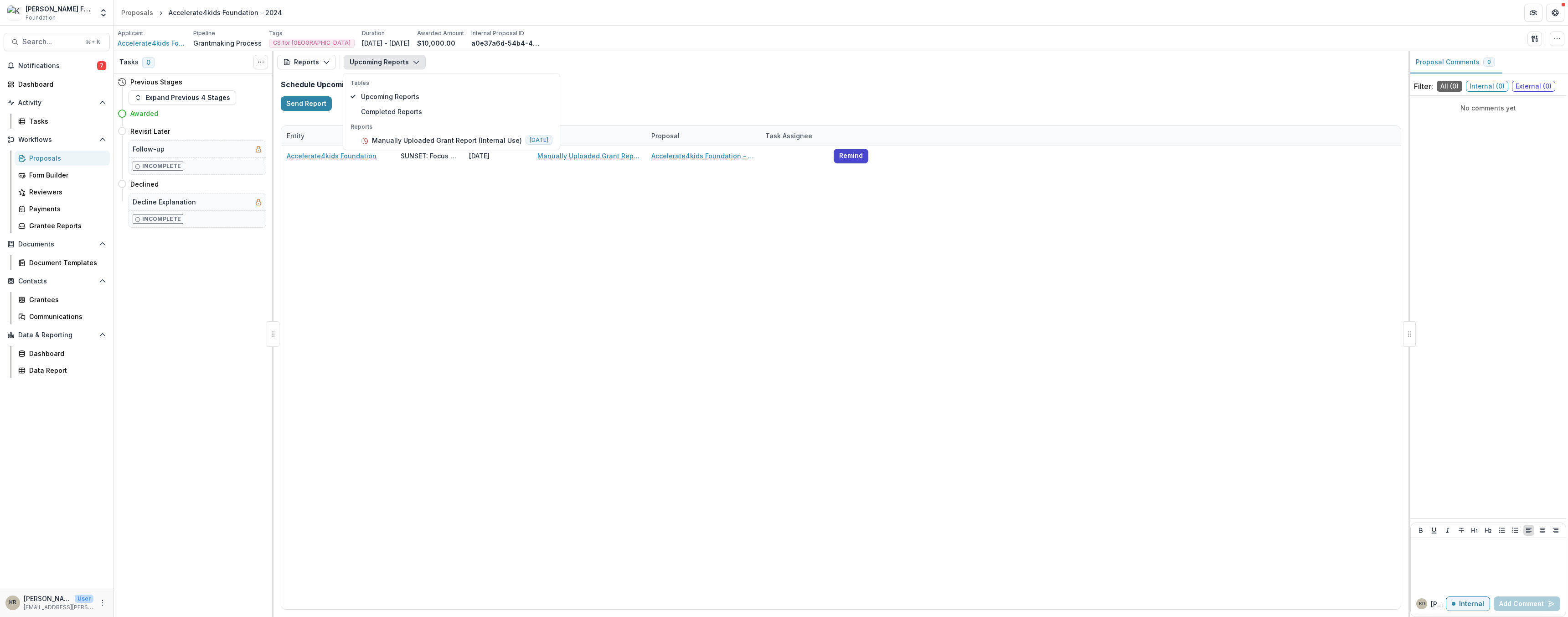
click at [650, 204] on div "Accelerate4kids Foundation SUNSET: Focus Area: Computer Science Equity [DATE] M…" at bounding box center [841, 377] width 1120 height 463
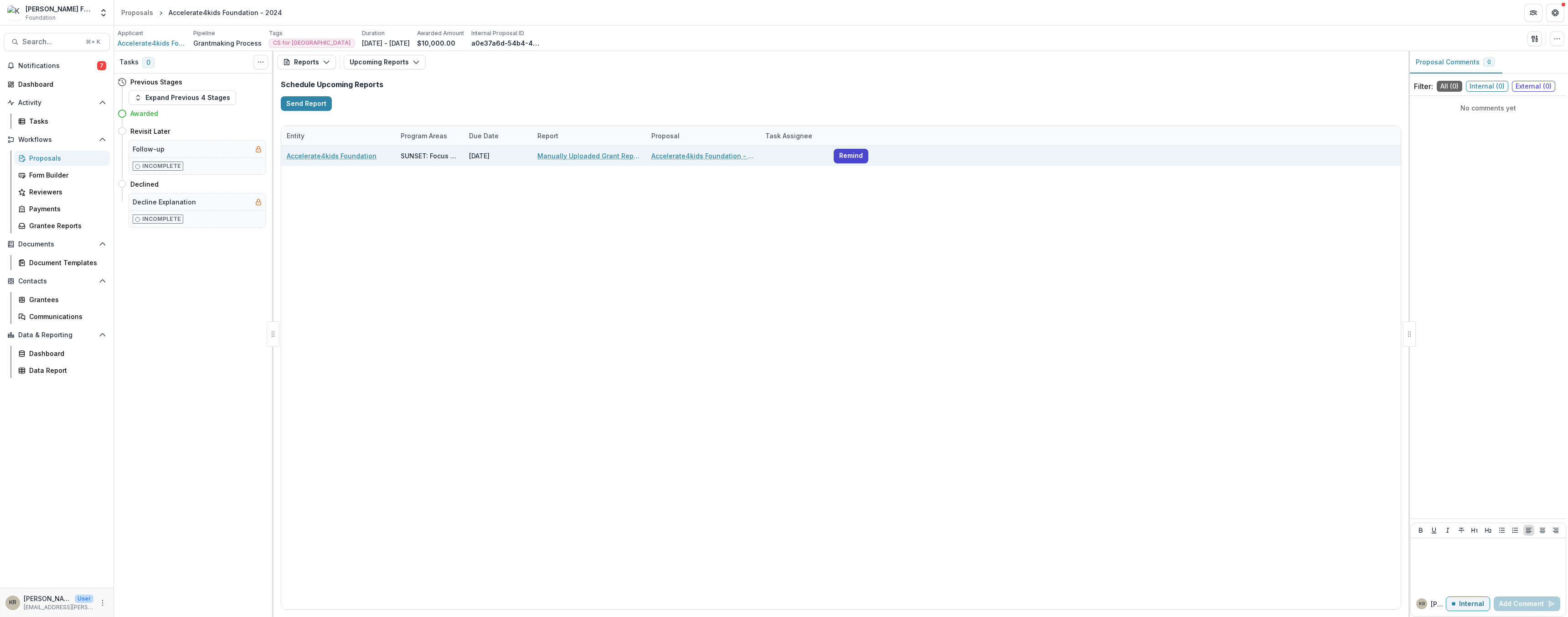
click at [568, 158] on link "Manually Uploaded Grant Report (Internal Use)" at bounding box center [589, 155] width 103 height 10
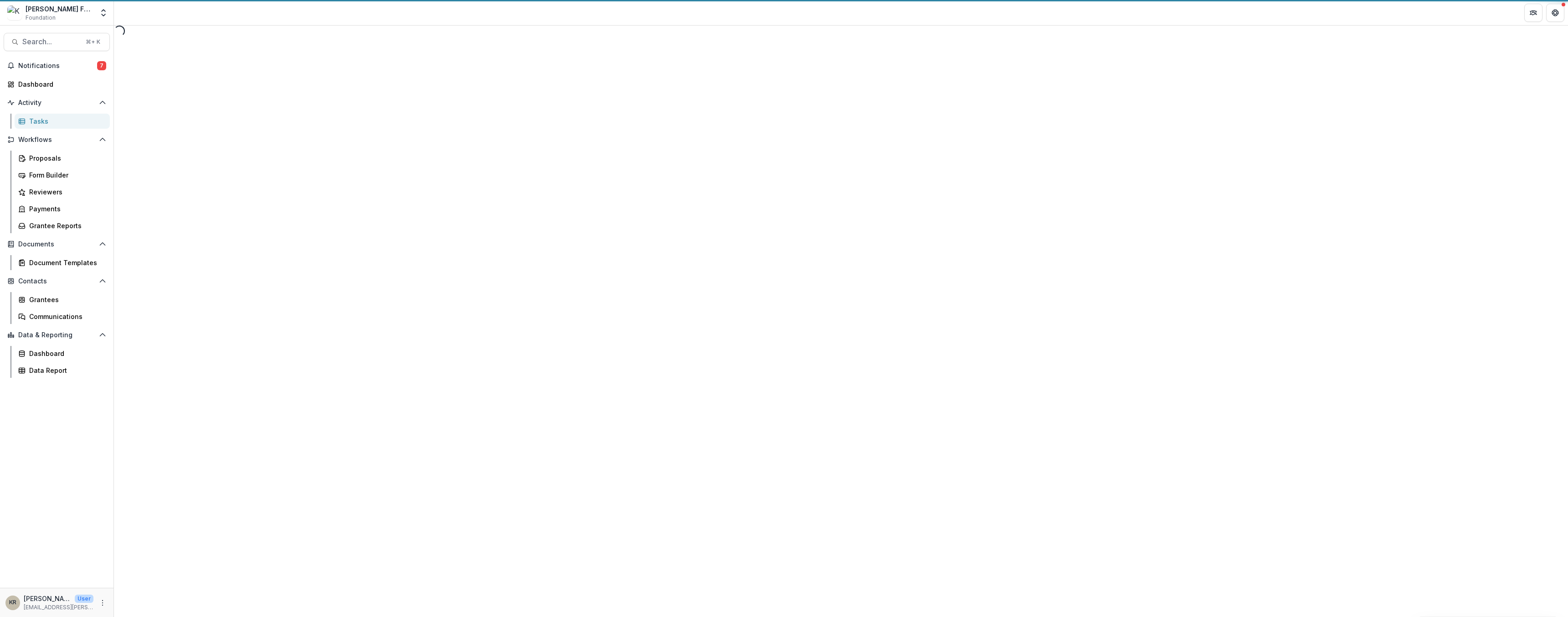
select select "********"
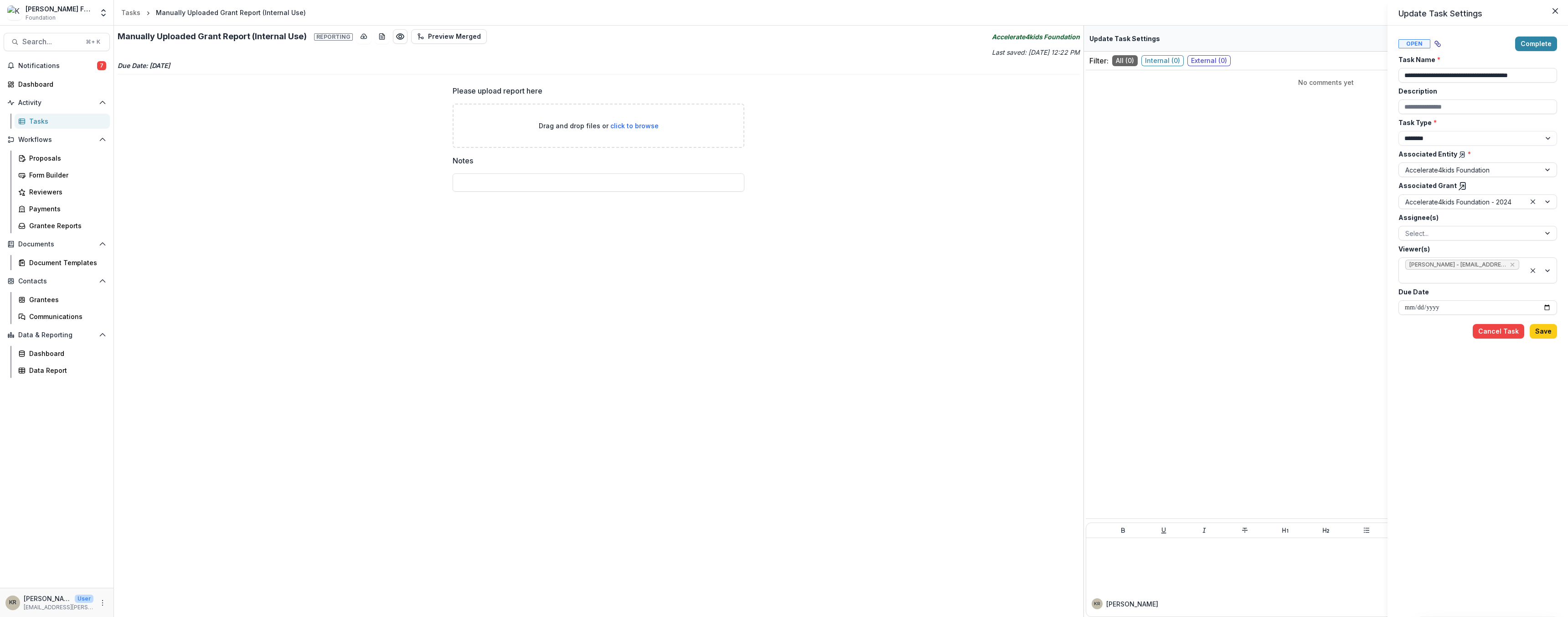
click at [596, 121] on div "**********" at bounding box center [784, 308] width 1568 height 617
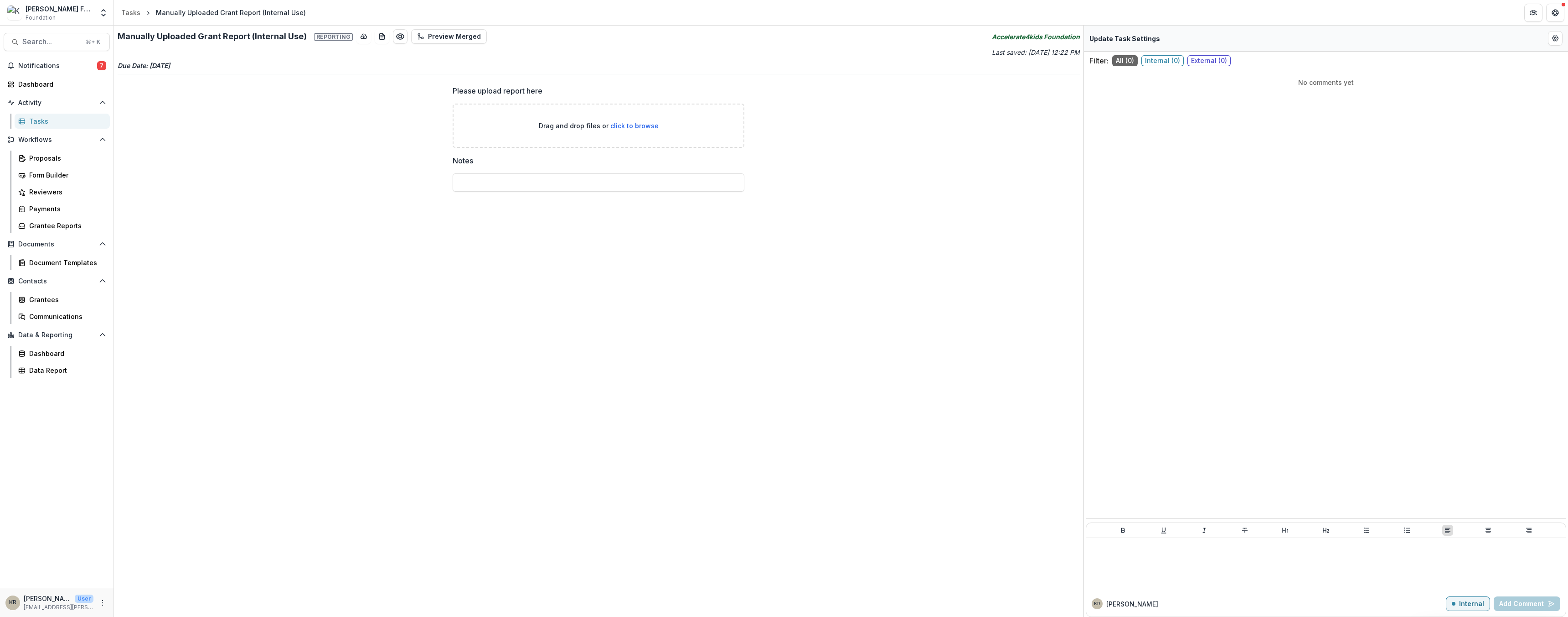
click at [627, 126] on span "click to browse" at bounding box center [634, 125] width 48 height 7
type input "**********"
click at [56, 38] on span "Search..." at bounding box center [51, 42] width 58 height 9
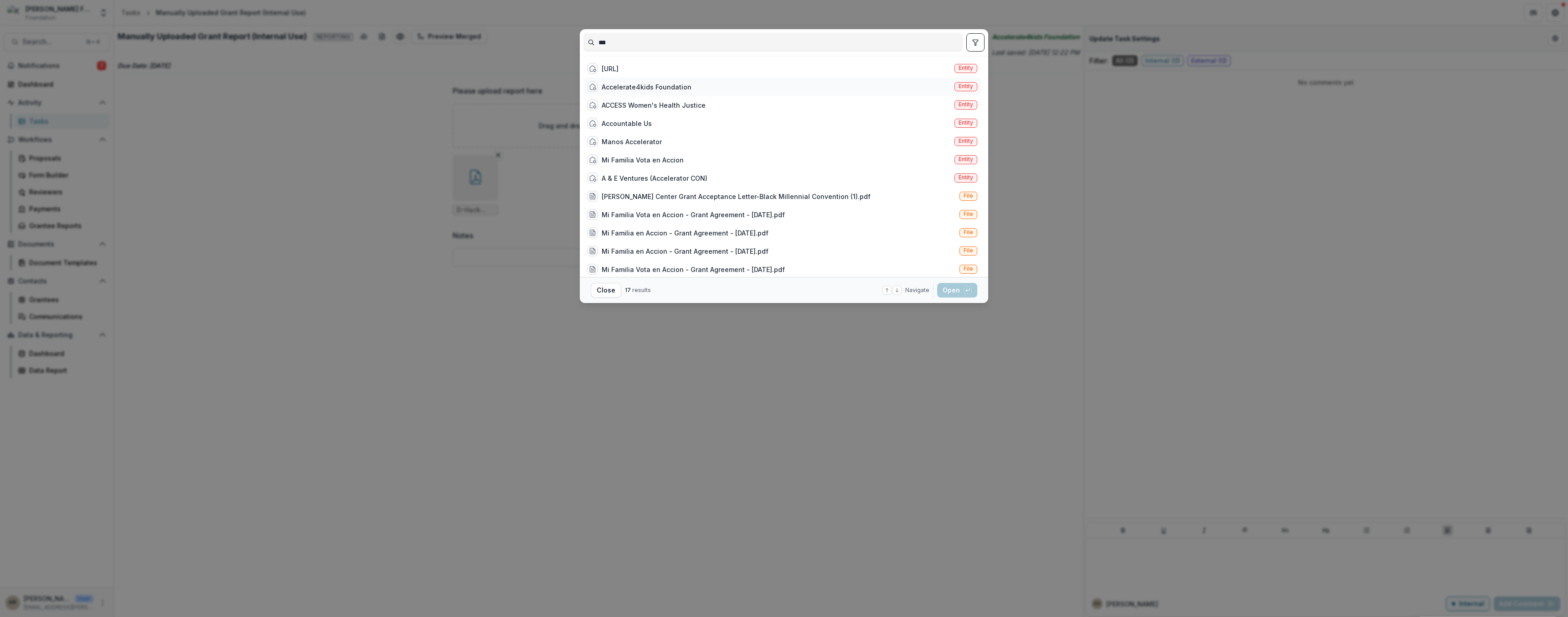
type input "***"
click at [683, 82] on div "Accelerate4kids Foundation" at bounding box center [647, 87] width 90 height 10
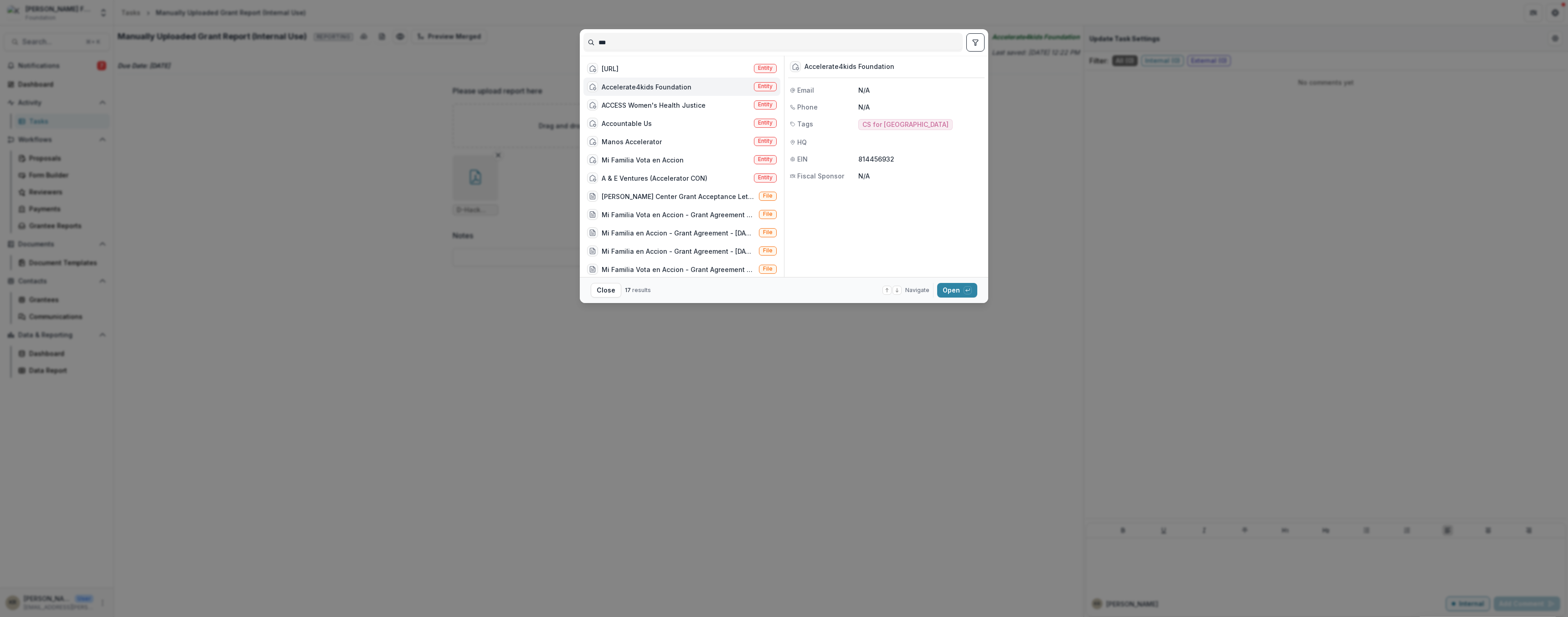
click at [681, 83] on div "Accelerate4kids Foundation" at bounding box center [647, 87] width 90 height 10
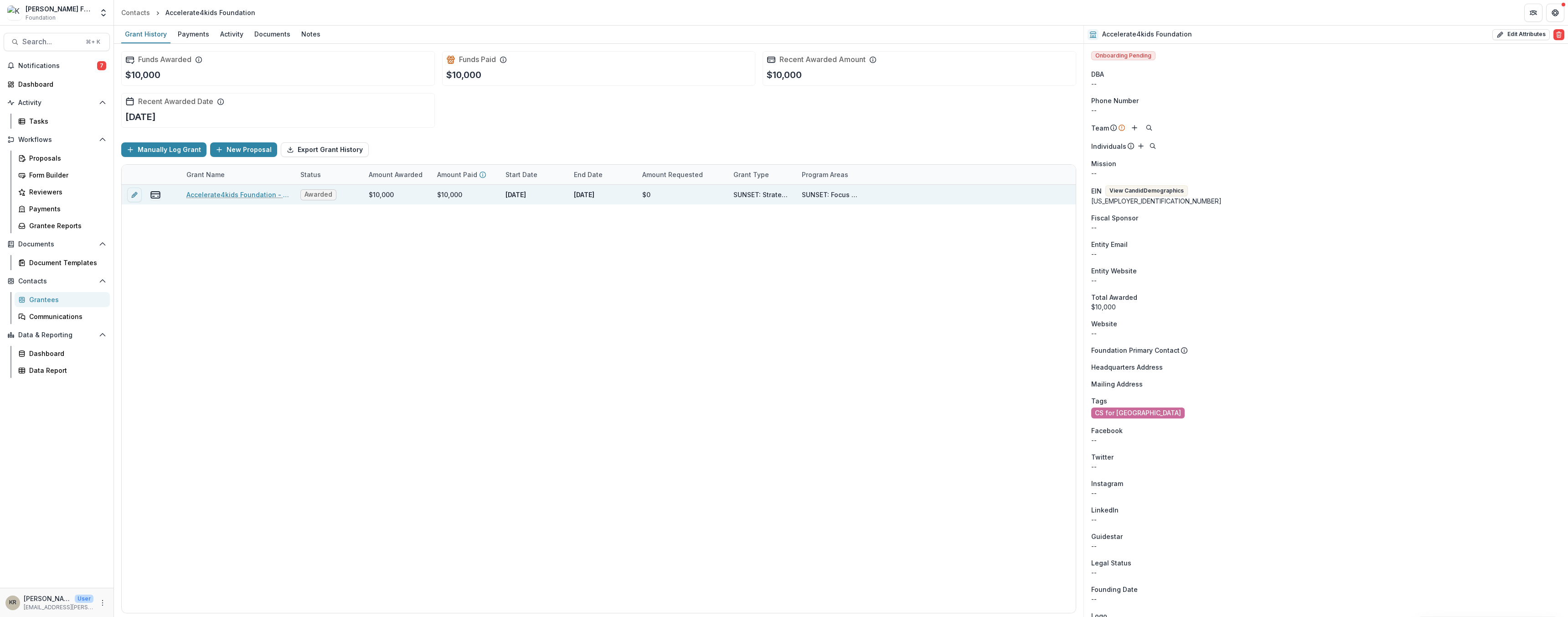
click at [267, 201] on div "Accelerate4kids Foundation - 2024" at bounding box center [238, 195] width 103 height 20
click at [270, 193] on link "Accelerate4kids Foundation - 2024" at bounding box center [238, 195] width 103 height 10
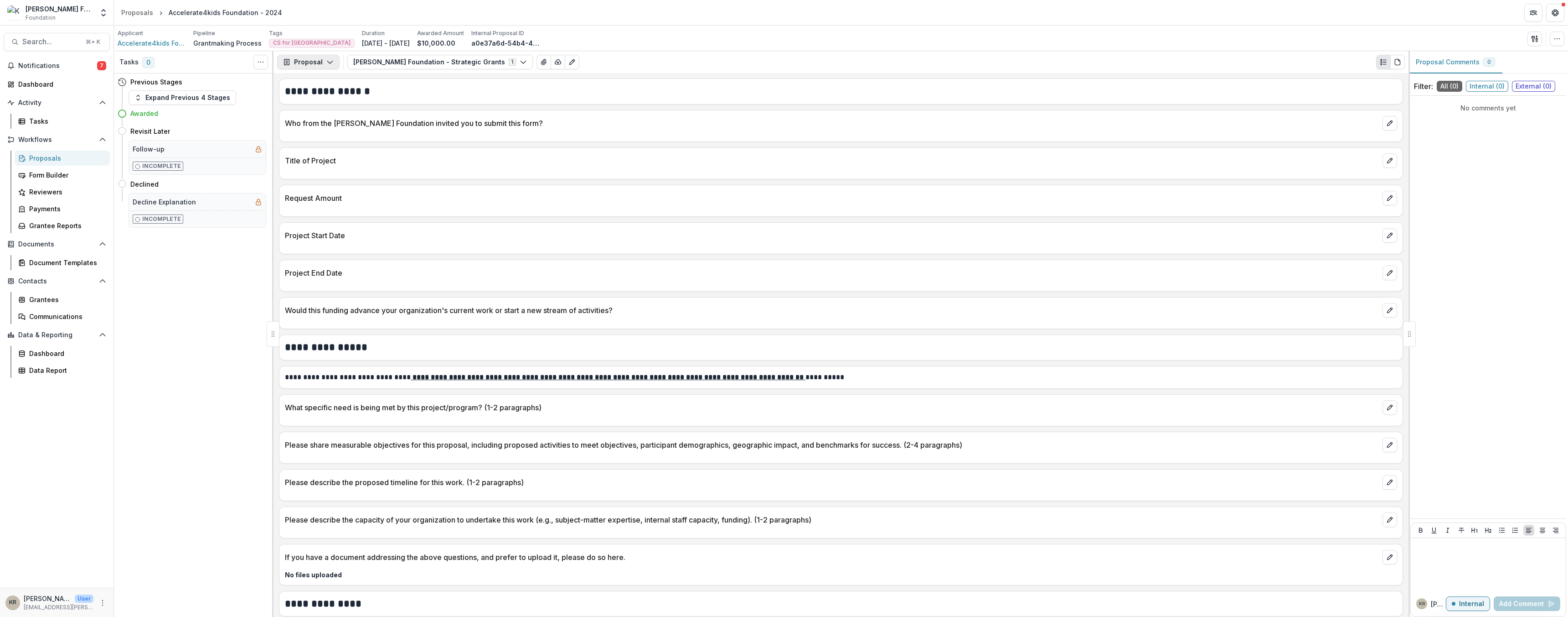
click at [330, 61] on icon "button" at bounding box center [330, 61] width 7 height 7
click at [341, 110] on div "Reports" at bounding box center [337, 113] width 83 height 10
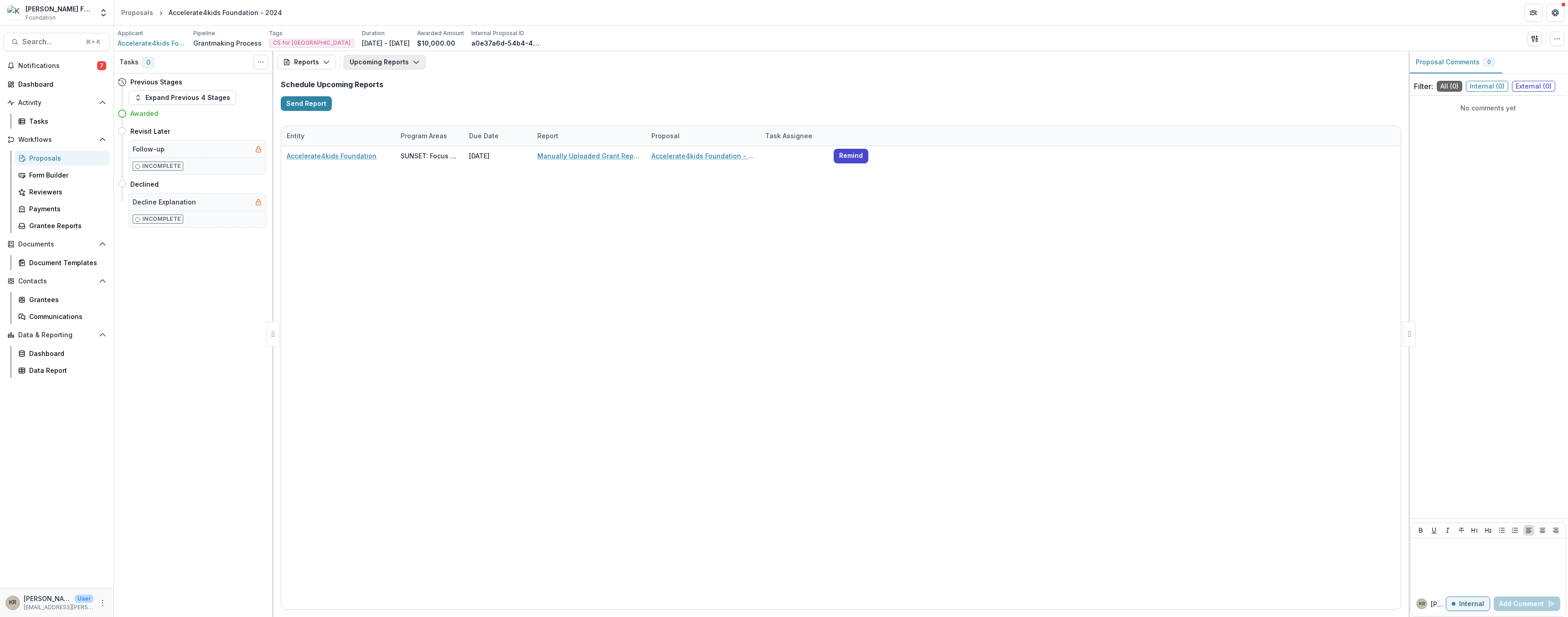
click at [361, 59] on button "Upcoming Reports" at bounding box center [384, 62] width 82 height 15
click at [380, 107] on span "Completed Reports" at bounding box center [456, 111] width 191 height 10
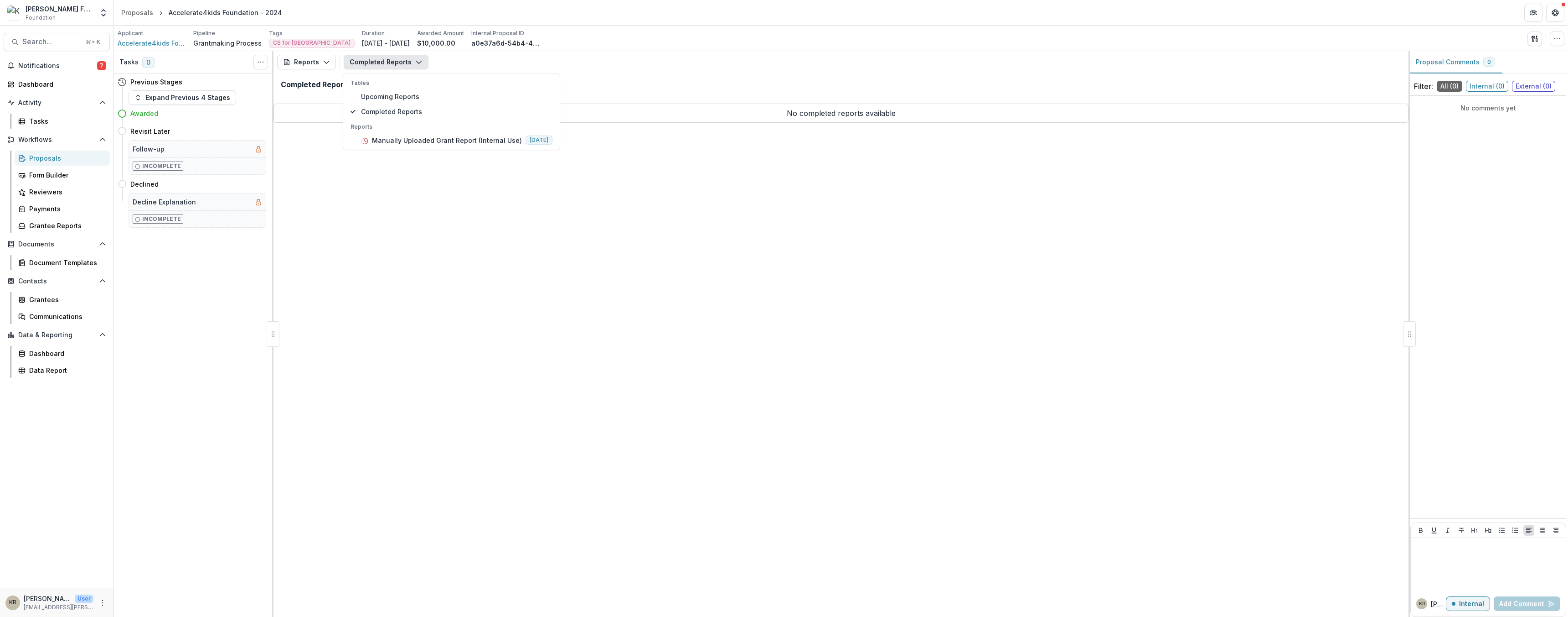
click at [659, 101] on div "Completed Reports" at bounding box center [841, 88] width 1135 height 30
click at [389, 63] on button "Completed Reports" at bounding box center [386, 62] width 85 height 15
click at [311, 62] on button "Reports" at bounding box center [307, 62] width 59 height 15
click at [324, 108] on div "Reports" at bounding box center [337, 113] width 83 height 10
click at [394, 62] on button "Completed Reports" at bounding box center [386, 62] width 85 height 15
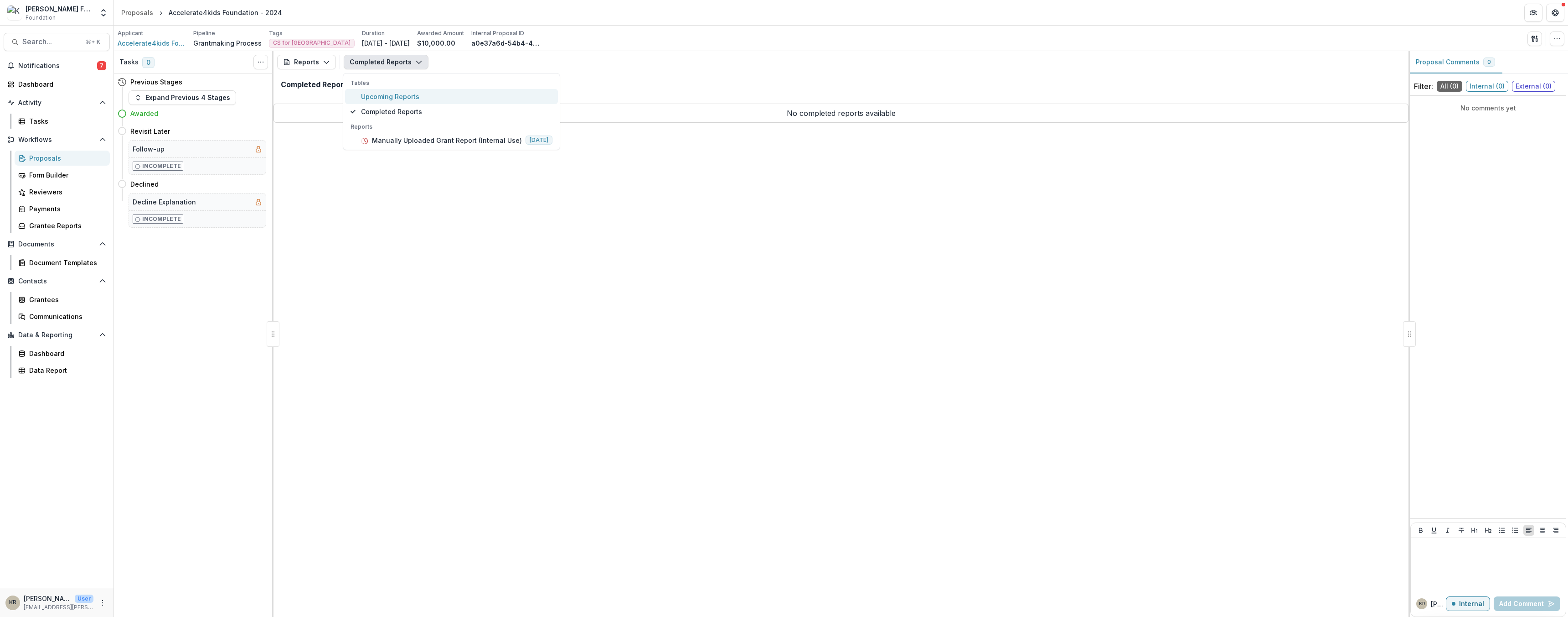
click at [398, 96] on span "Upcoming Reports" at bounding box center [456, 97] width 191 height 10
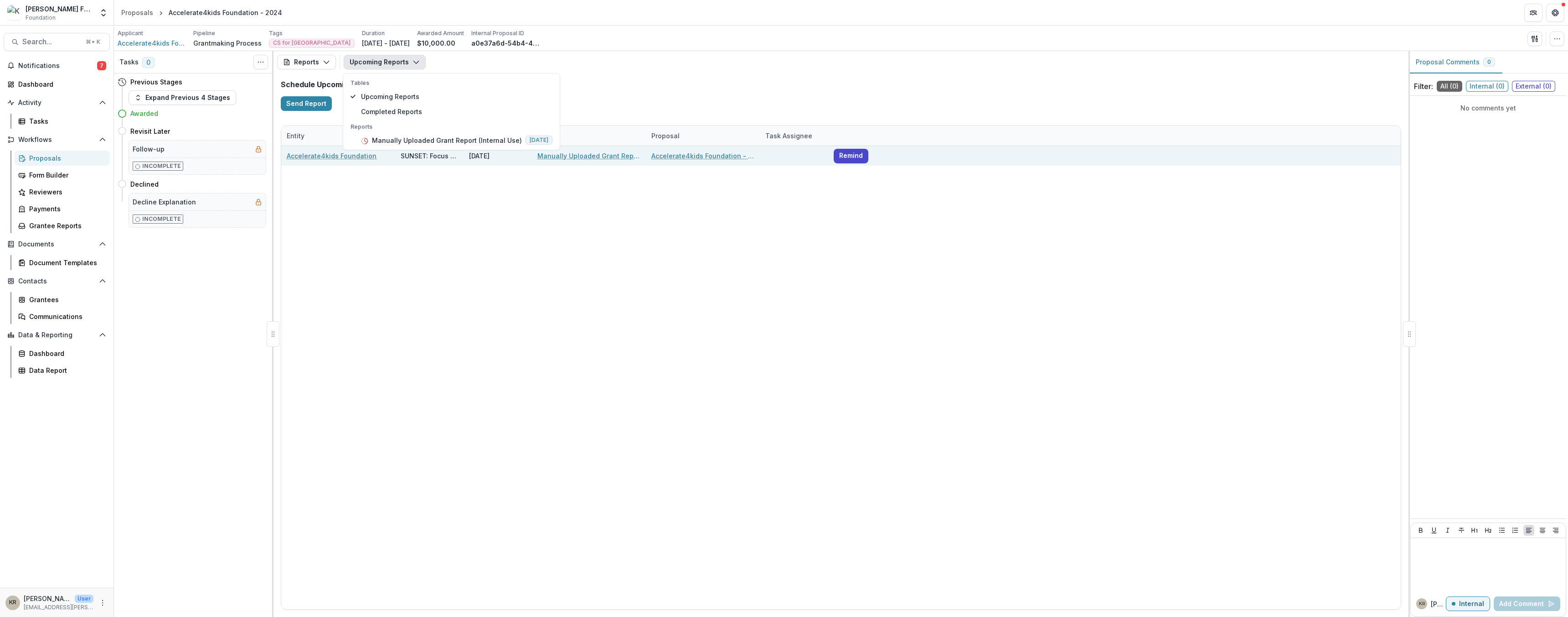
click at [355, 157] on link "Accelerate4kids Foundation" at bounding box center [332, 155] width 90 height 10
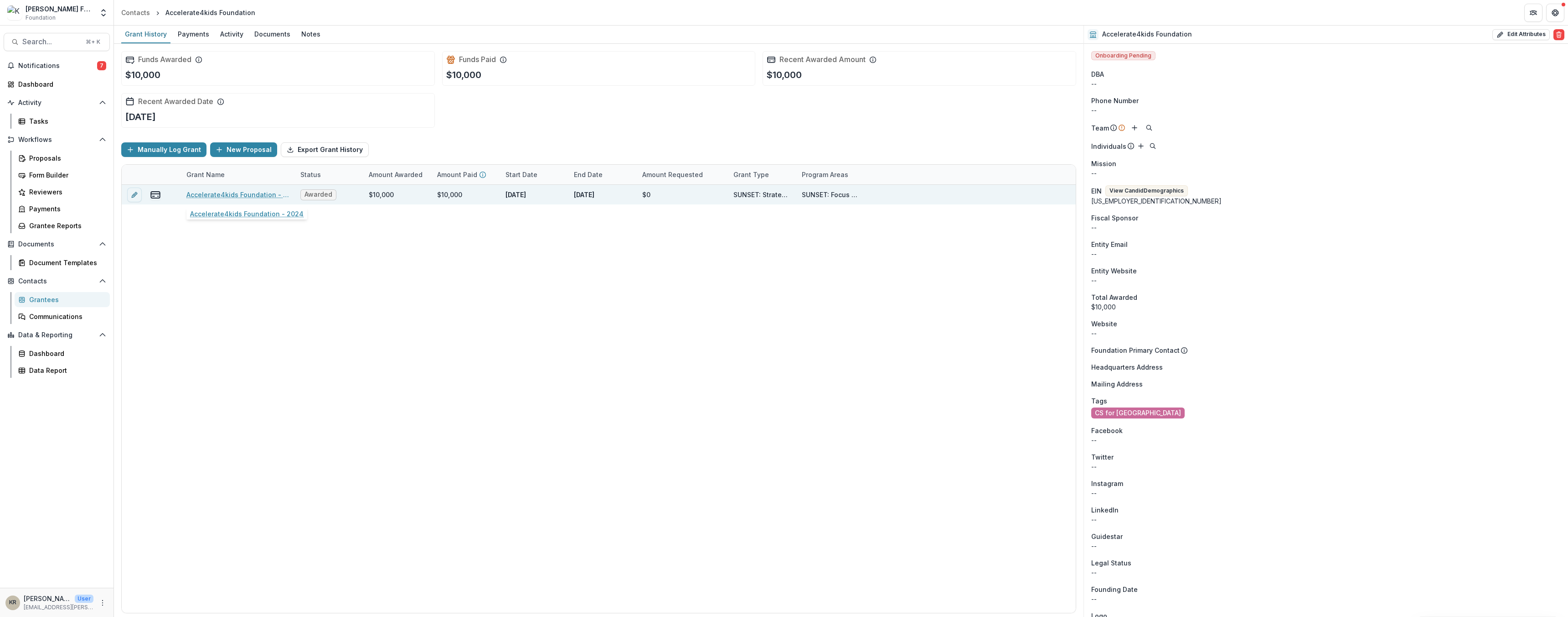
click at [234, 191] on link "Accelerate4kids Foundation - 2024" at bounding box center [238, 195] width 103 height 10
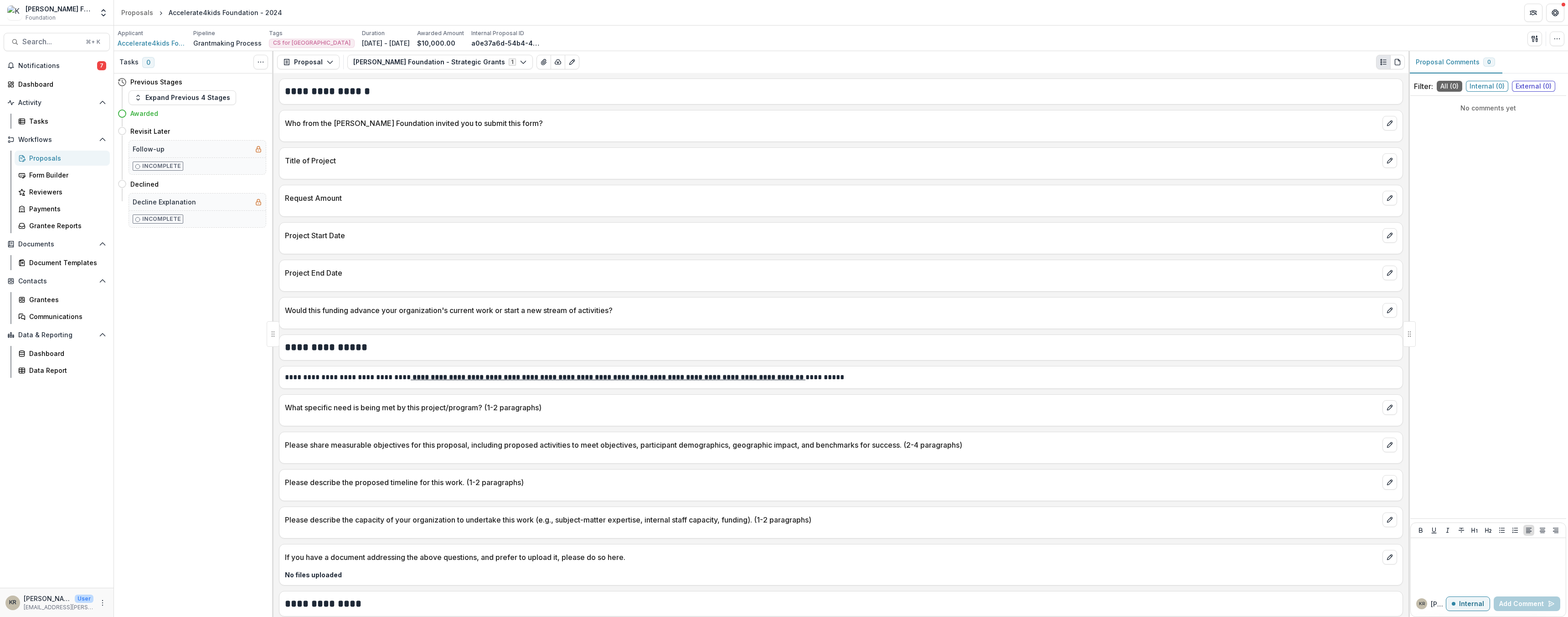
scroll to position [52, 0]
click at [375, 62] on button "[PERSON_NAME] Foundation - Strategic Grants 1" at bounding box center [440, 62] width 186 height 15
click at [321, 55] on button "Proposal" at bounding box center [308, 62] width 62 height 15
click at [317, 113] on div "Reports" at bounding box center [337, 113] width 83 height 10
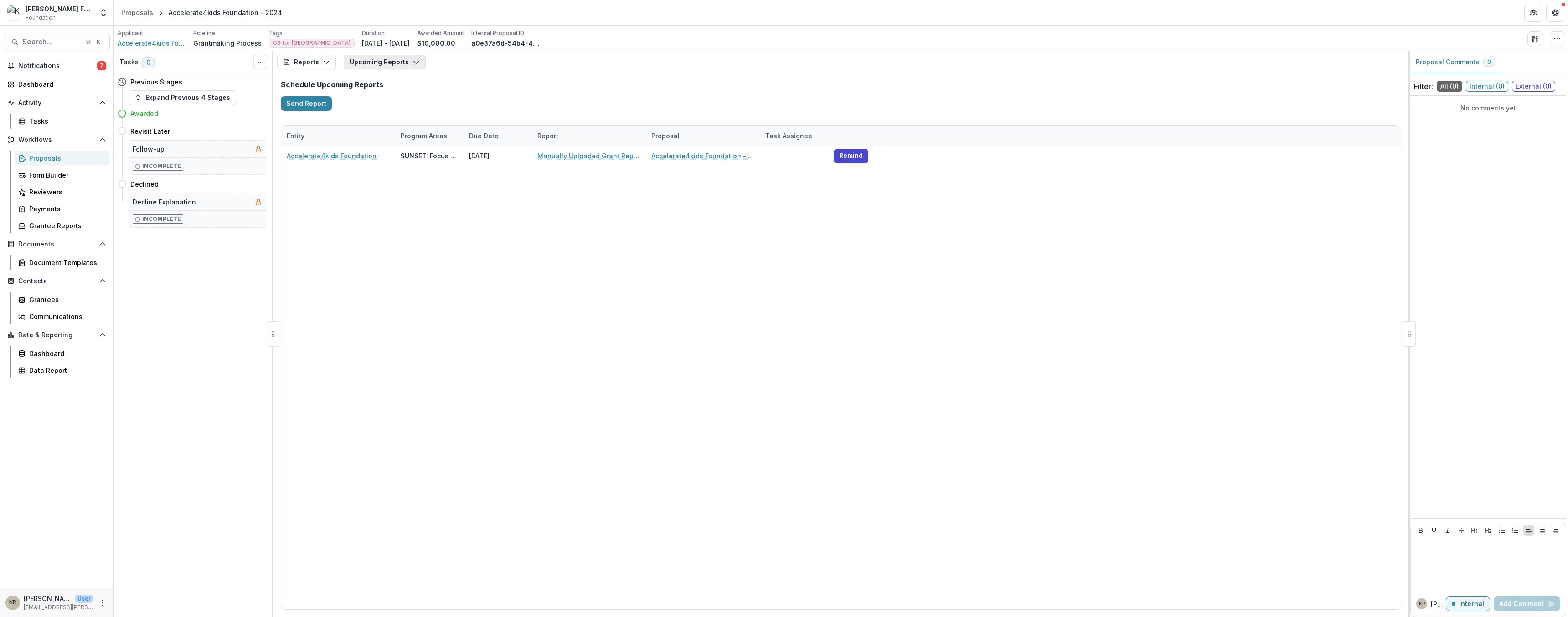
click at [408, 59] on button "Upcoming Reports" at bounding box center [384, 62] width 82 height 15
click at [398, 112] on span "Completed Reports" at bounding box center [456, 111] width 191 height 10
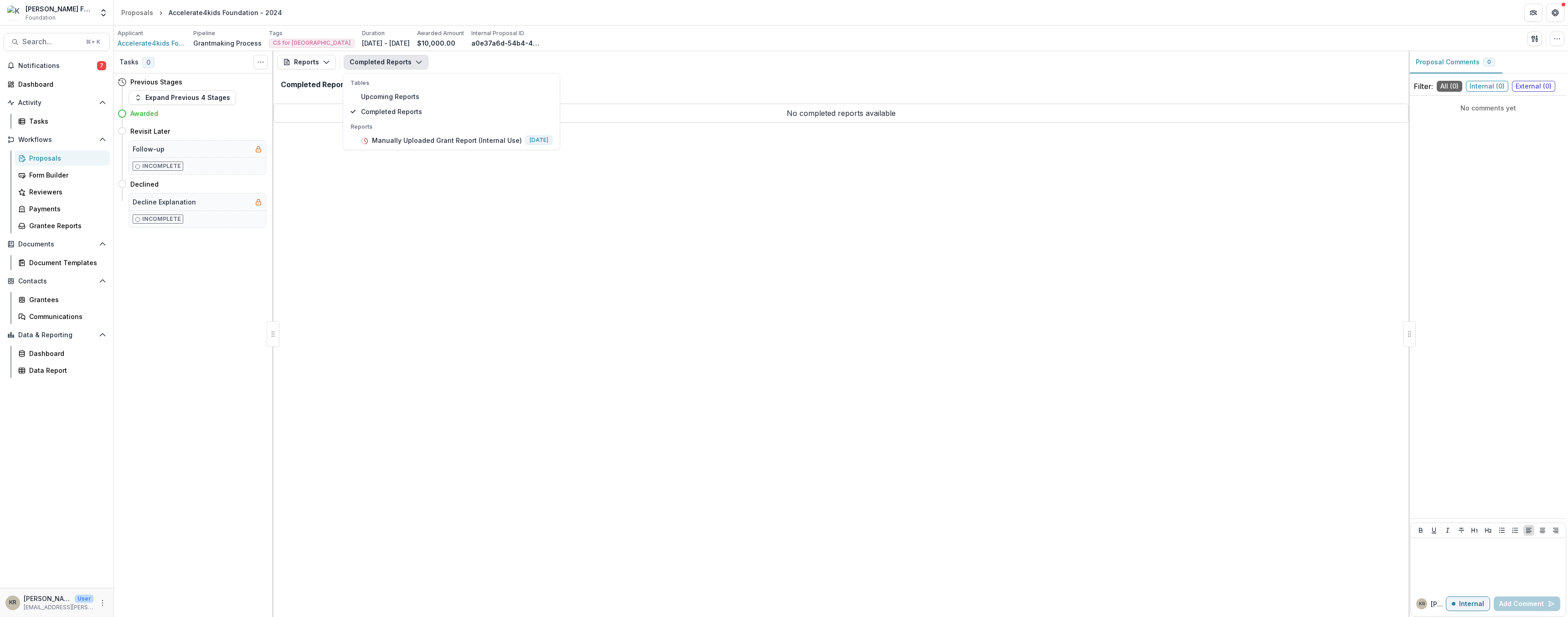
click at [373, 62] on button "Completed Reports" at bounding box center [386, 62] width 85 height 15
click at [395, 65] on button "Completed Reports" at bounding box center [386, 62] width 85 height 15
click at [388, 140] on p "Manually Uploaded Grant Report (Internal Use)" at bounding box center [447, 141] width 150 height 10
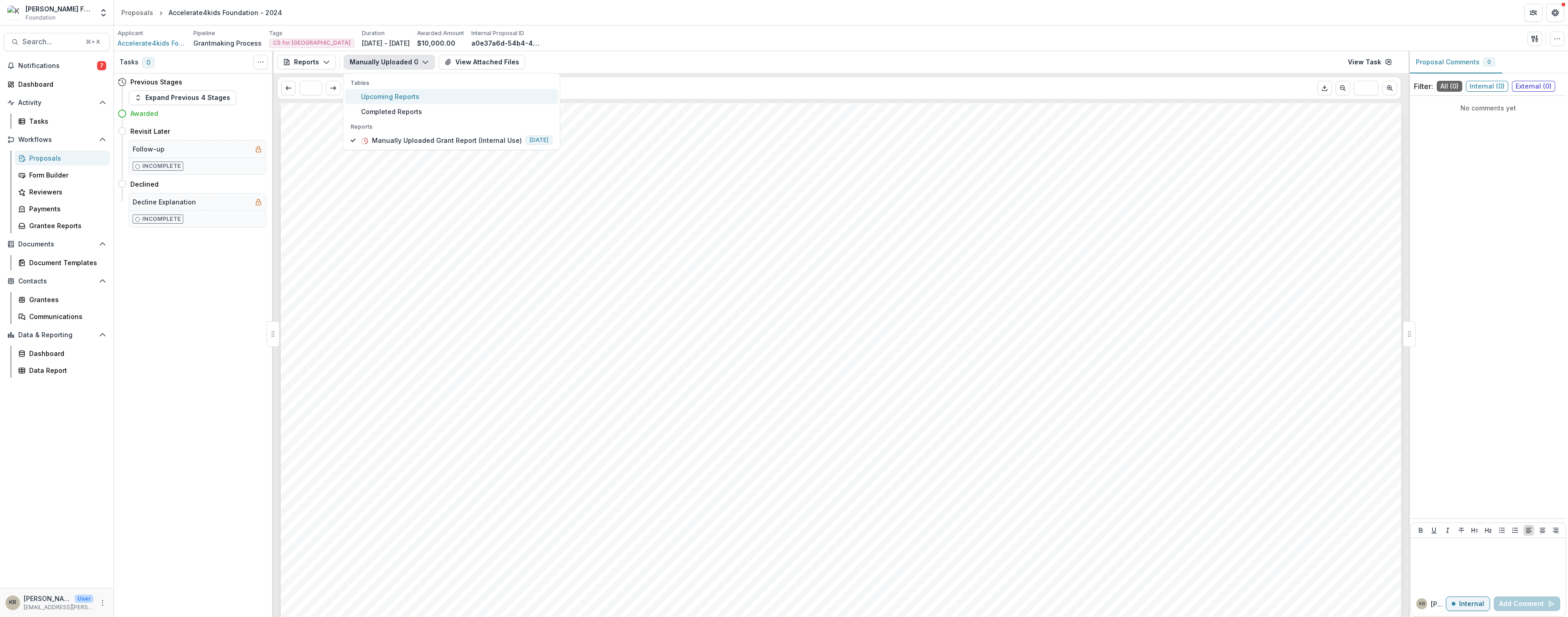
click at [393, 97] on span "Upcoming Reports" at bounding box center [456, 97] width 191 height 10
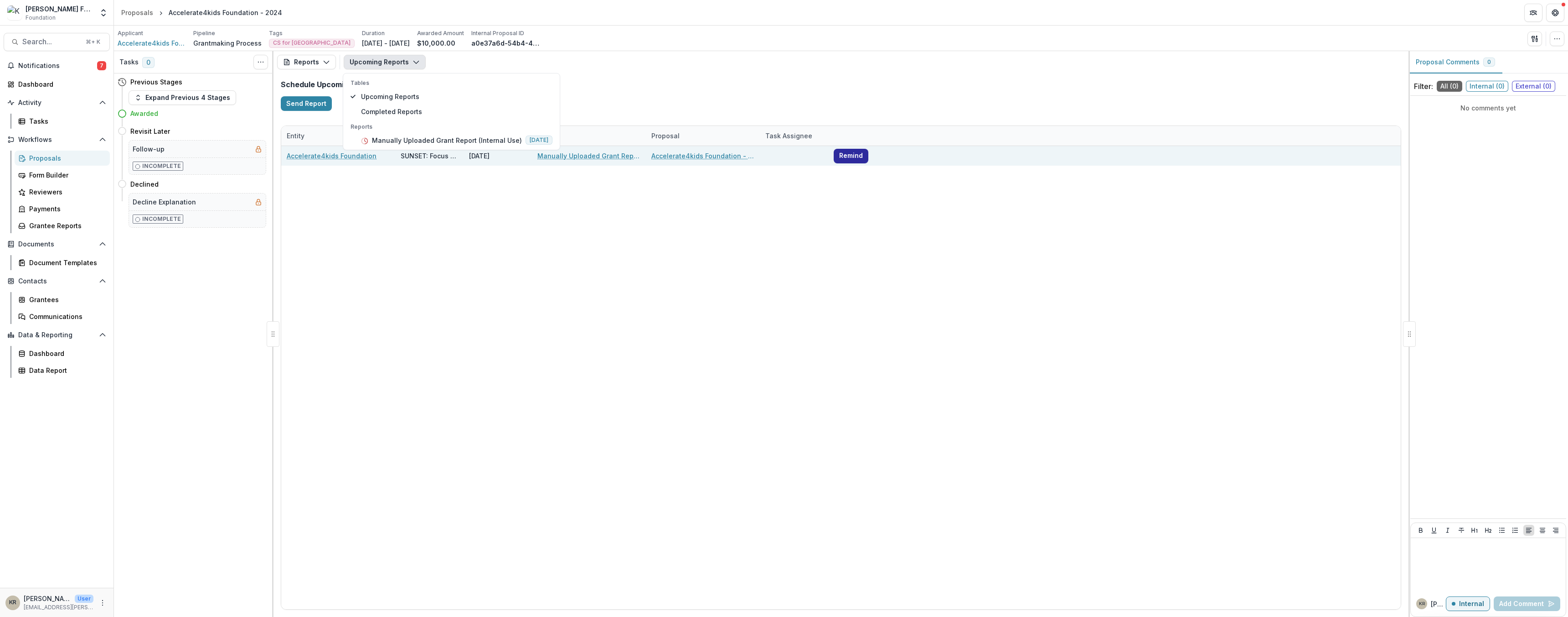
click at [838, 161] on button "Remind" at bounding box center [851, 156] width 34 height 15
click at [303, 158] on link "Accelerate4kids Foundation" at bounding box center [332, 155] width 90 height 10
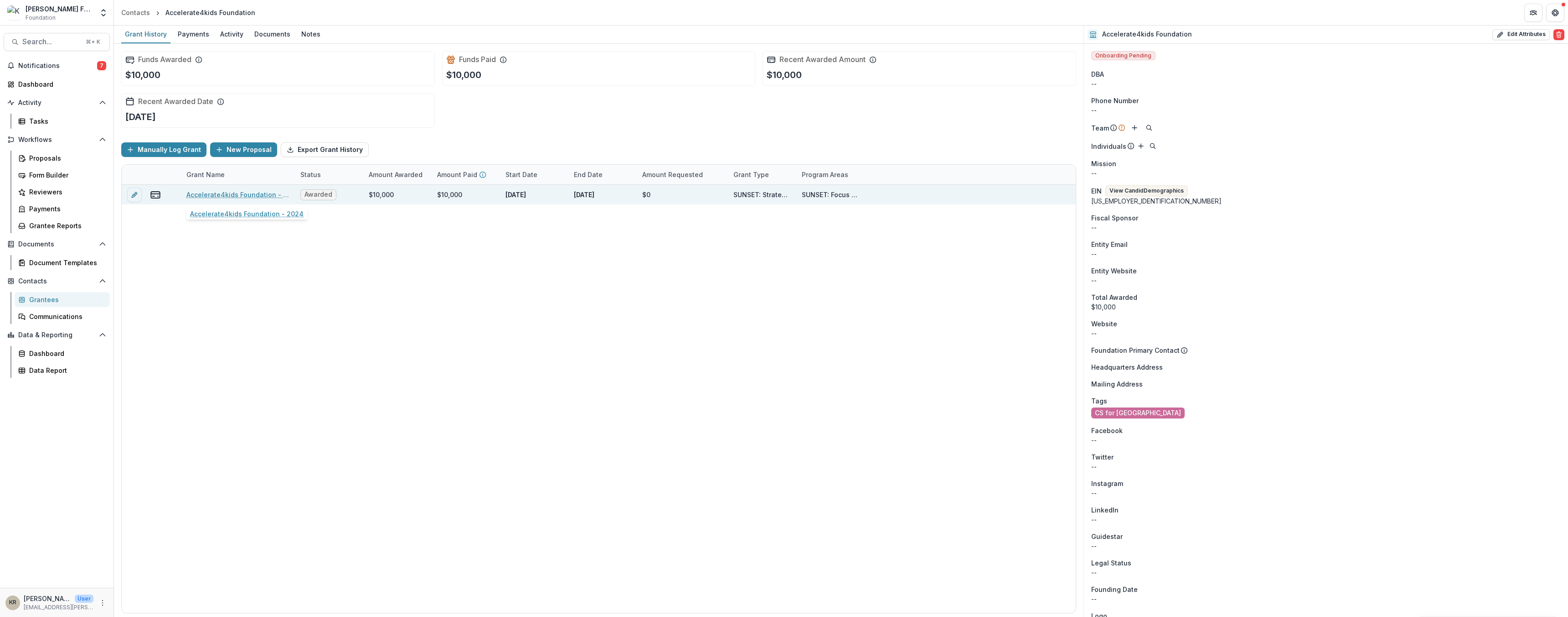
click at [204, 196] on link "Accelerate4kids Foundation - 2024" at bounding box center [238, 195] width 103 height 10
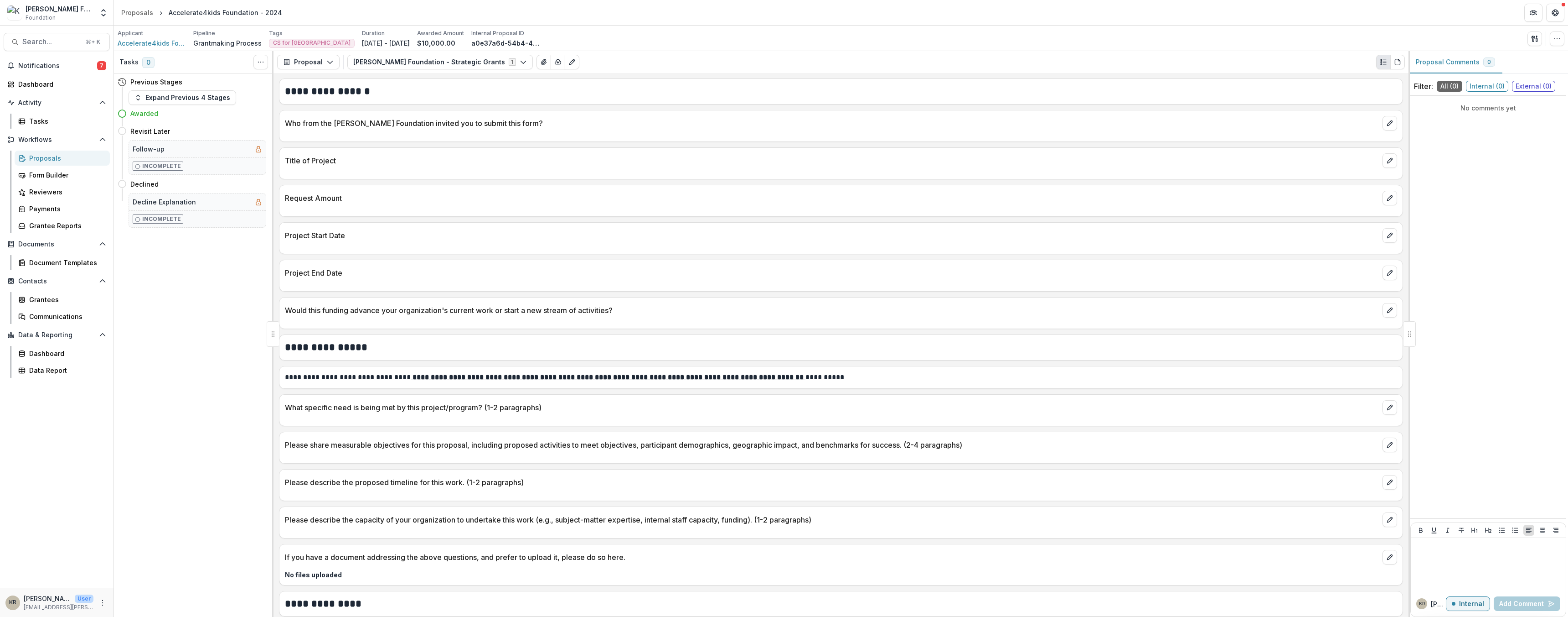
scroll to position [52, 0]
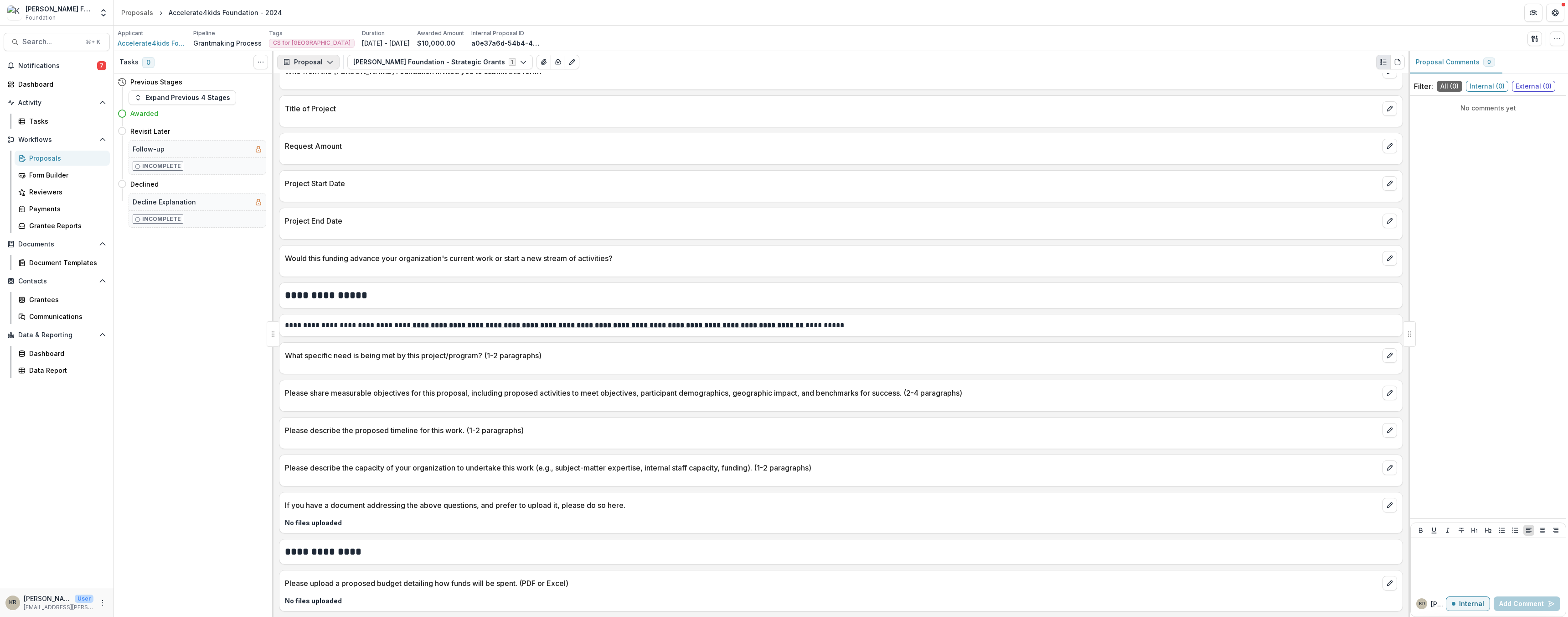
click at [312, 61] on button "Proposal" at bounding box center [308, 62] width 62 height 15
click at [323, 112] on div "Reports" at bounding box center [337, 113] width 83 height 10
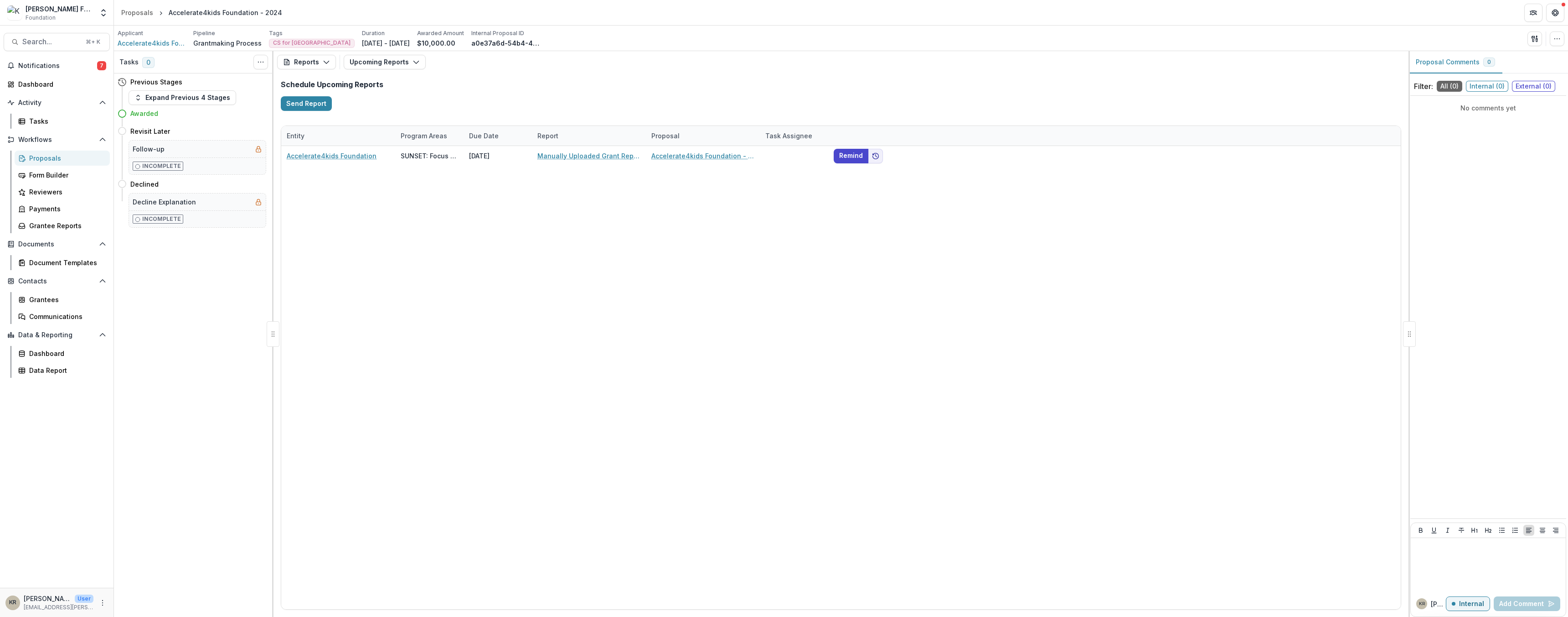
click at [793, 133] on div "Task Assignee" at bounding box center [788, 136] width 58 height 10
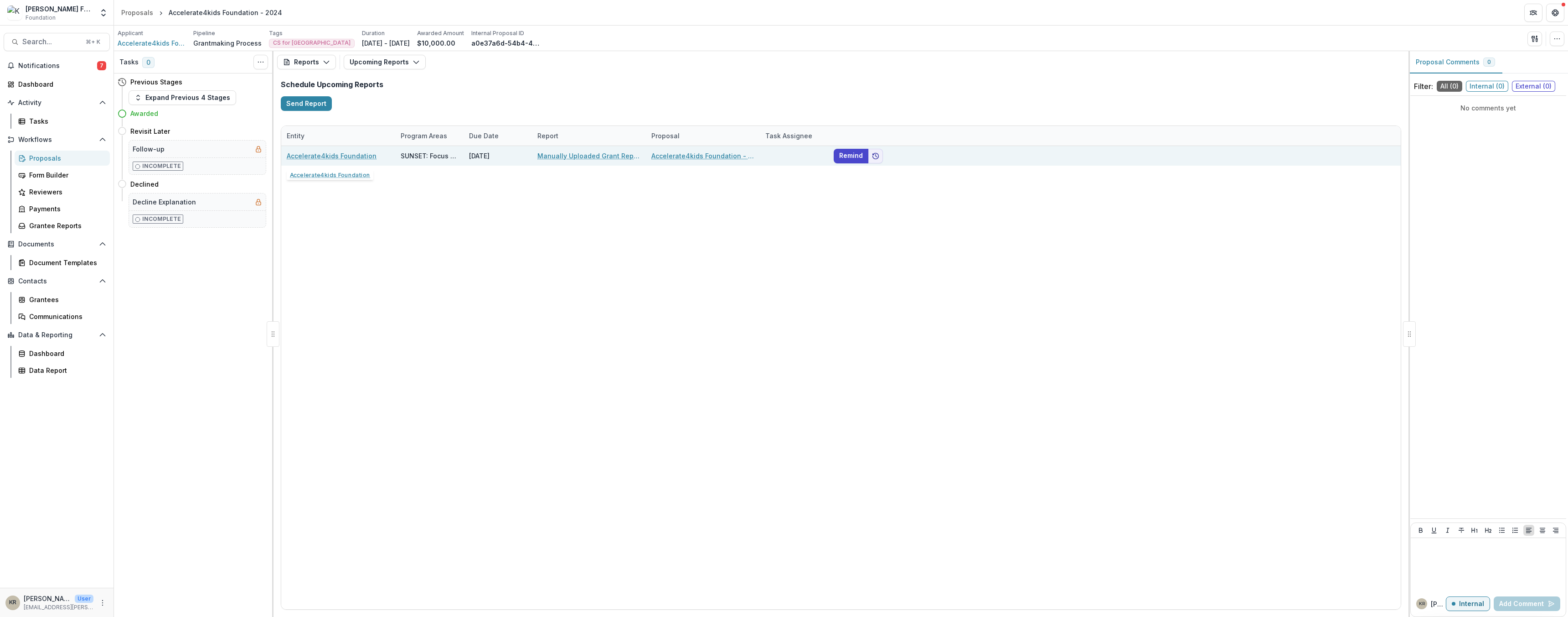
click at [333, 161] on div "Accelerate4kids Foundation" at bounding box center [339, 155] width 103 height 20
click at [335, 157] on link "Accelerate4kids Foundation" at bounding box center [332, 155] width 90 height 10
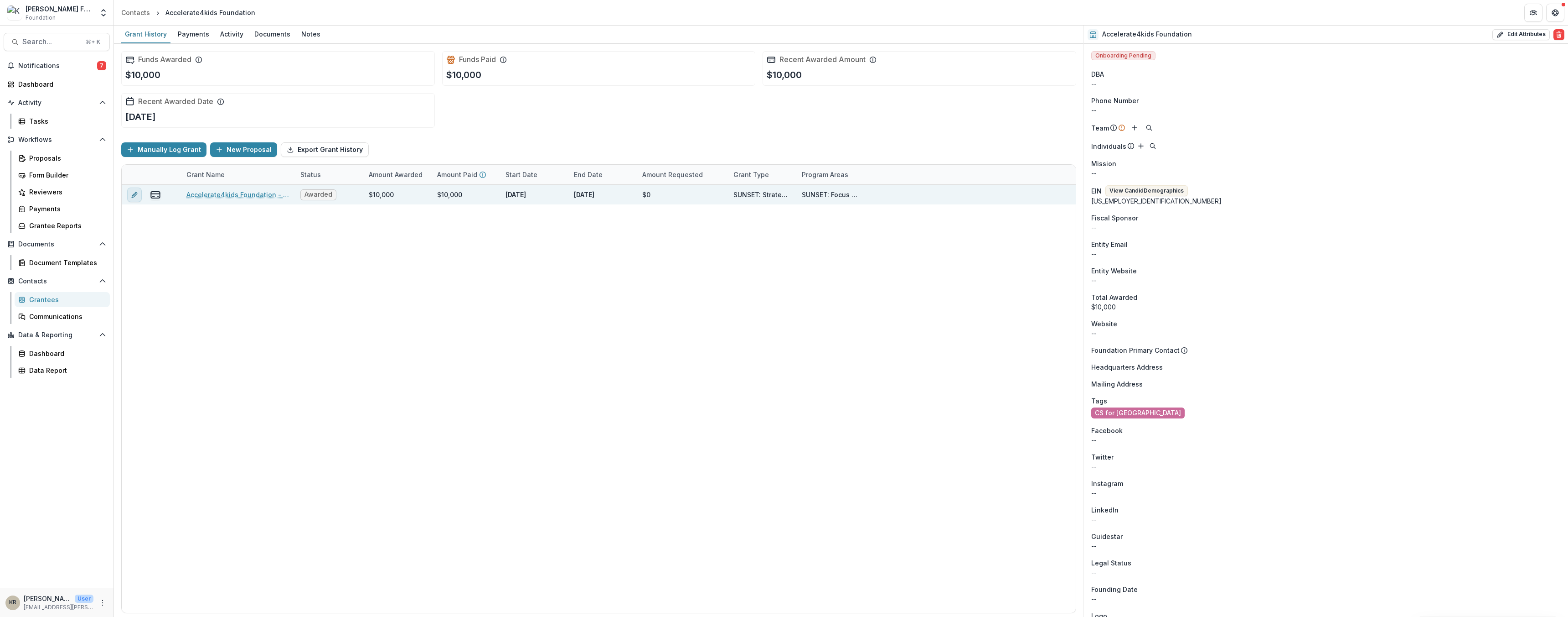
click at [128, 197] on button "edit" at bounding box center [134, 195] width 15 height 15
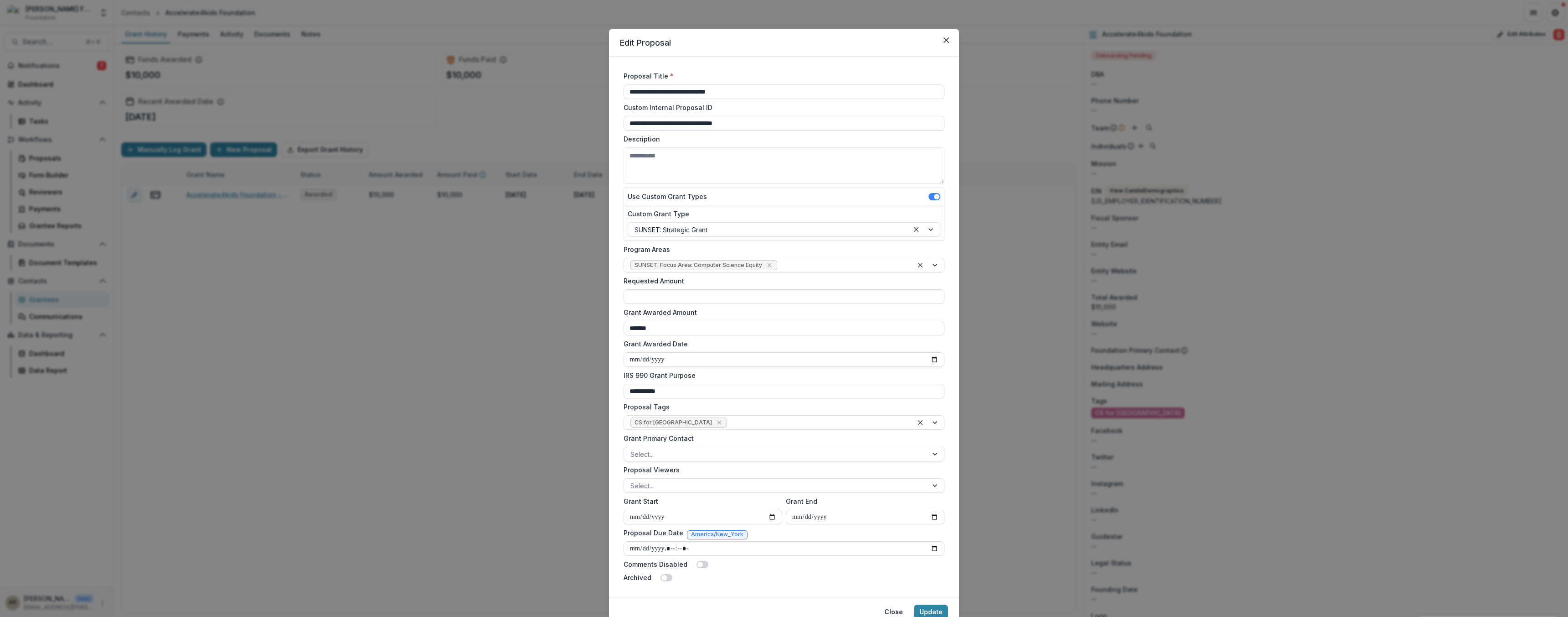
click at [433, 260] on div "**********" at bounding box center [784, 308] width 1568 height 617
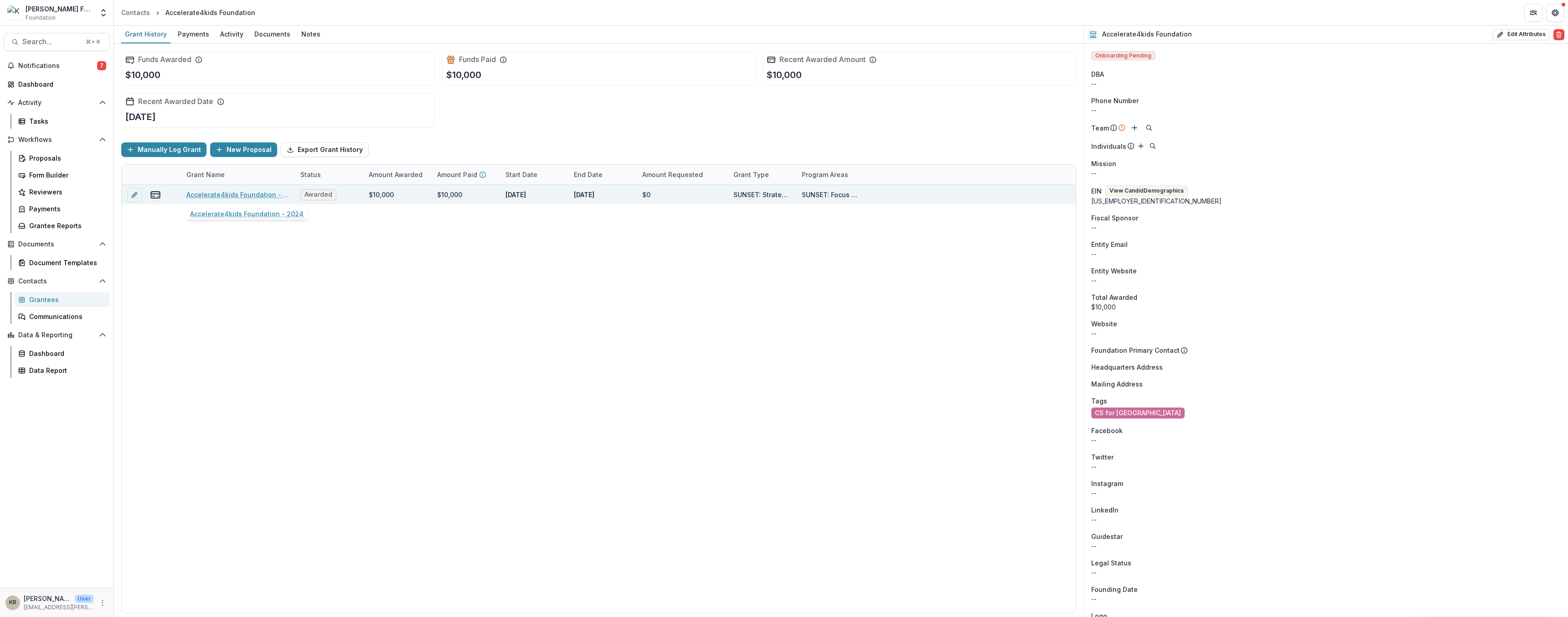
click at [259, 197] on link "Accelerate4kids Foundation - 2024" at bounding box center [238, 195] width 103 height 10
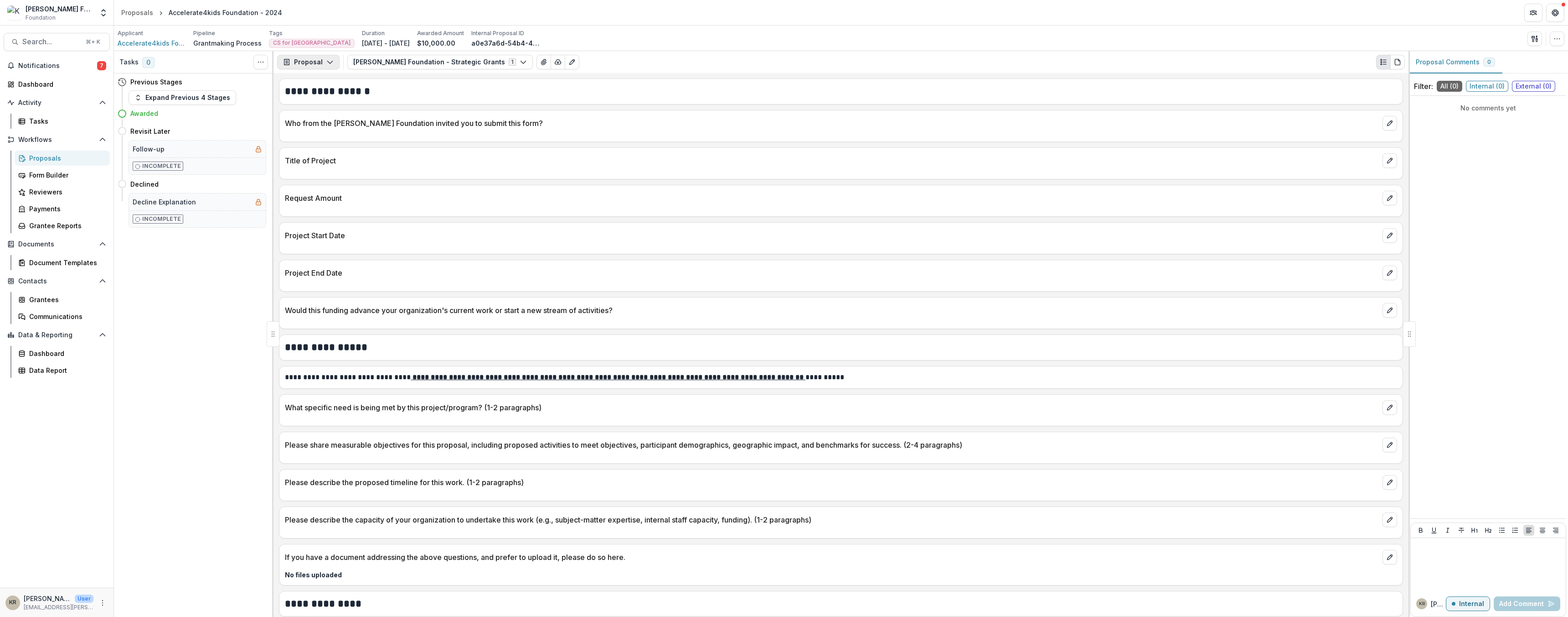
click at [317, 68] on button "Proposal" at bounding box center [308, 62] width 62 height 15
click at [380, 59] on button "[PERSON_NAME] Foundation - Strategic Grants 1" at bounding box center [440, 62] width 186 height 15
click at [294, 62] on button "Proposal" at bounding box center [308, 62] width 62 height 15
click at [321, 107] on button "Reports" at bounding box center [332, 113] width 105 height 15
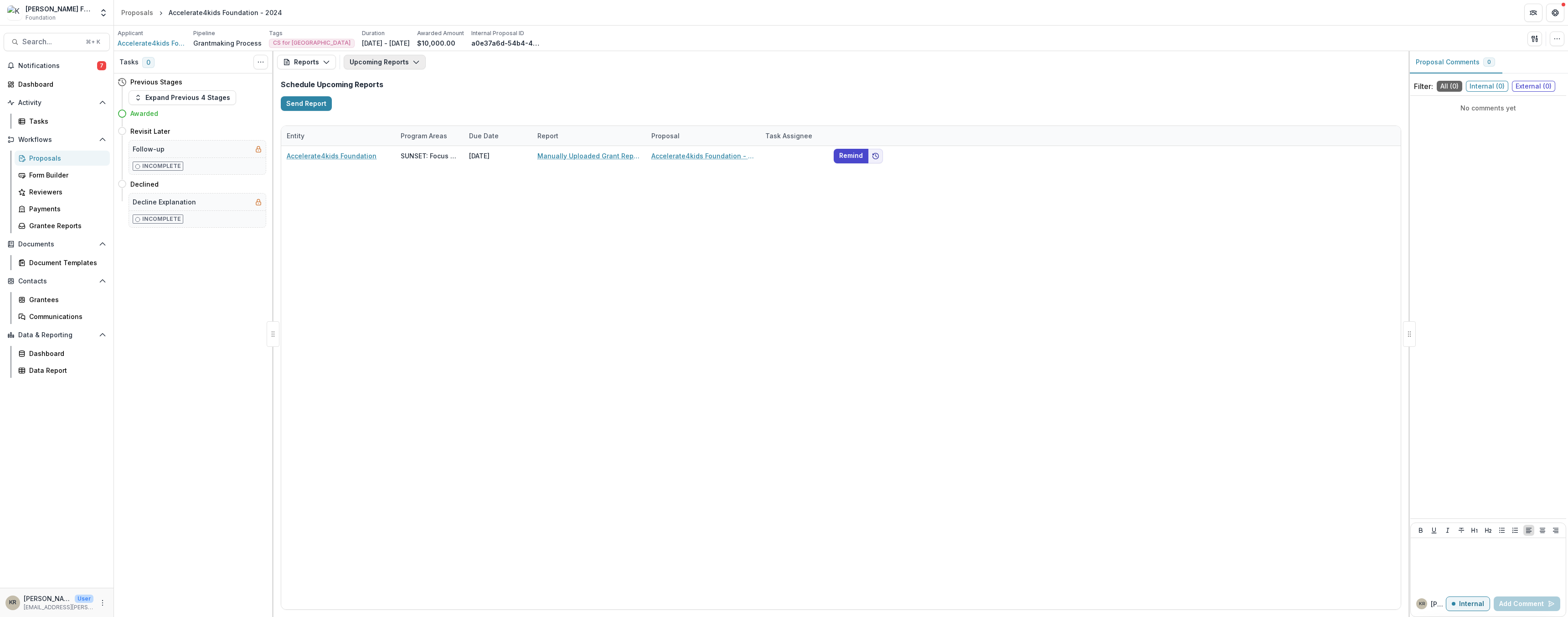
click at [366, 65] on button "Upcoming Reports" at bounding box center [384, 62] width 82 height 15
click at [526, 325] on div "Accelerate4kids Foundation SUNSET: Focus Area: Computer Science Equity [DATE] M…" at bounding box center [841, 377] width 1120 height 463
